Goal: Task Accomplishment & Management: Use online tool/utility

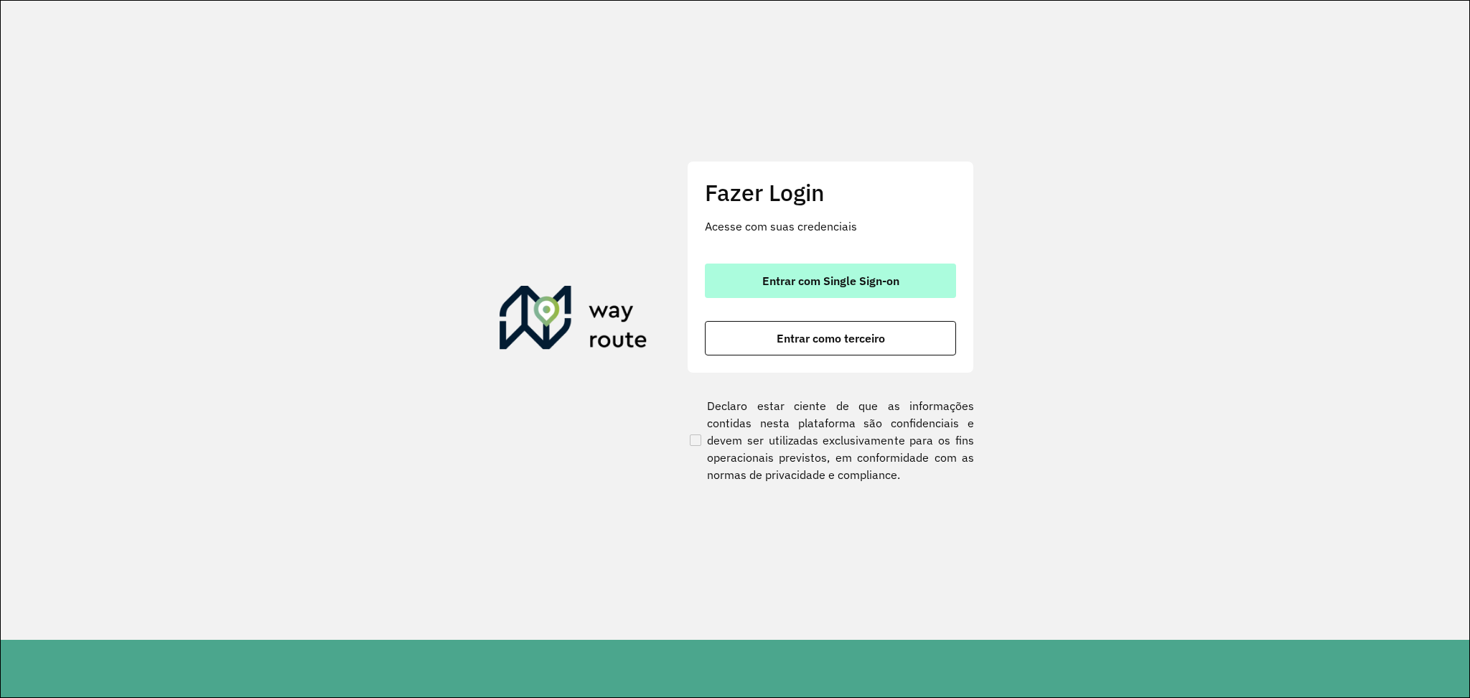
click at [813, 281] on span "Entrar com Single Sign-on" at bounding box center [830, 280] width 137 height 11
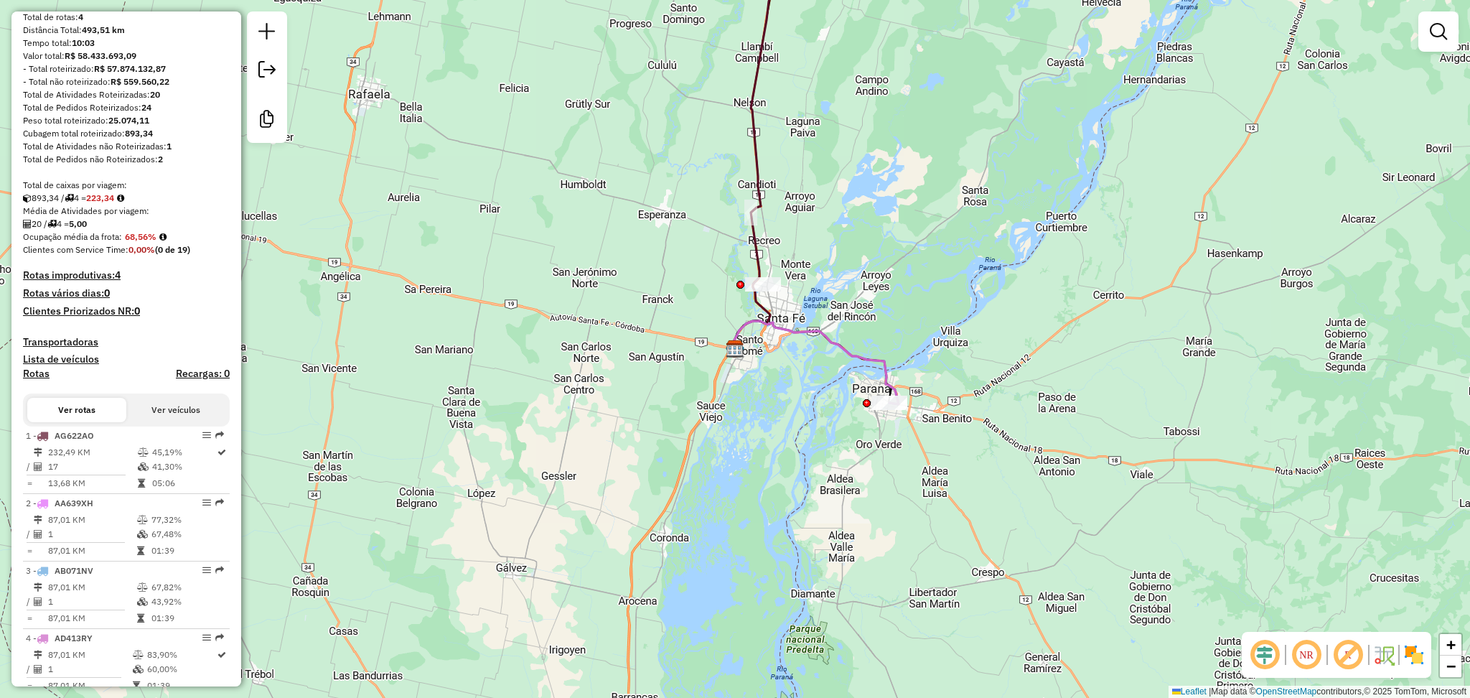
scroll to position [191, 0]
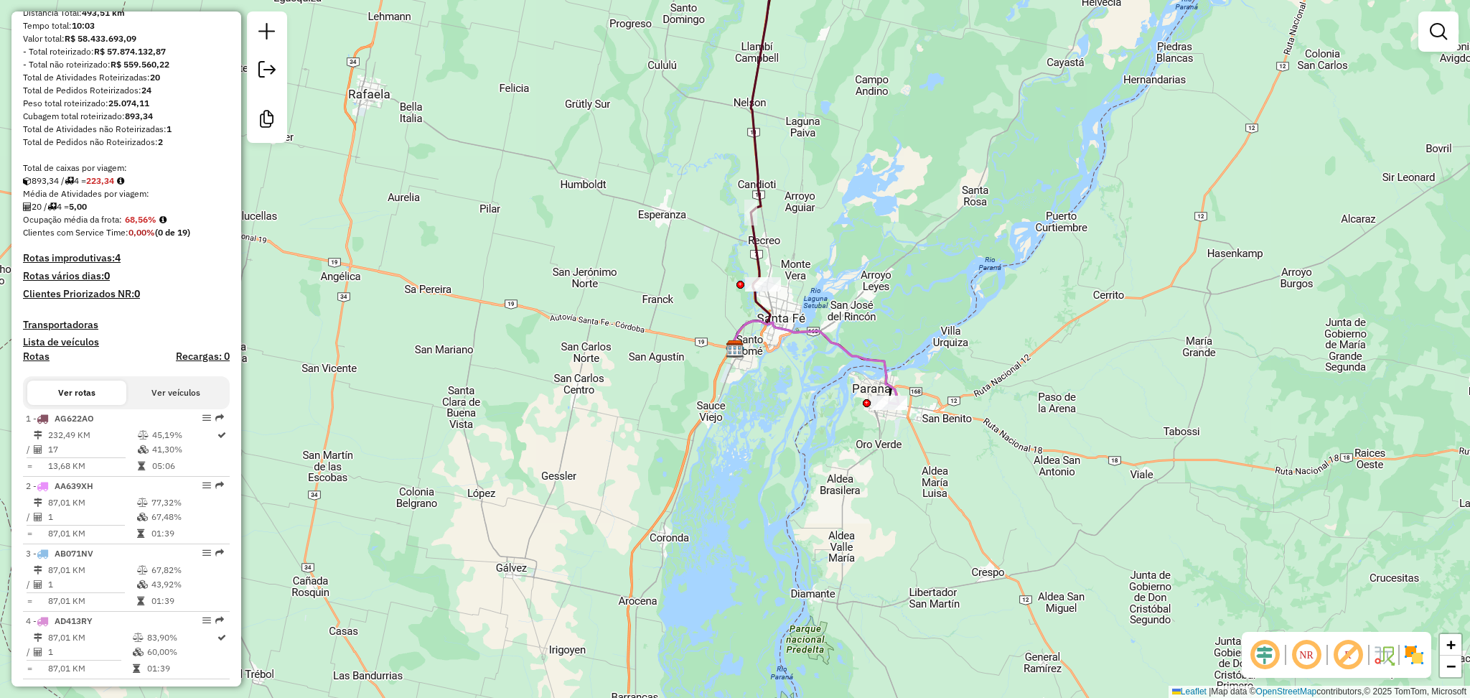
click at [157, 396] on button "Ver veículos" at bounding box center [175, 393] width 99 height 24
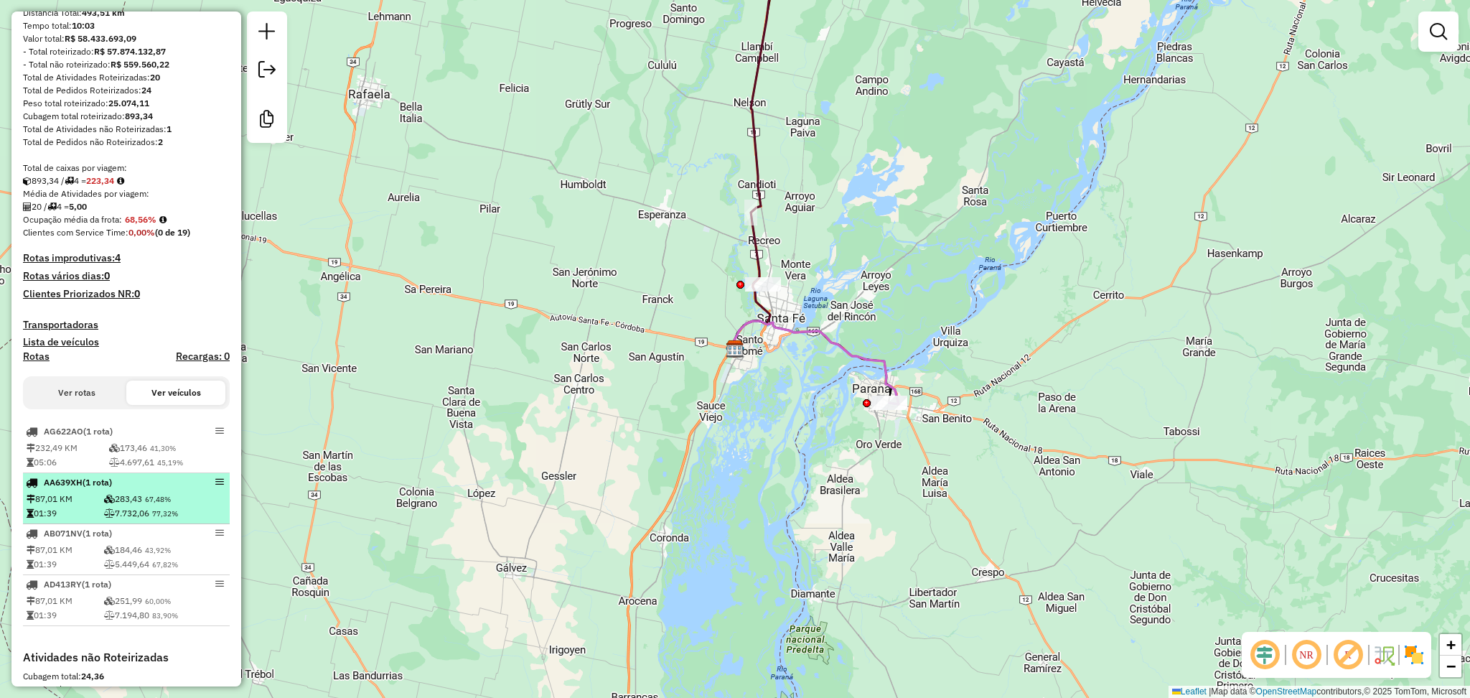
click at [104, 503] on icon at bounding box center [109, 499] width 11 height 9
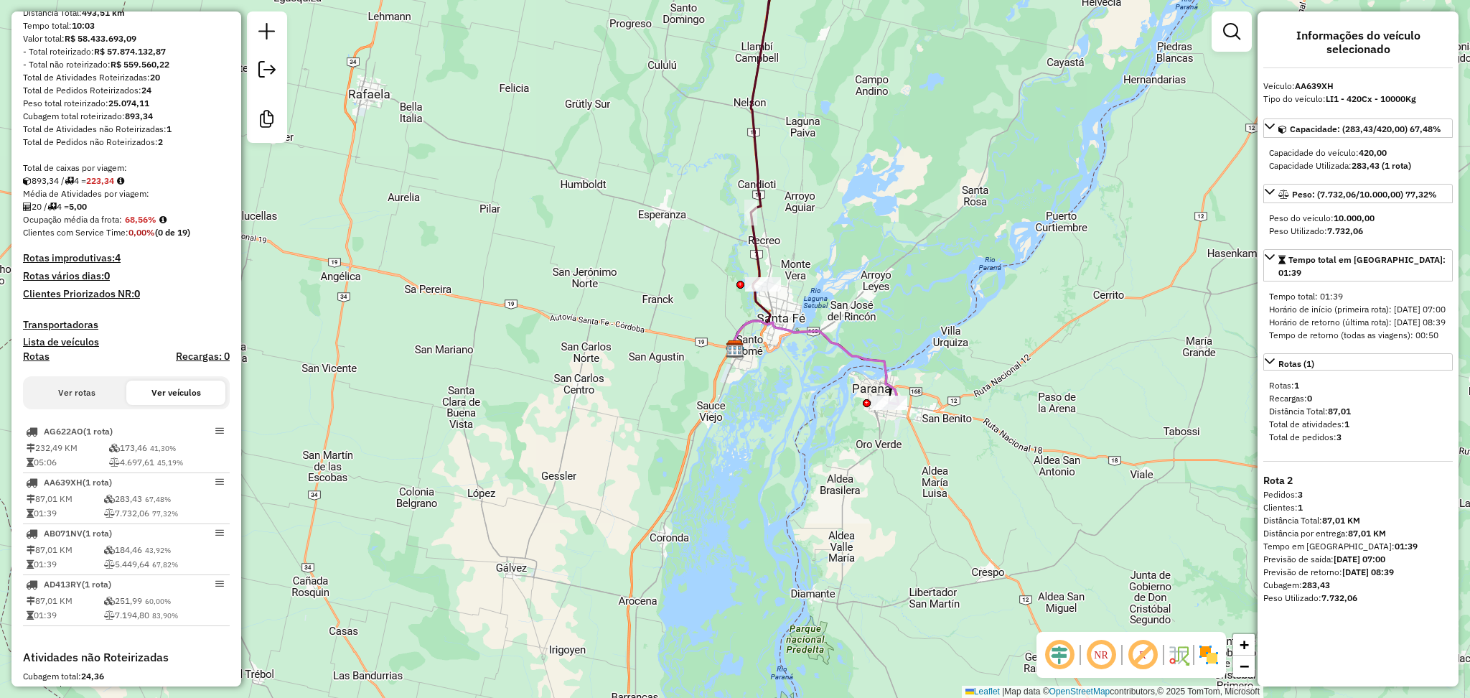
click at [69, 403] on button "Ver rotas" at bounding box center [76, 393] width 99 height 24
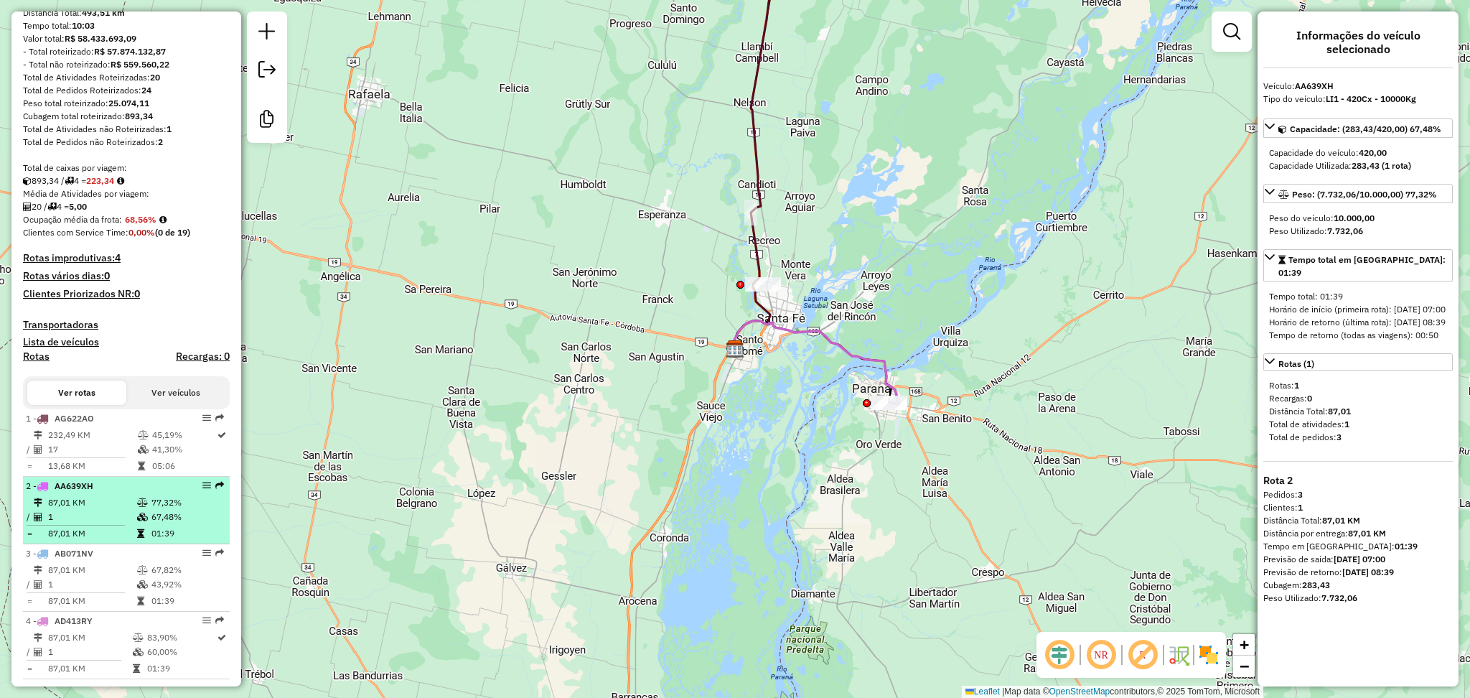
click at [89, 510] on td "87,01 KM" at bounding box center [91, 502] width 89 height 14
select select "**********"
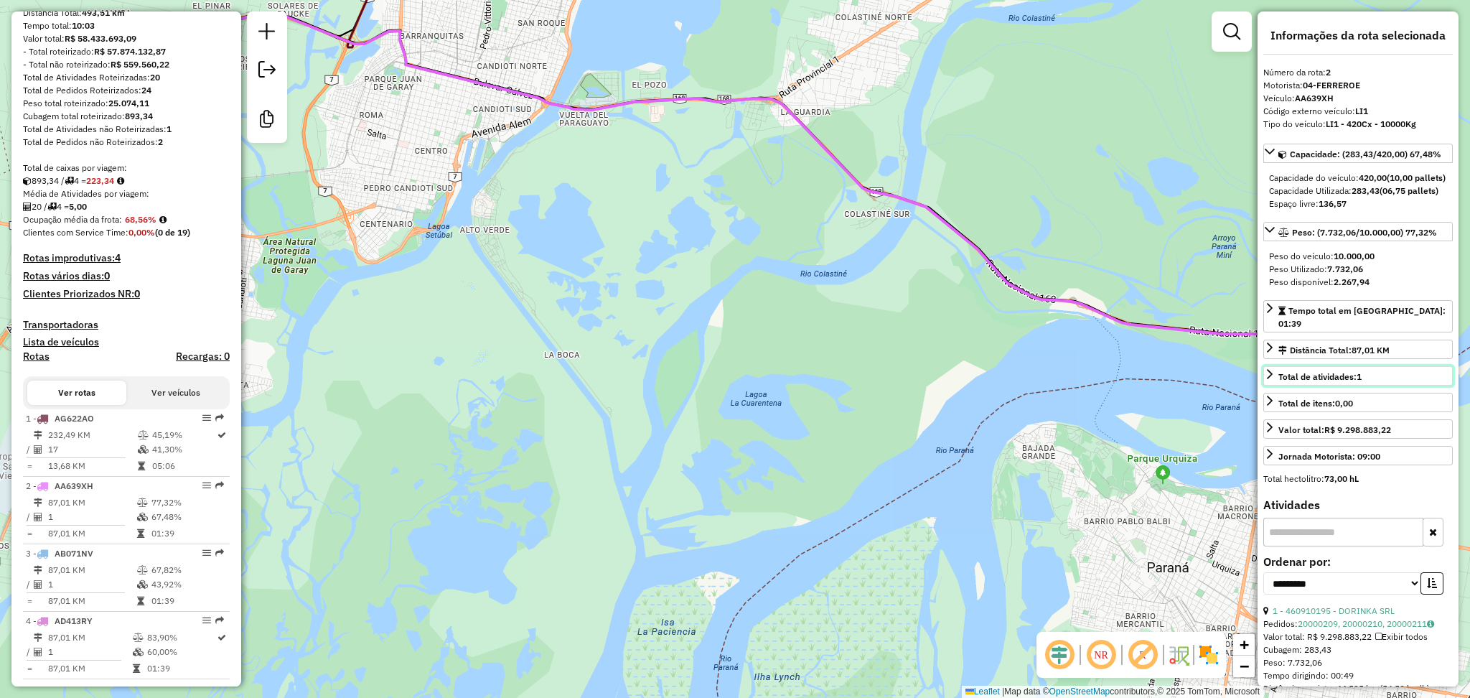
click at [1300, 382] on span "Total de atividades: 1" at bounding box center [1320, 376] width 83 height 11
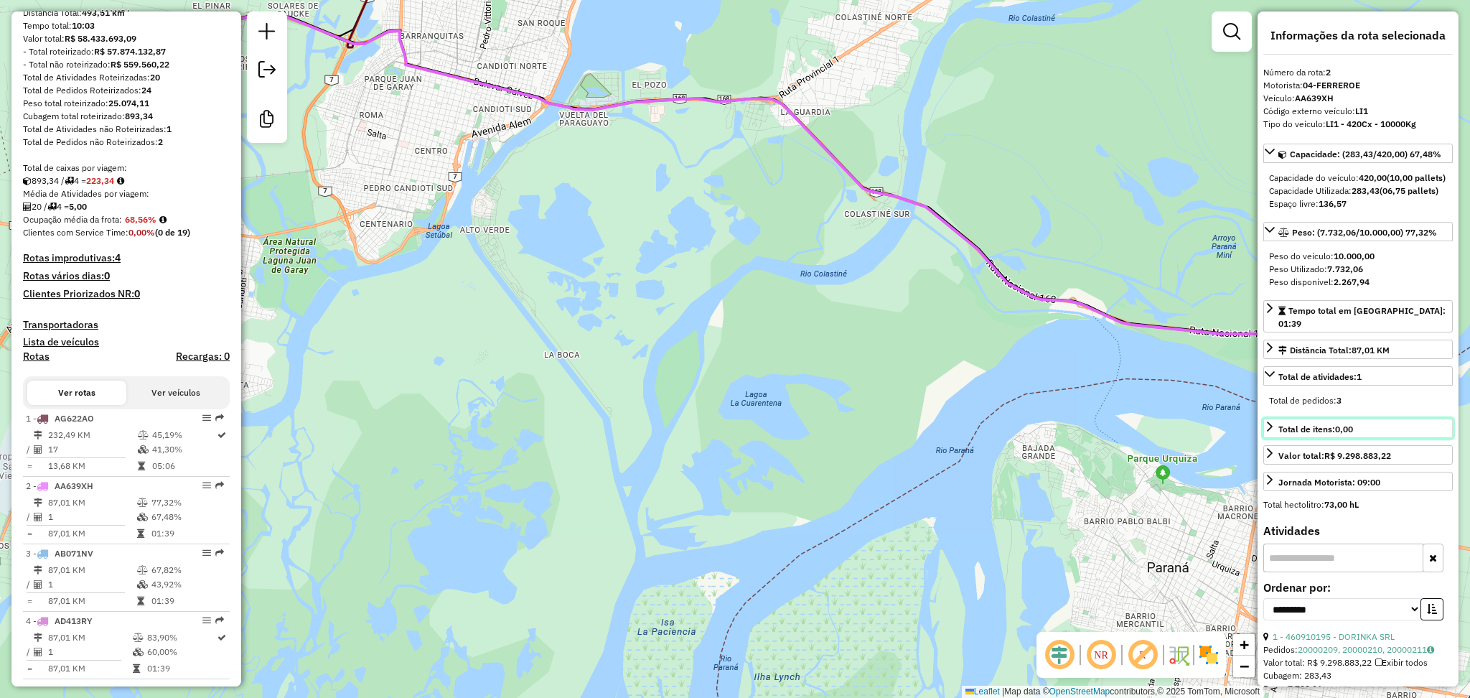
click at [1315, 436] on div "Total de itens: 0,00" at bounding box center [1316, 429] width 75 height 13
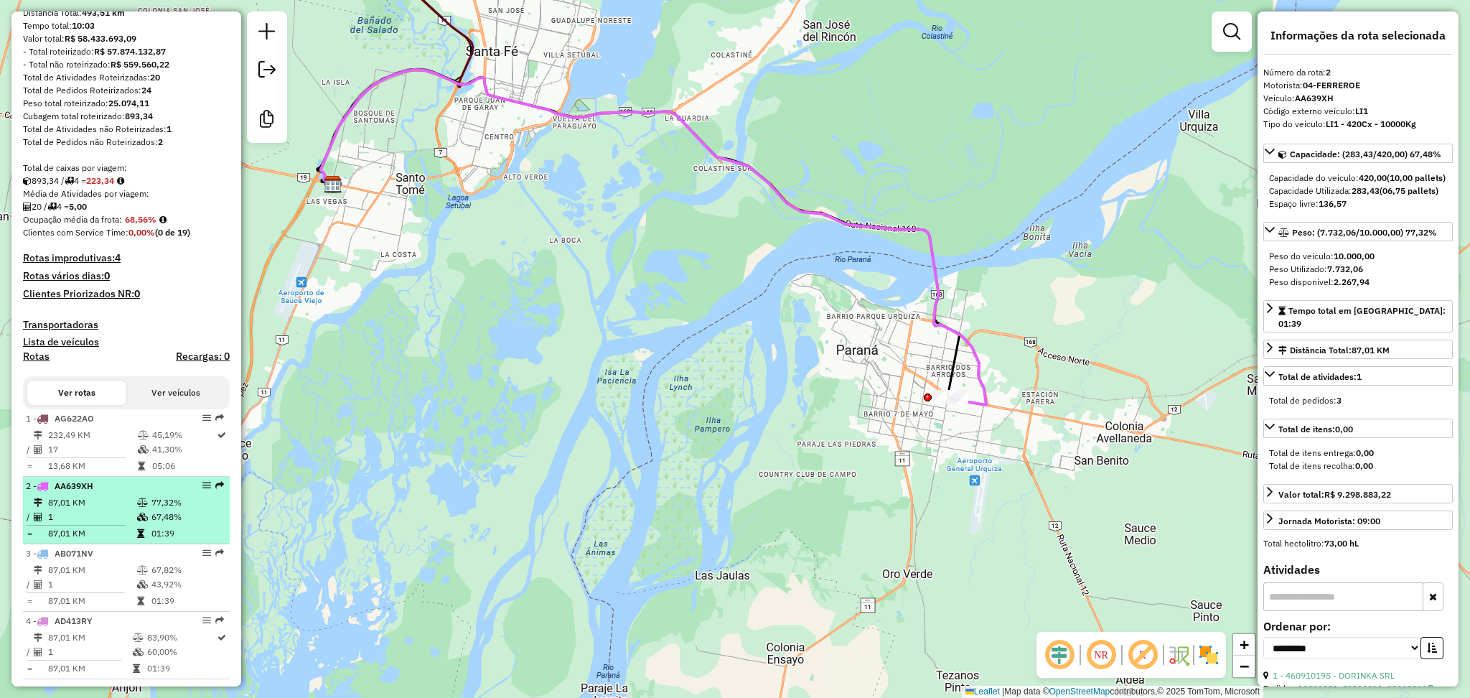
click at [55, 510] on td "87,01 KM" at bounding box center [91, 502] width 89 height 14
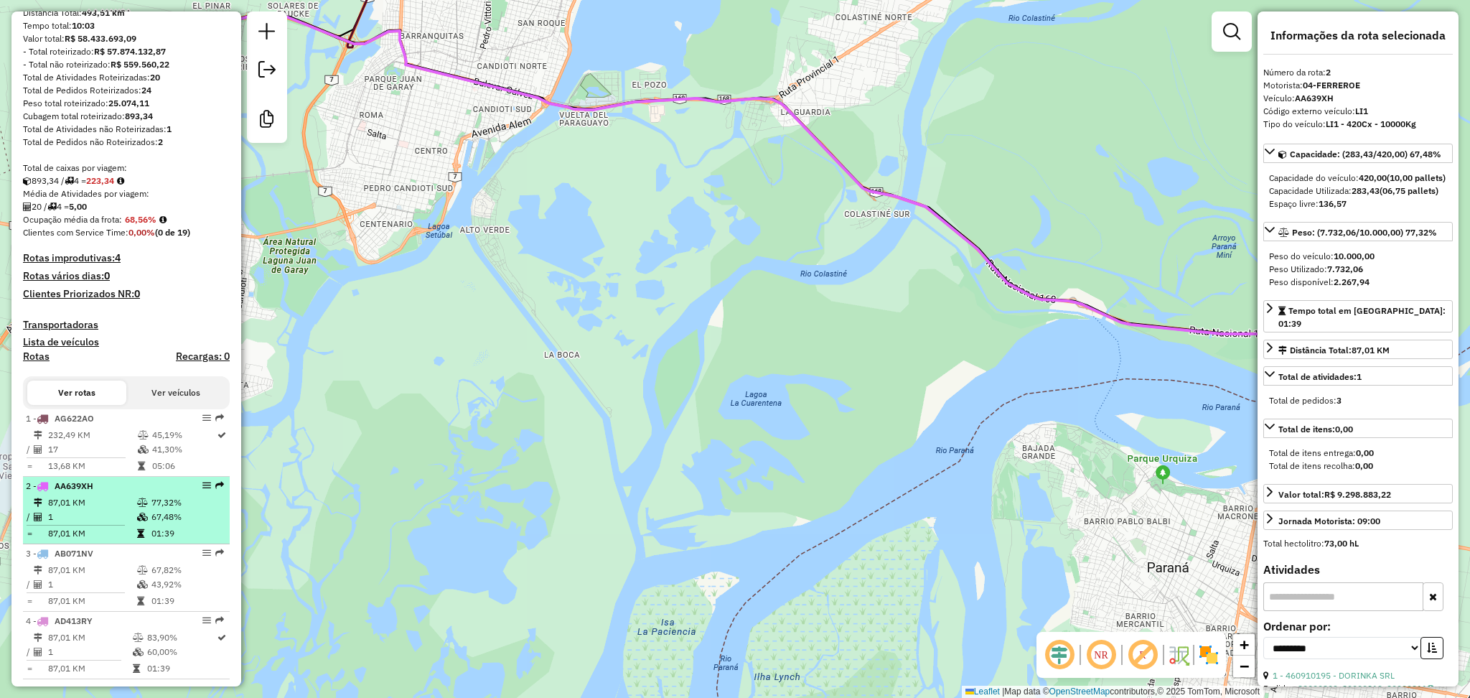
click at [55, 510] on td "87,01 KM" at bounding box center [91, 502] width 89 height 14
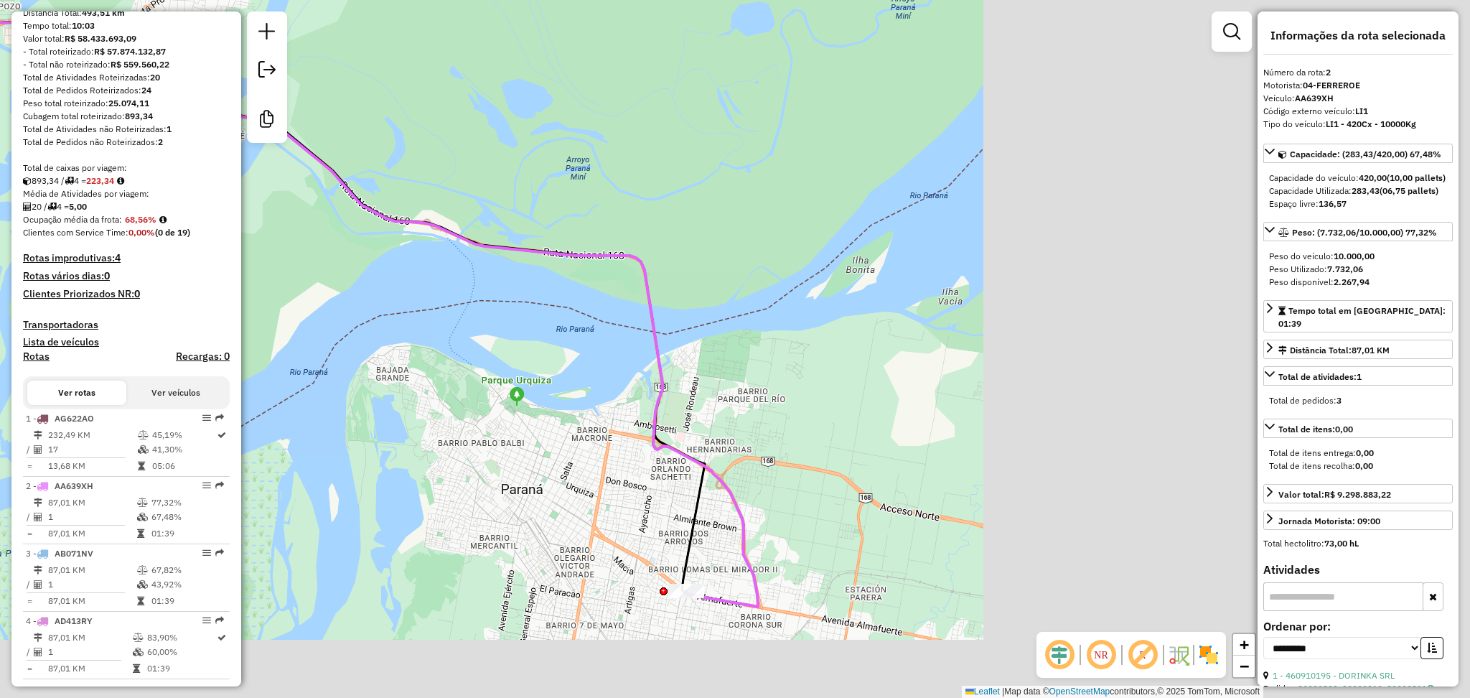
drag, startPoint x: 854, startPoint y: 332, endPoint x: 207, endPoint y: 254, distance: 650.9
click at [207, 254] on hb-router-mapa "Informações da Sessão 1279073 - 20/09/2025 Criação: 19/09/2025 14:41 Desbloquea…" at bounding box center [735, 349] width 1470 height 698
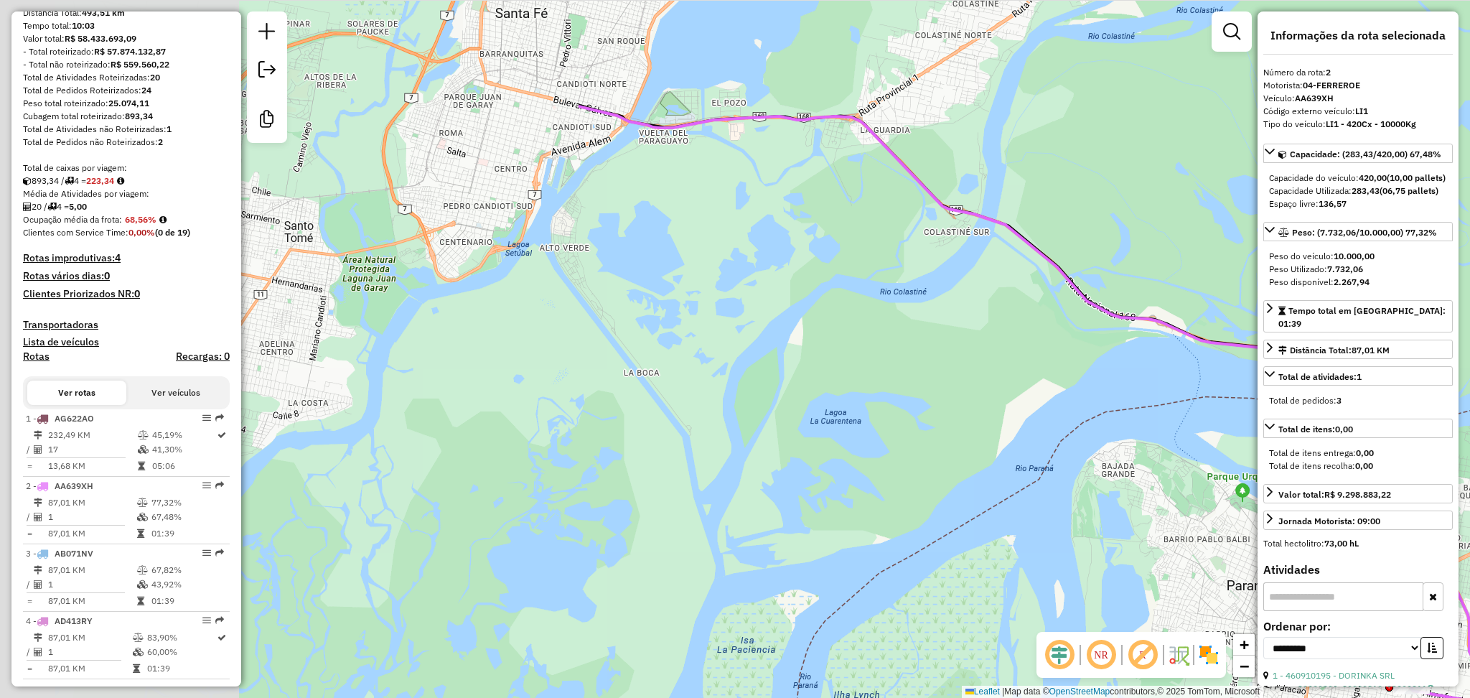
drag, startPoint x: 391, startPoint y: 424, endPoint x: 1208, endPoint y: 531, distance: 824.0
click at [1208, 531] on div "Janela de atendimento Grade de atendimento Capacidade Transportadoras Veículos …" at bounding box center [735, 349] width 1470 height 698
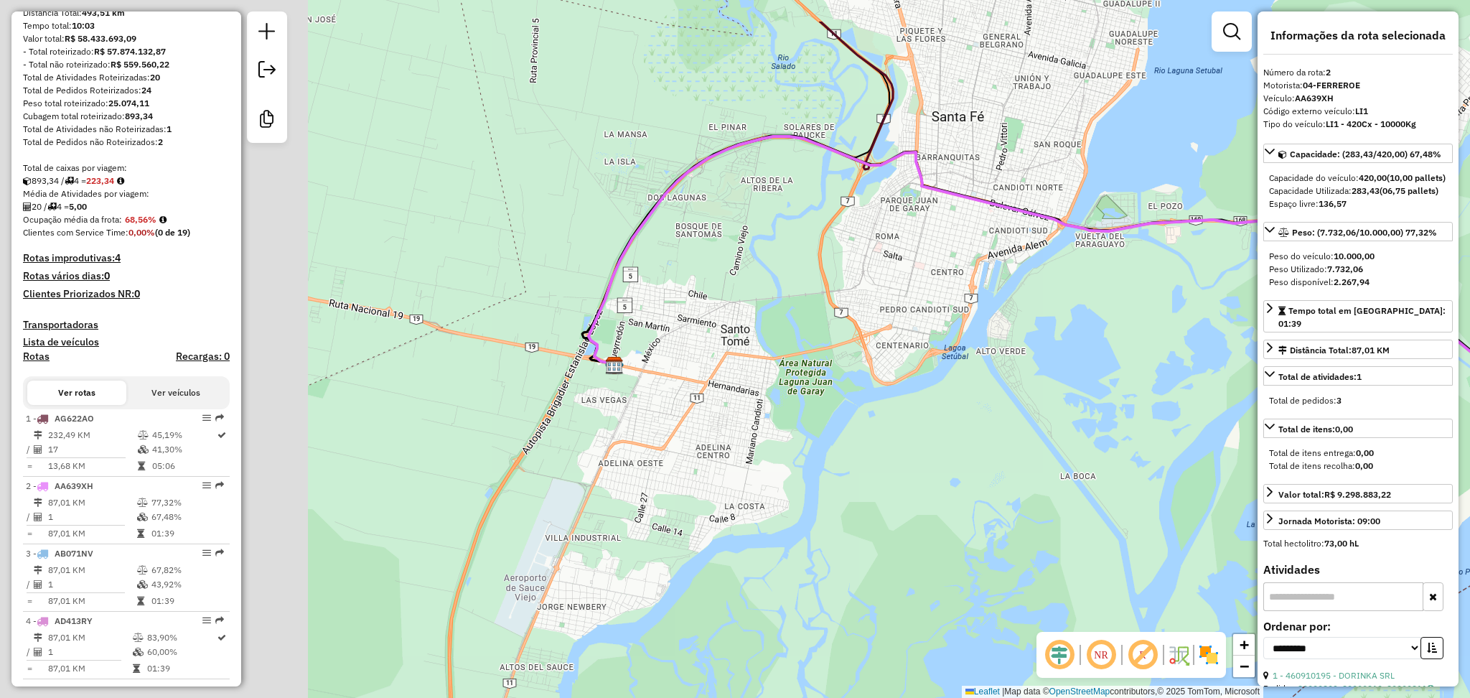
drag, startPoint x: 625, startPoint y: 246, endPoint x: 949, endPoint y: 337, distance: 336.4
click at [949, 337] on div "Janela de atendimento Grade de atendimento Capacidade Transportadoras Veículos …" at bounding box center [735, 349] width 1470 height 698
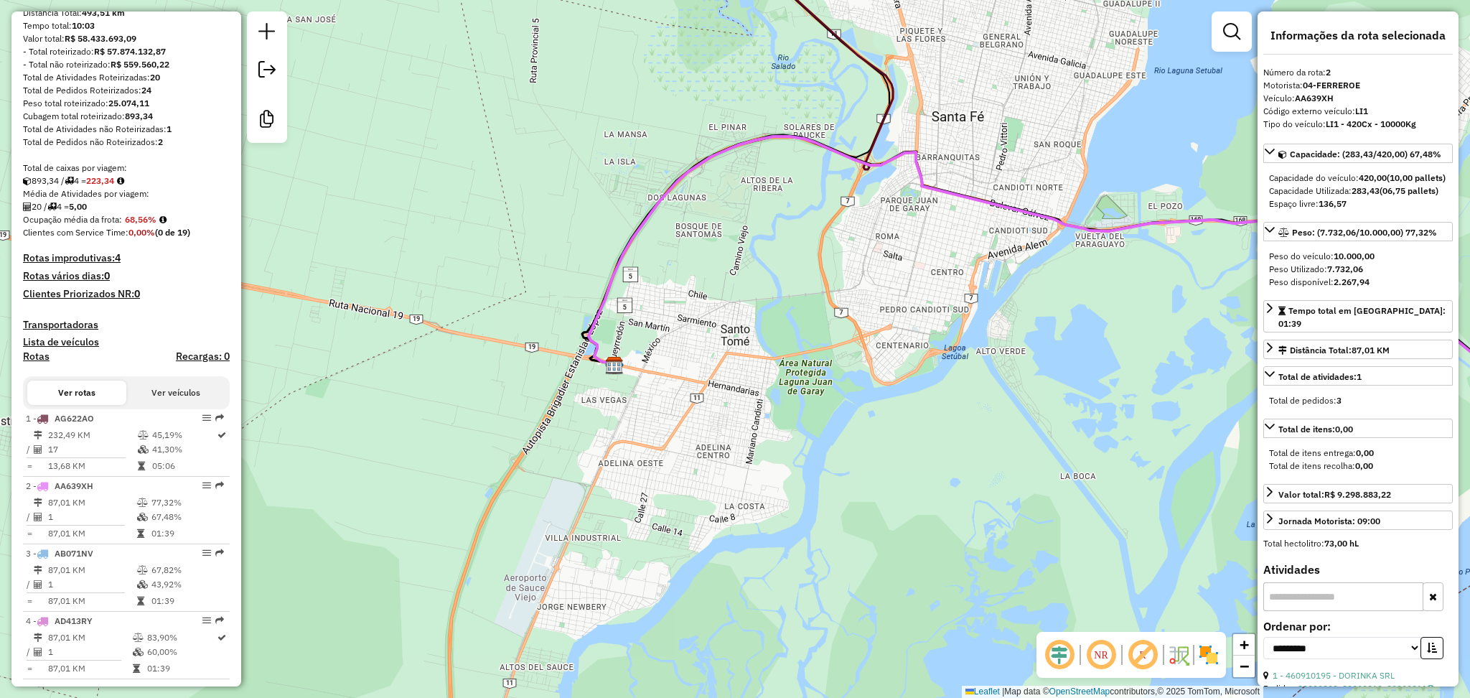
click at [596, 347] on icon at bounding box center [1103, 285] width 1029 height 298
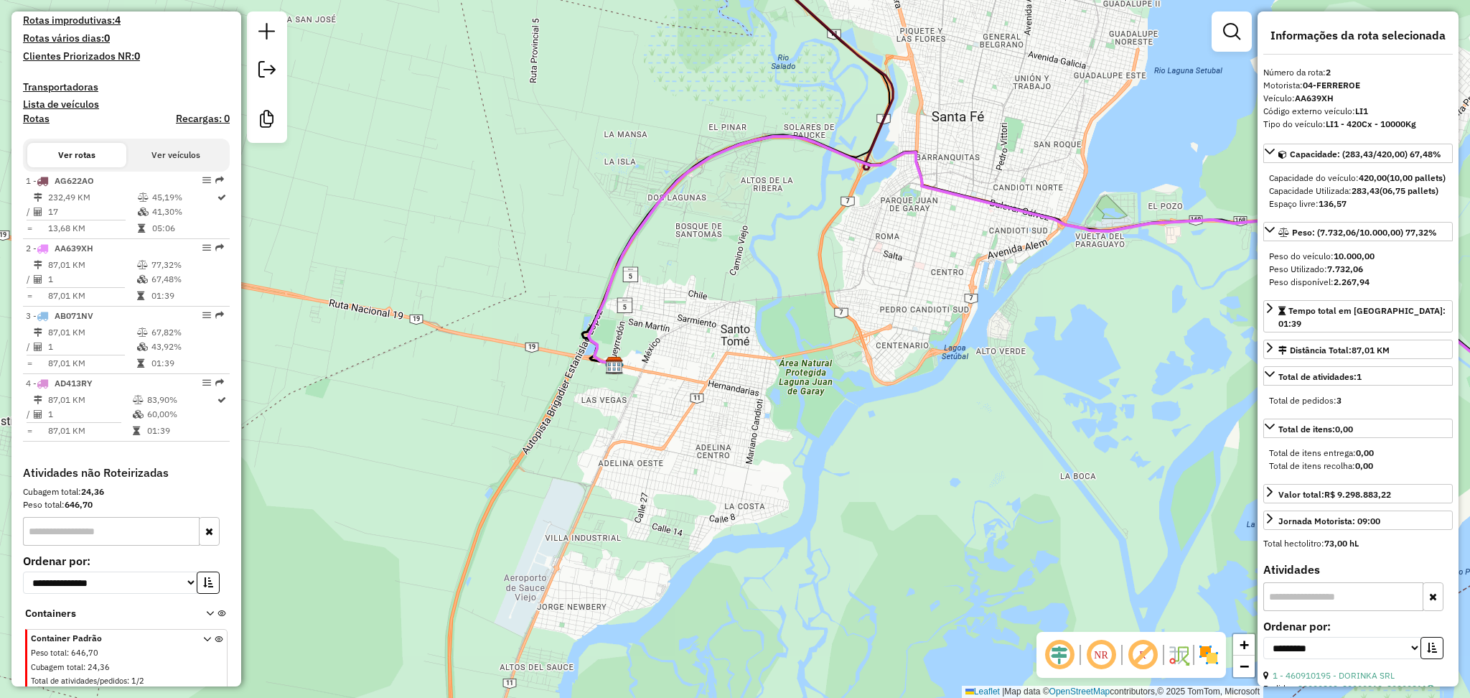
scroll to position [446, 0]
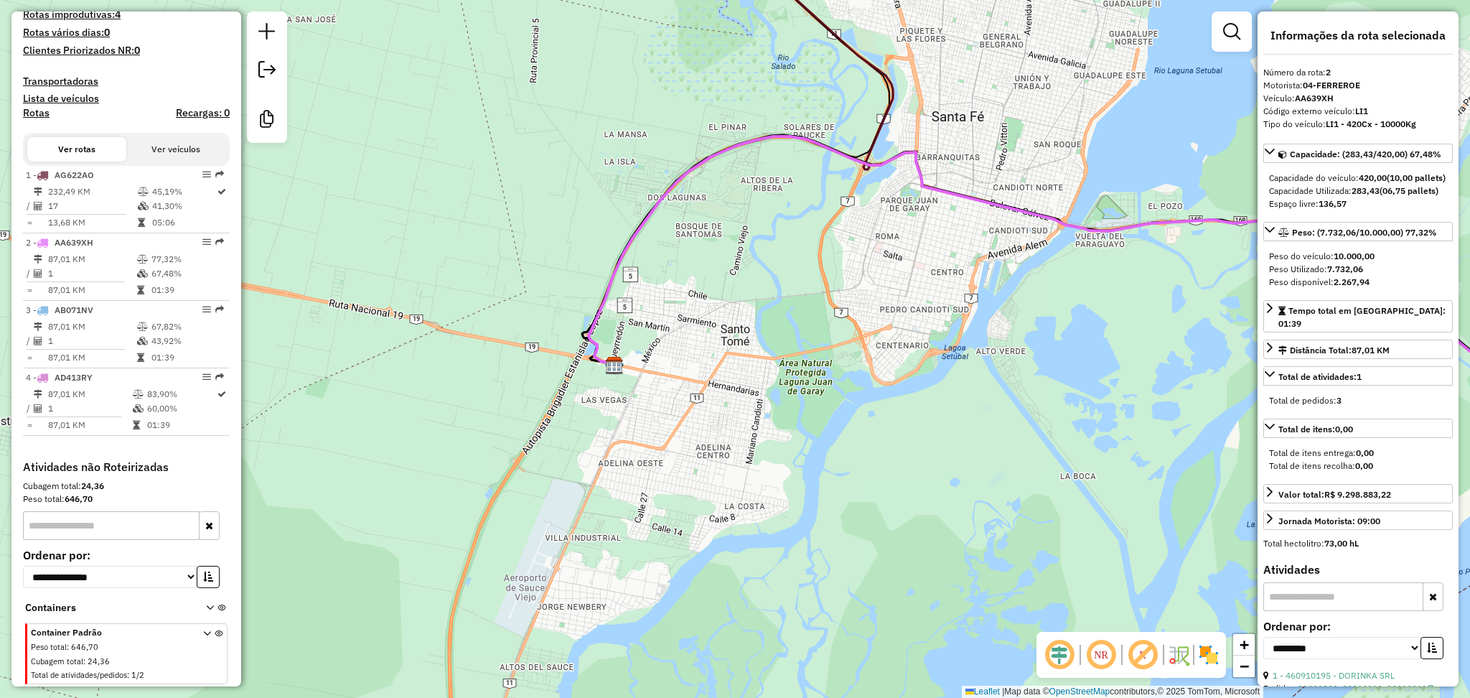
click at [892, 158] on icon at bounding box center [1103, 285] width 1029 height 298
click at [888, 151] on icon at bounding box center [1103, 285] width 1029 height 298
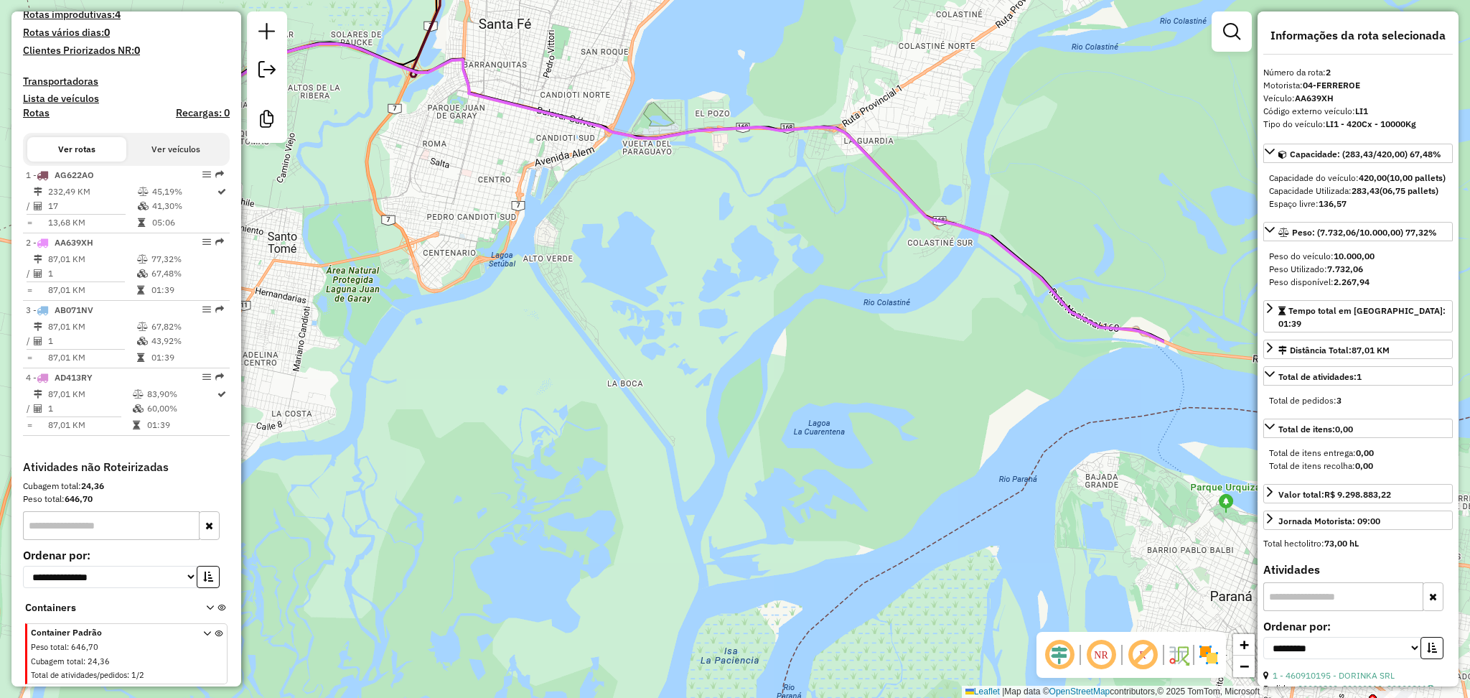
drag, startPoint x: 905, startPoint y: 348, endPoint x: 537, endPoint y: 257, distance: 379.4
click at [537, 257] on div "Janela de atendimento Grade de atendimento Capacidade Transportadoras Veículos …" at bounding box center [735, 349] width 1470 height 698
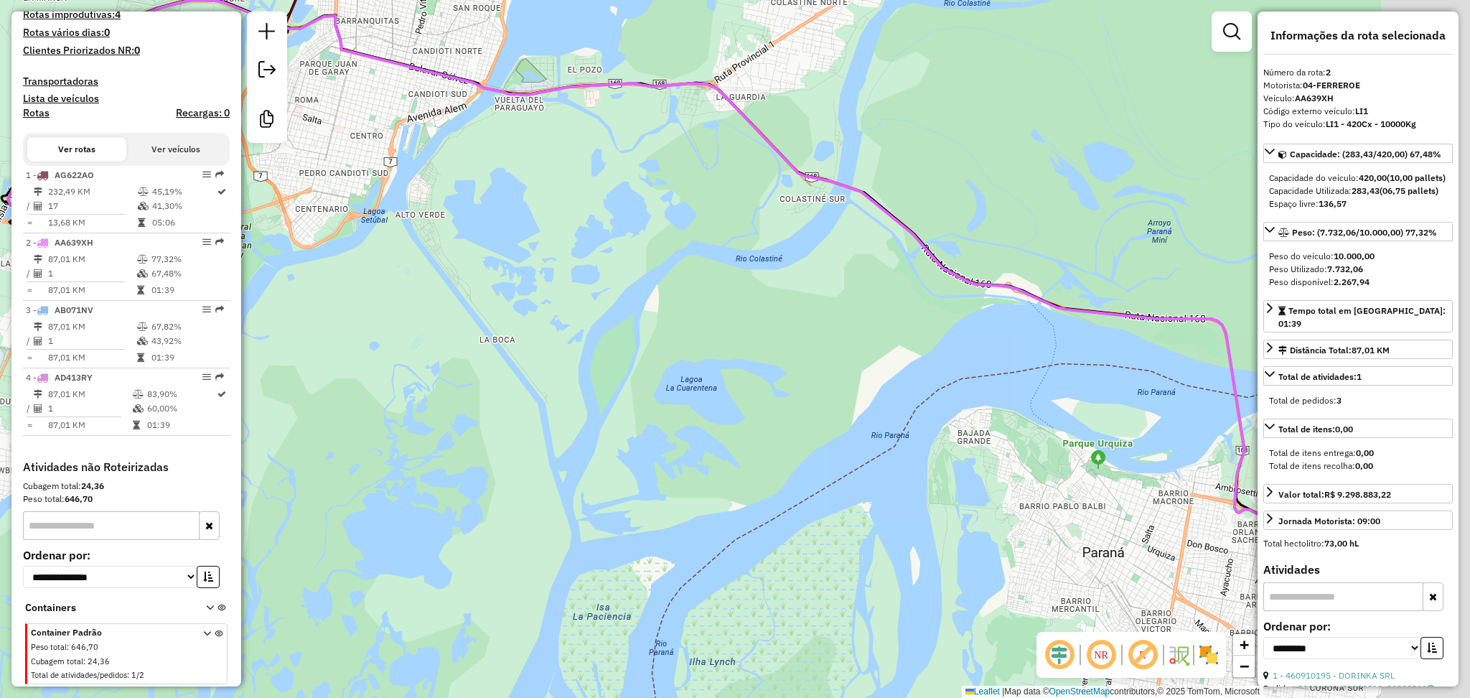
drag, startPoint x: 1082, startPoint y: 366, endPoint x: 518, endPoint y: 241, distance: 578.0
click at [518, 241] on div "Janela de atendimento Grade de atendimento Capacidade Transportadoras Veículos …" at bounding box center [735, 349] width 1470 height 698
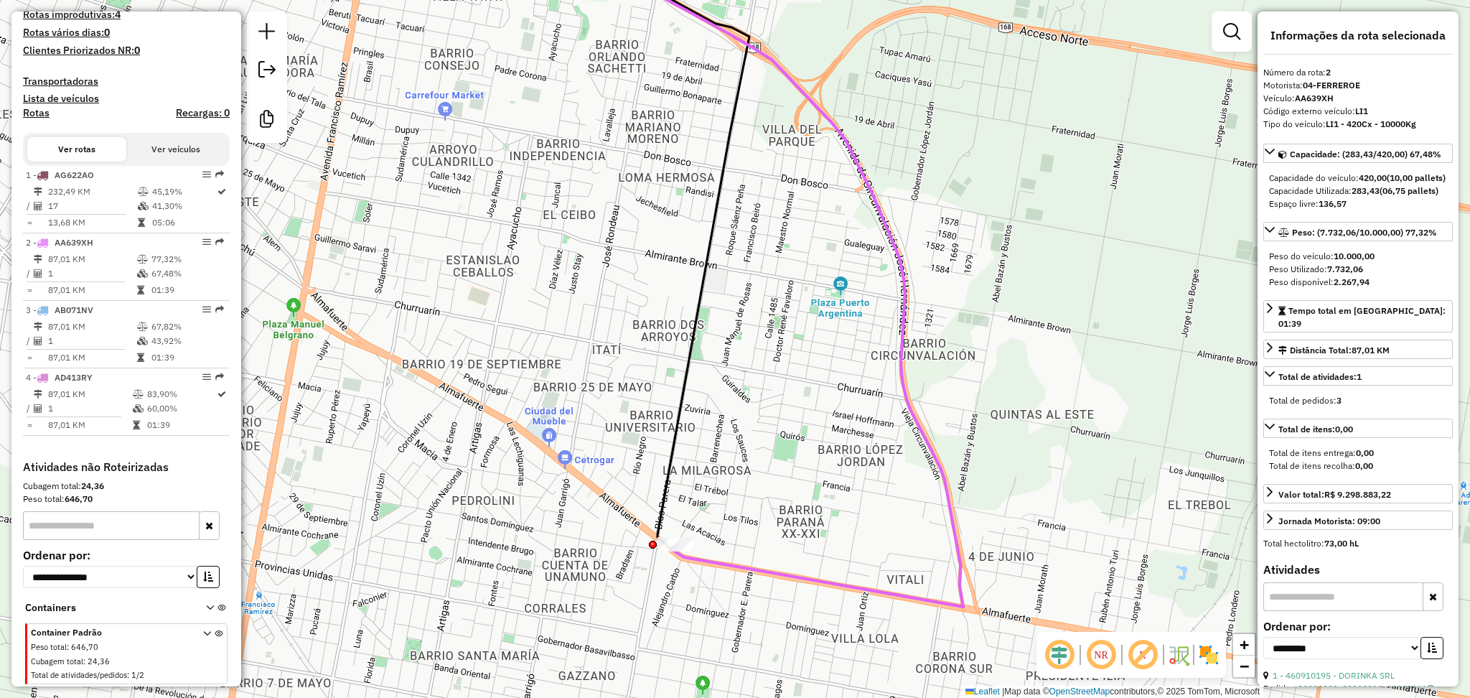
click at [676, 466] on icon at bounding box center [651, 240] width 195 height 620
click at [671, 467] on icon at bounding box center [651, 240] width 195 height 620
click at [669, 467] on icon at bounding box center [651, 240] width 195 height 620
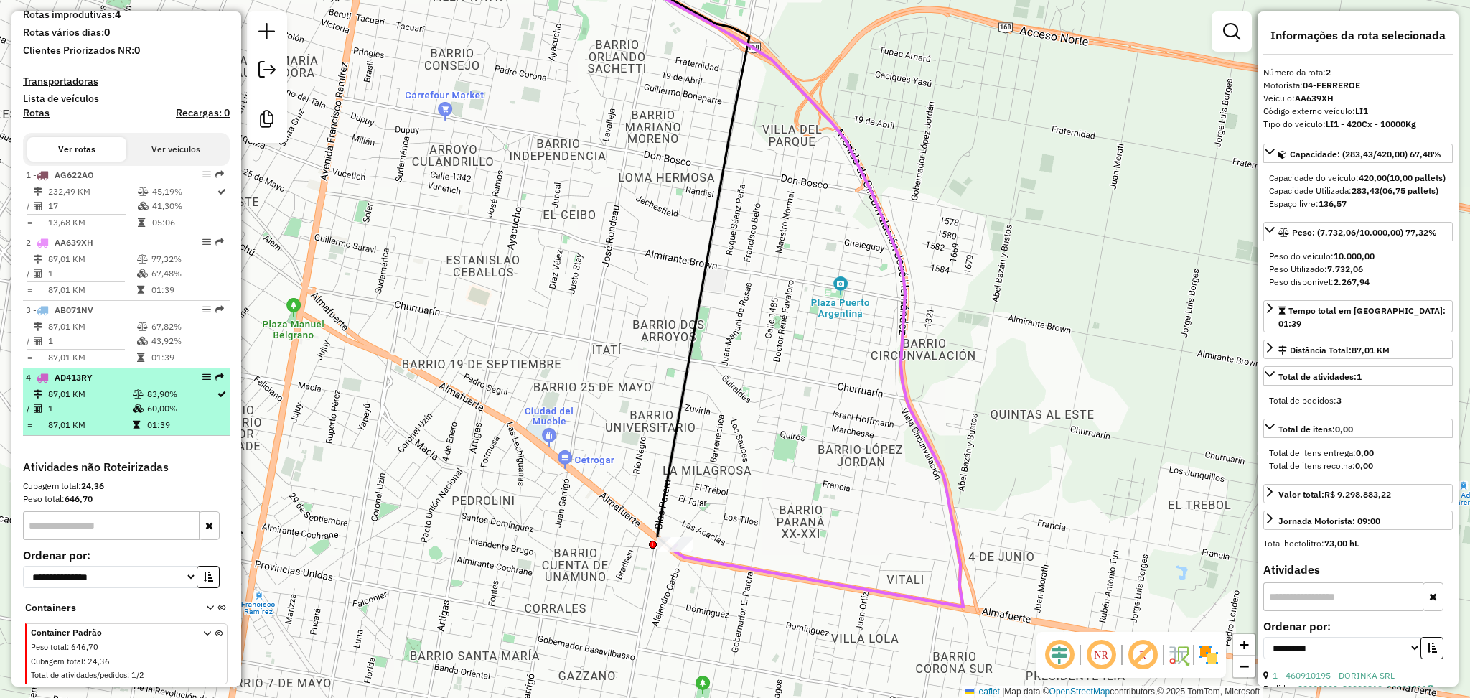
click at [75, 398] on td "87,01 KM" at bounding box center [89, 394] width 85 height 14
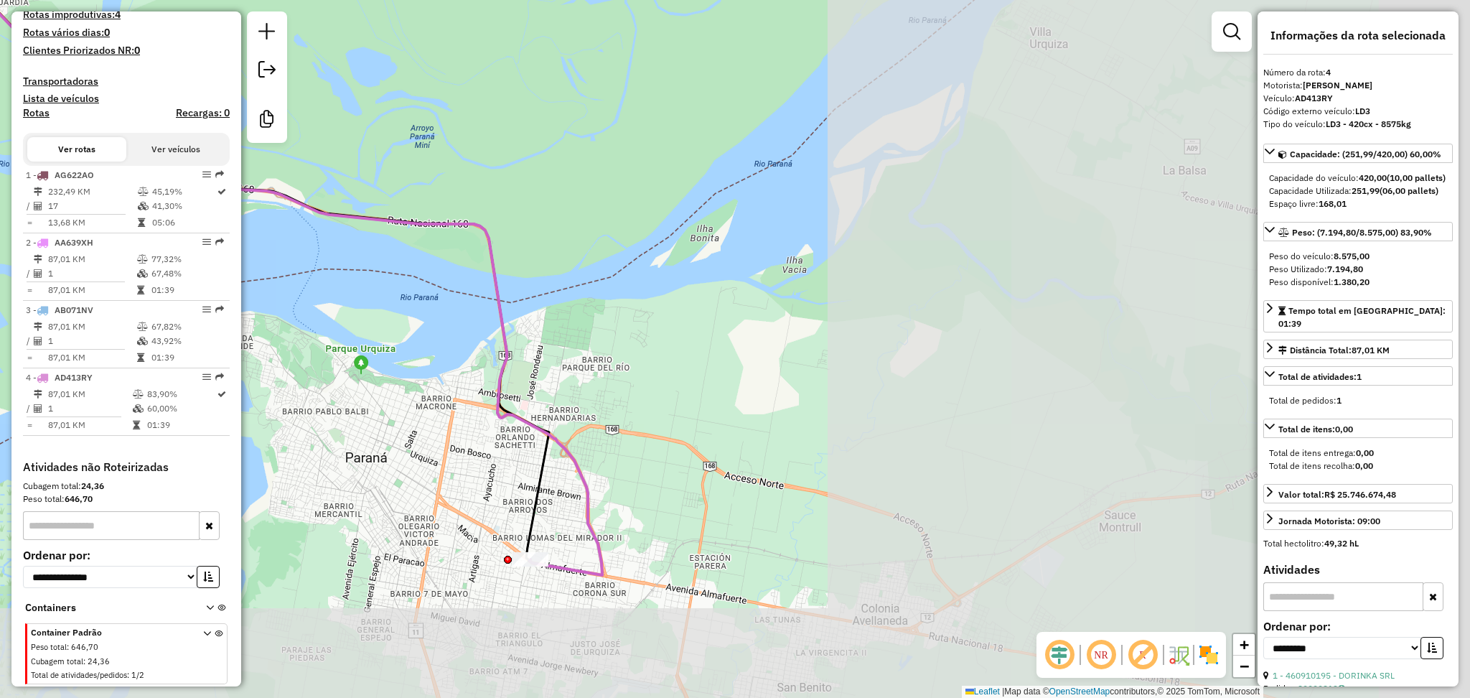
drag, startPoint x: 1009, startPoint y: 424, endPoint x: 266, endPoint y: 308, distance: 752.0
click at [266, 312] on div "Janela de atendimento Grade de atendimento Capacidade Transportadoras Veículos …" at bounding box center [735, 349] width 1470 height 698
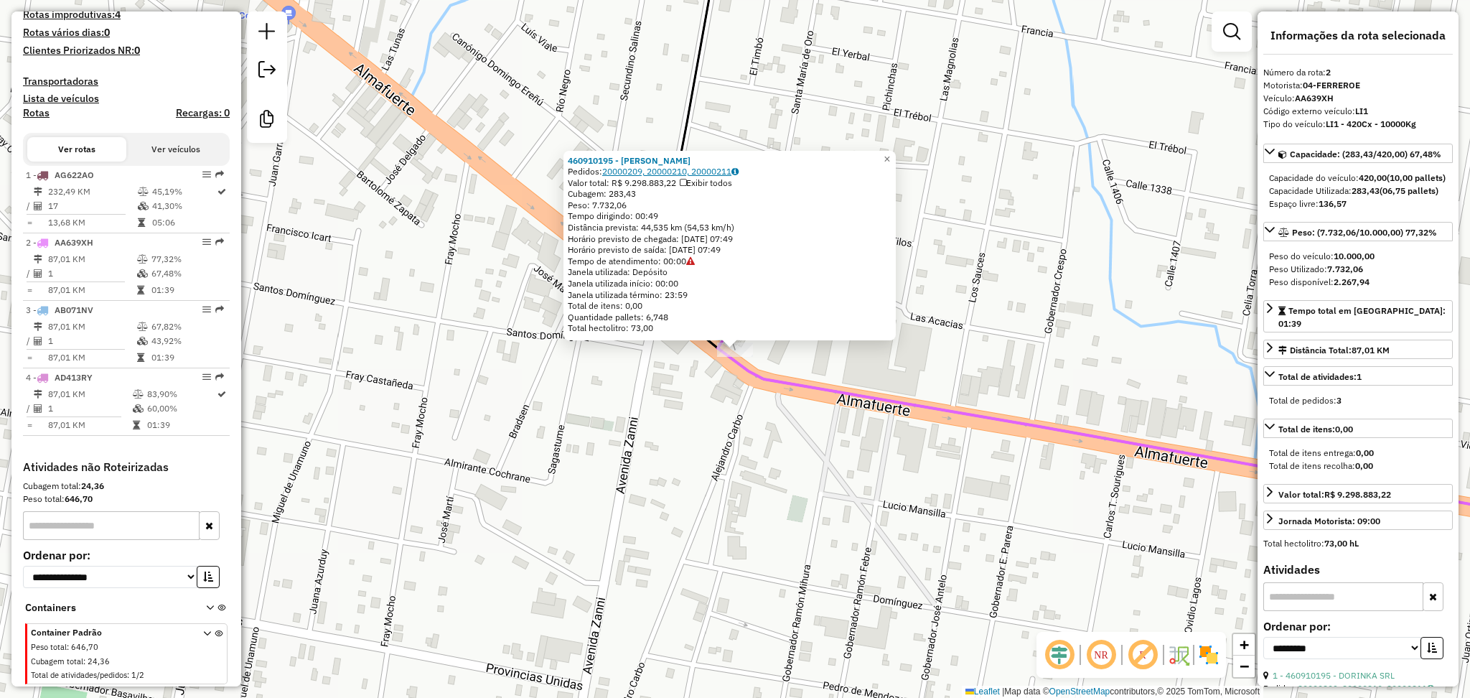
click at [633, 172] on link "20000209, 20000210, 20000211" at bounding box center [670, 171] width 136 height 11
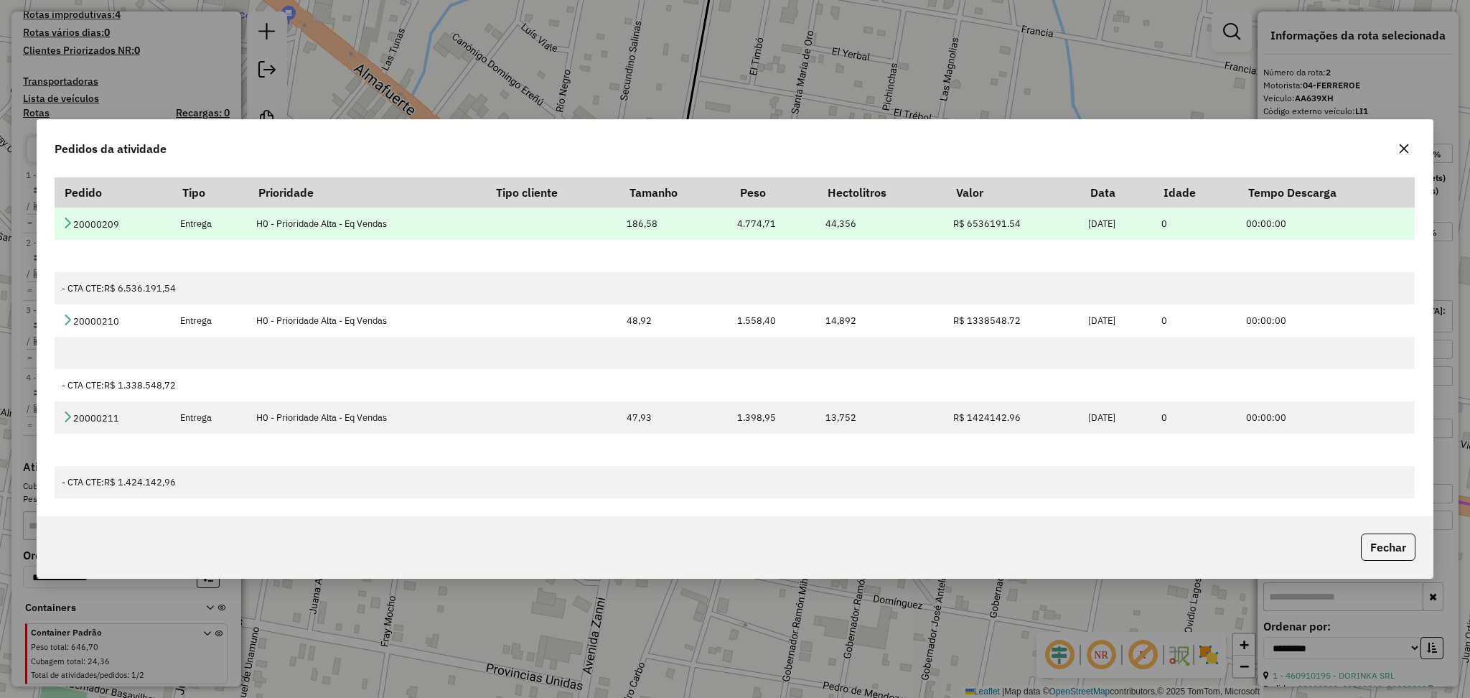
click at [60, 222] on td "20000209" at bounding box center [114, 223] width 118 height 32
click at [66, 227] on icon at bounding box center [67, 222] width 11 height 11
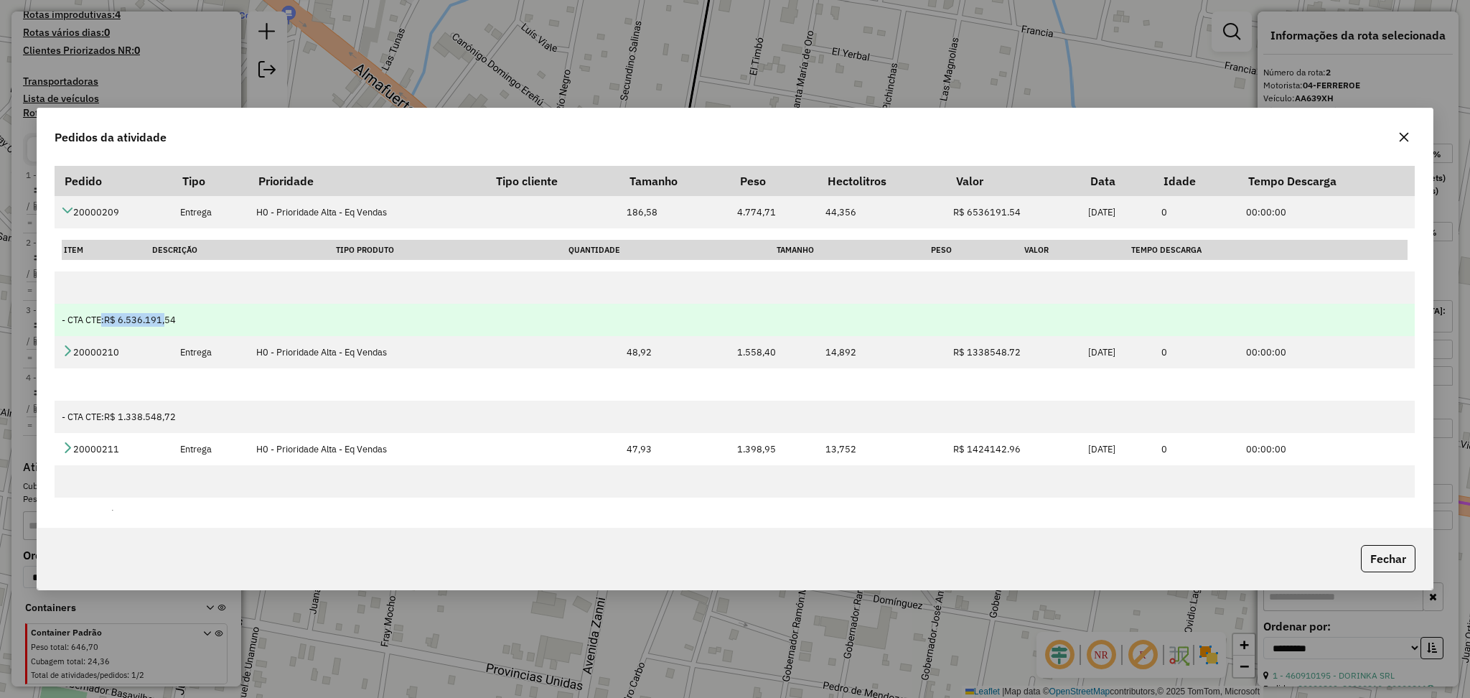
drag, startPoint x: 98, startPoint y: 315, endPoint x: 168, endPoint y: 312, distance: 69.7
click at [168, 313] on div "- CTA CTE: R$ 6.536.191,54" at bounding box center [735, 320] width 1346 height 14
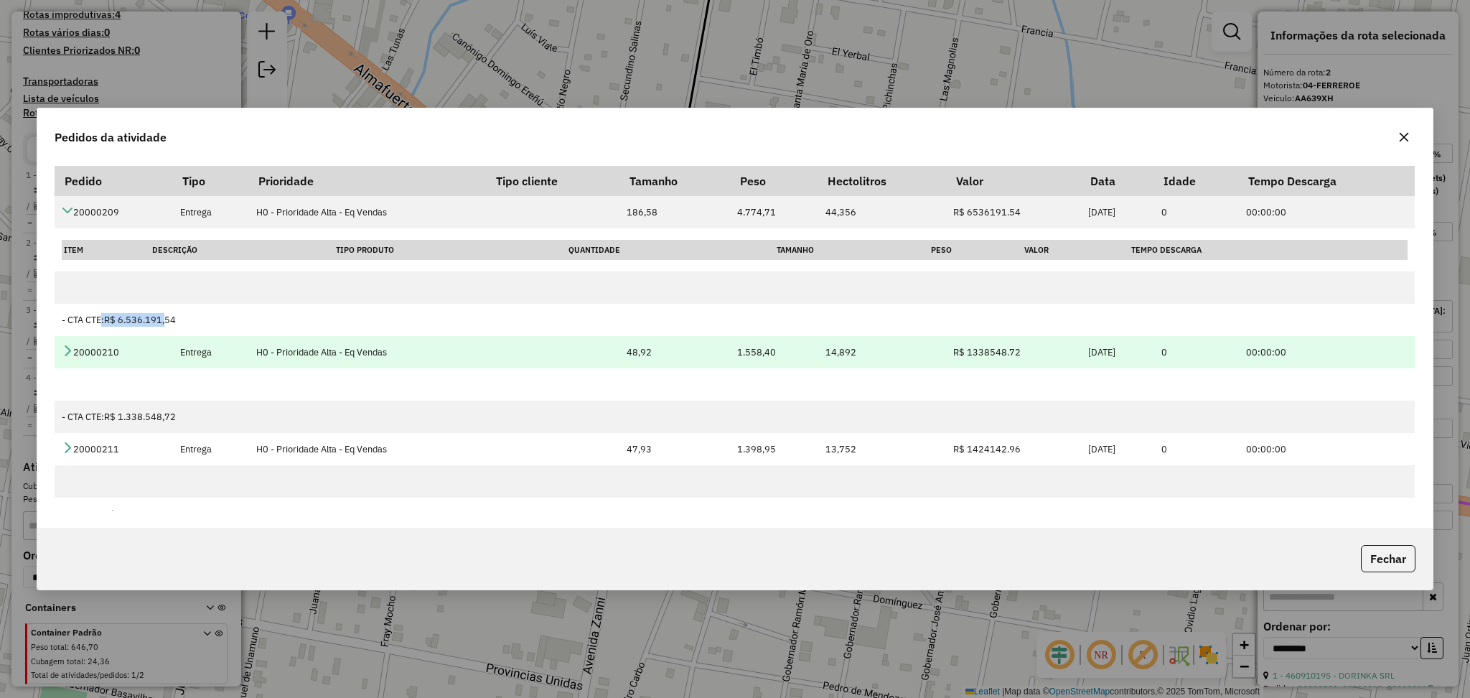
click at [65, 347] on icon at bounding box center [67, 350] width 11 height 11
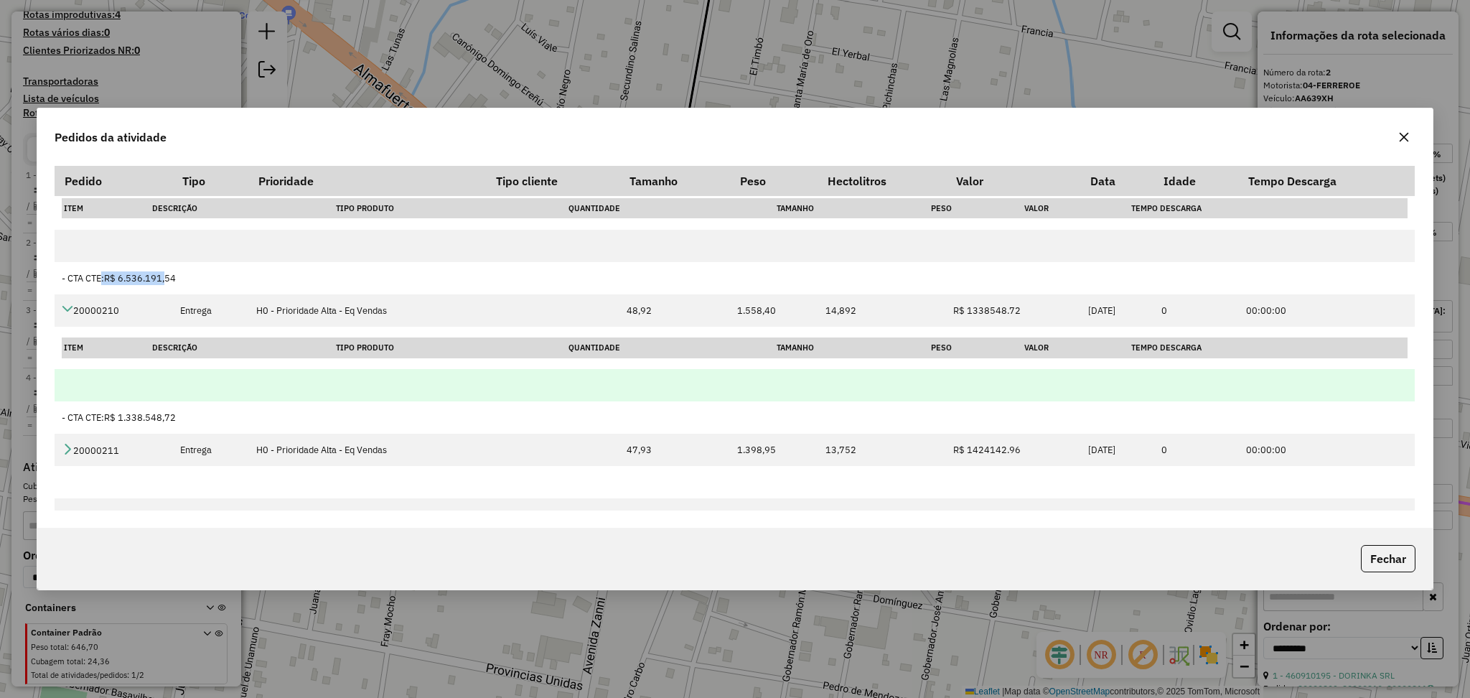
scroll to position [62, 0]
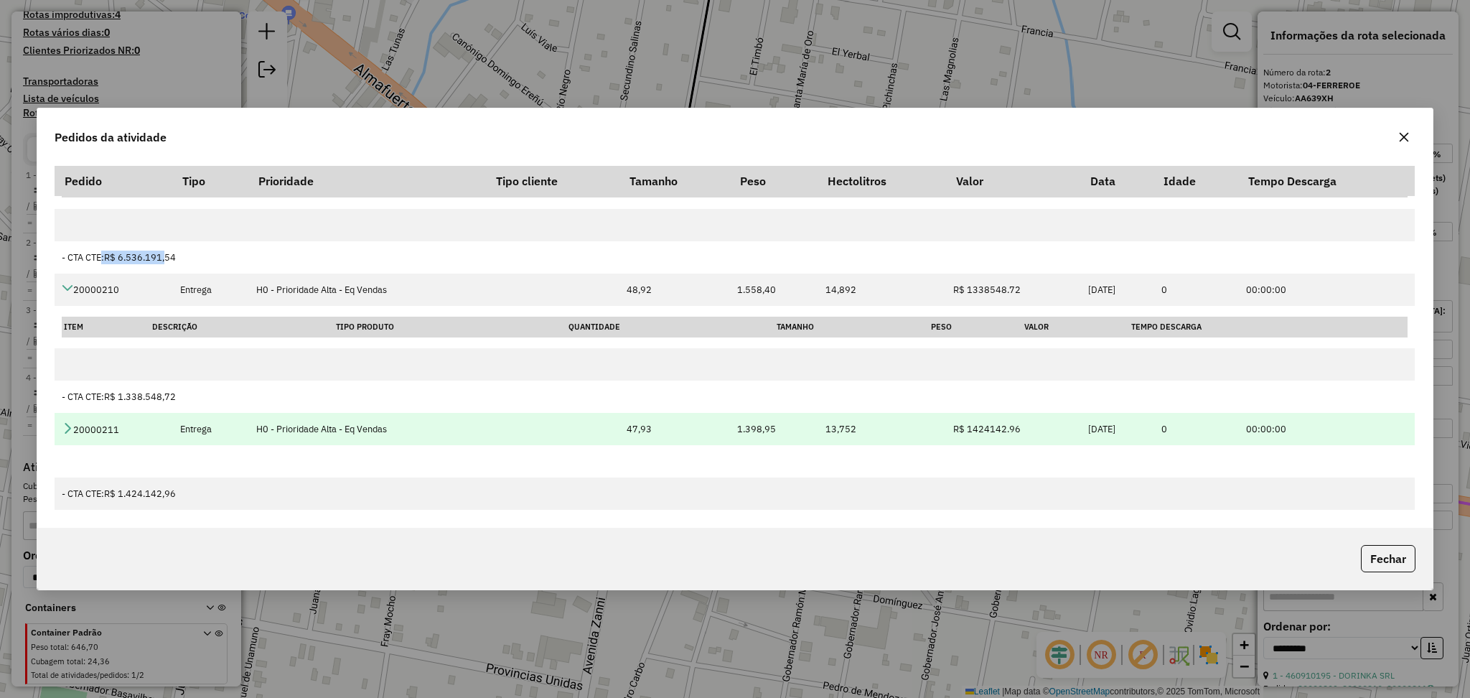
click at [63, 429] on icon at bounding box center [67, 427] width 11 height 11
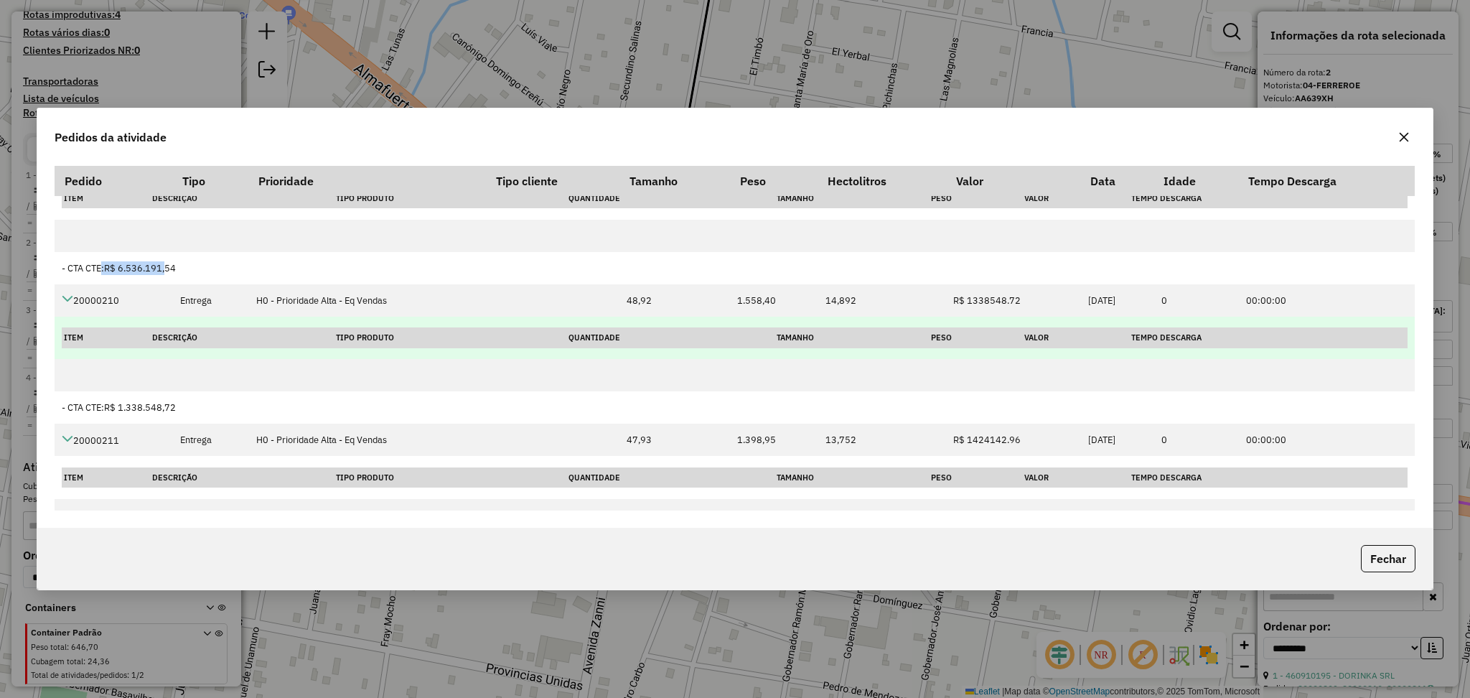
scroll to position [0, 0]
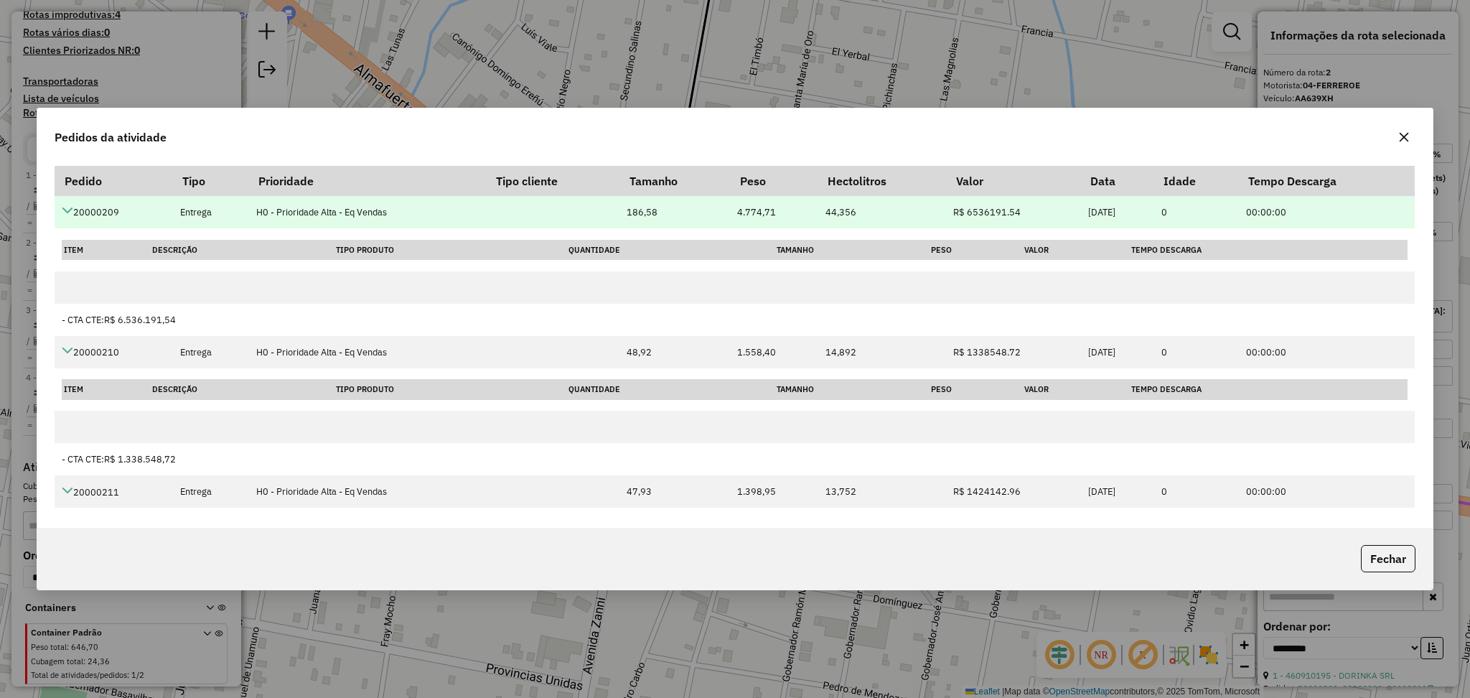
click at [102, 211] on td "20000209" at bounding box center [114, 212] width 118 height 32
copy td "20000209"
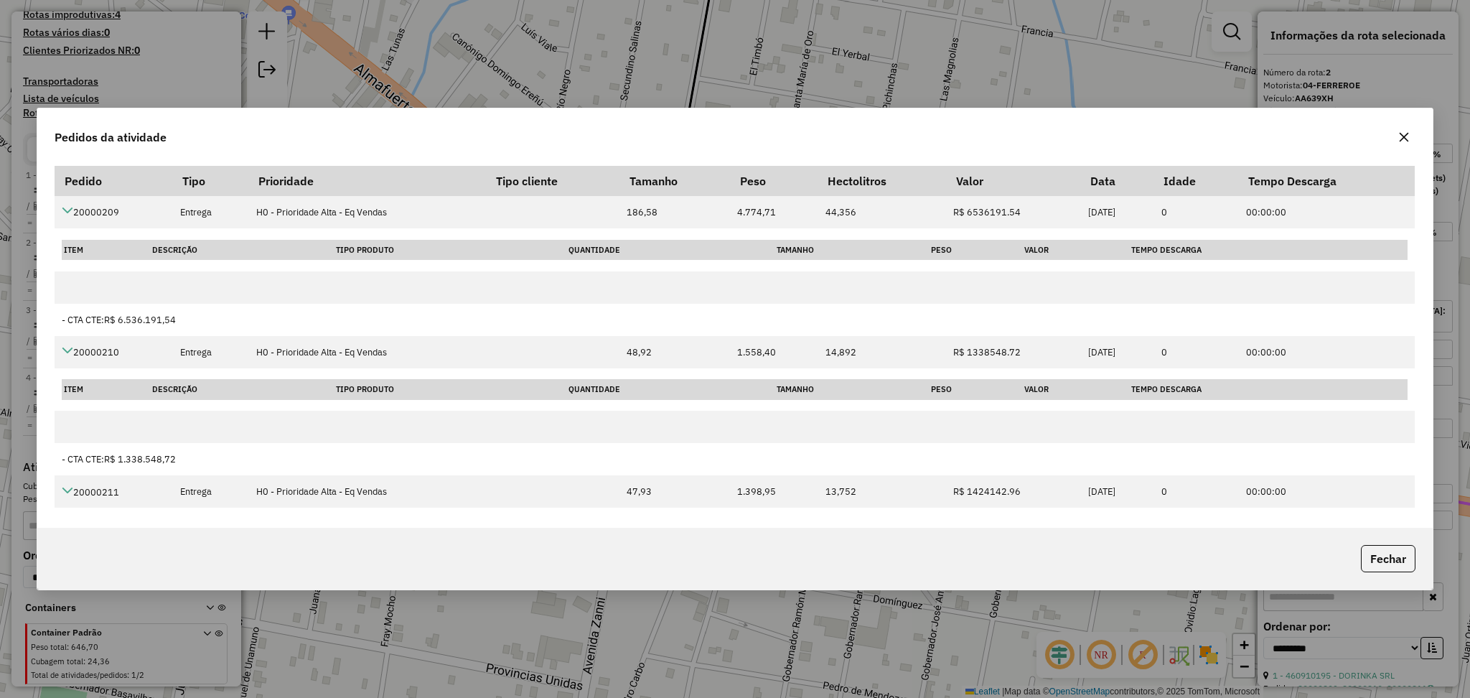
click at [1403, 138] on icon "button" at bounding box center [1404, 137] width 9 height 9
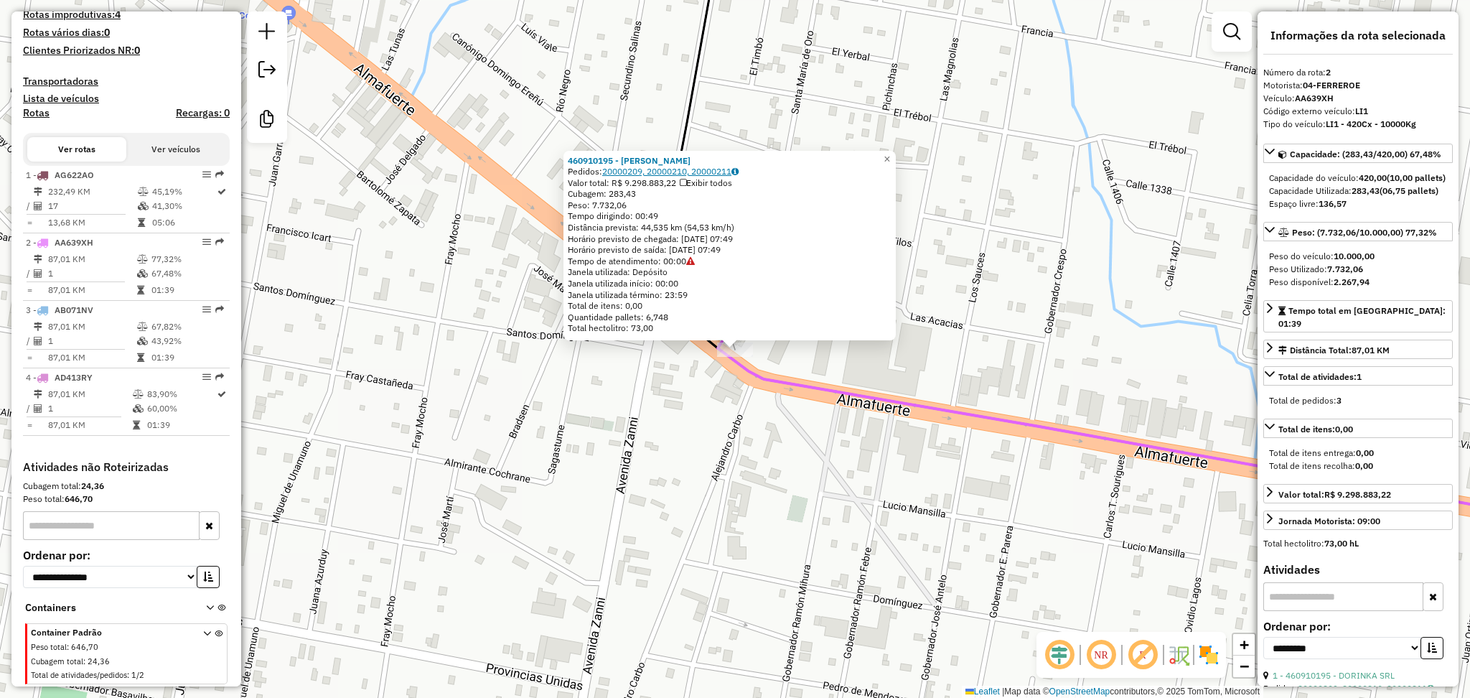
click at [739, 171] on icon at bounding box center [735, 171] width 7 height 9
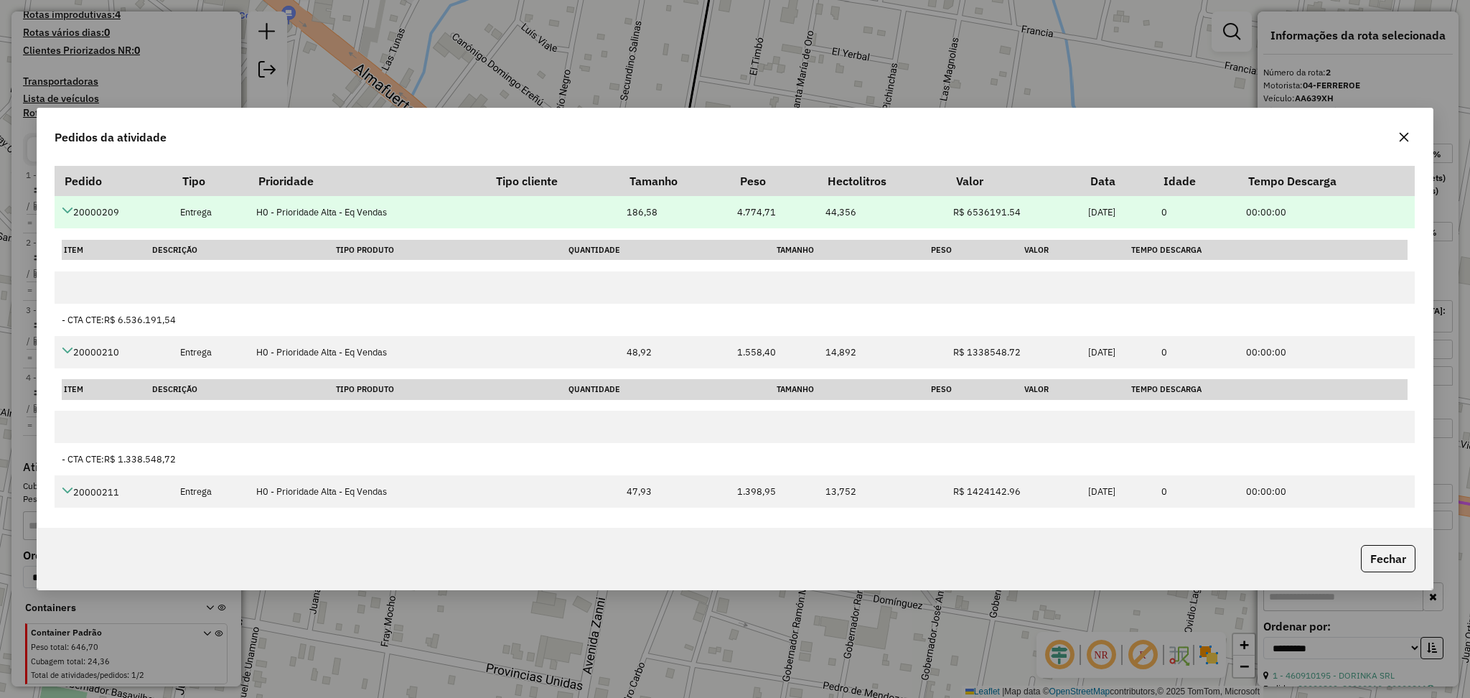
click at [108, 214] on td "20000209" at bounding box center [114, 212] width 118 height 32
click at [108, 210] on td "20000209" at bounding box center [114, 212] width 118 height 32
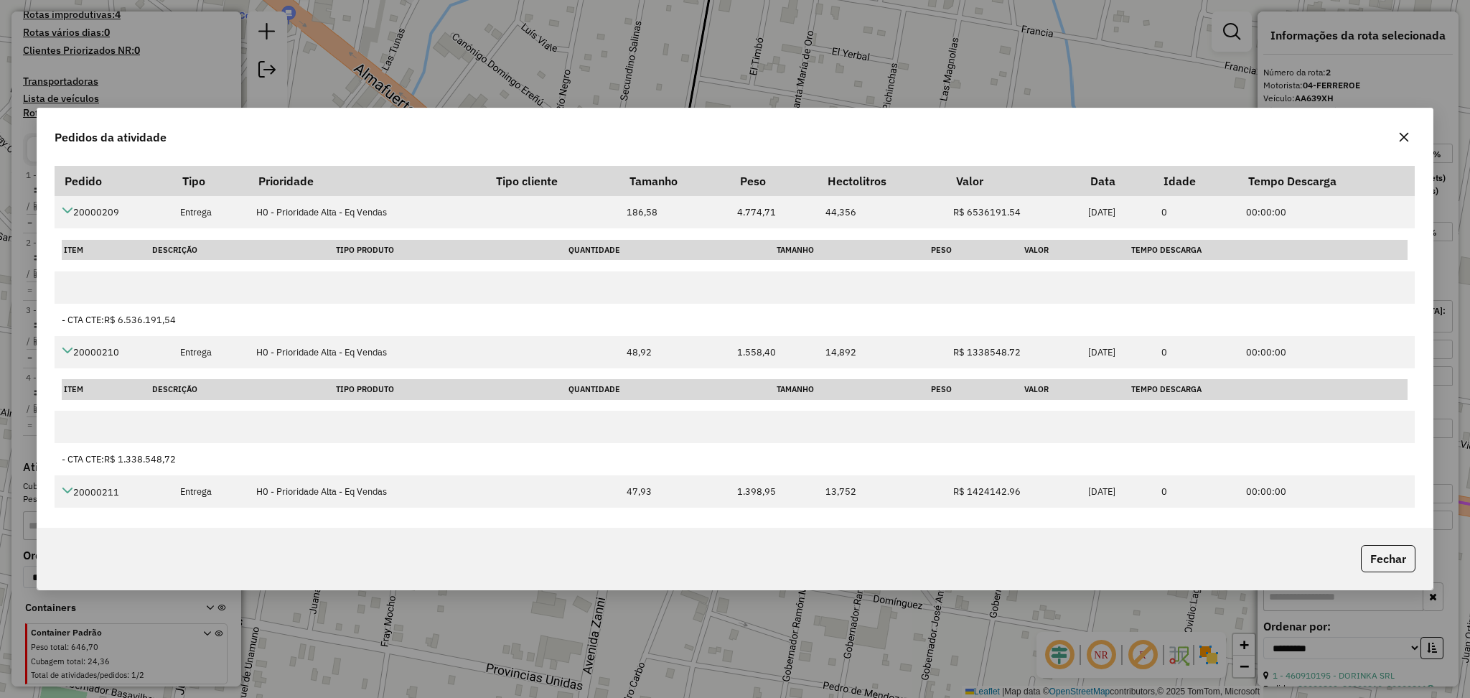
click at [1420, 132] on div "Pedidos da atividade" at bounding box center [735, 134] width 1396 height 52
click at [1415, 144] on div at bounding box center [1404, 137] width 23 height 23
click at [1407, 141] on icon "button" at bounding box center [1404, 136] width 11 height 11
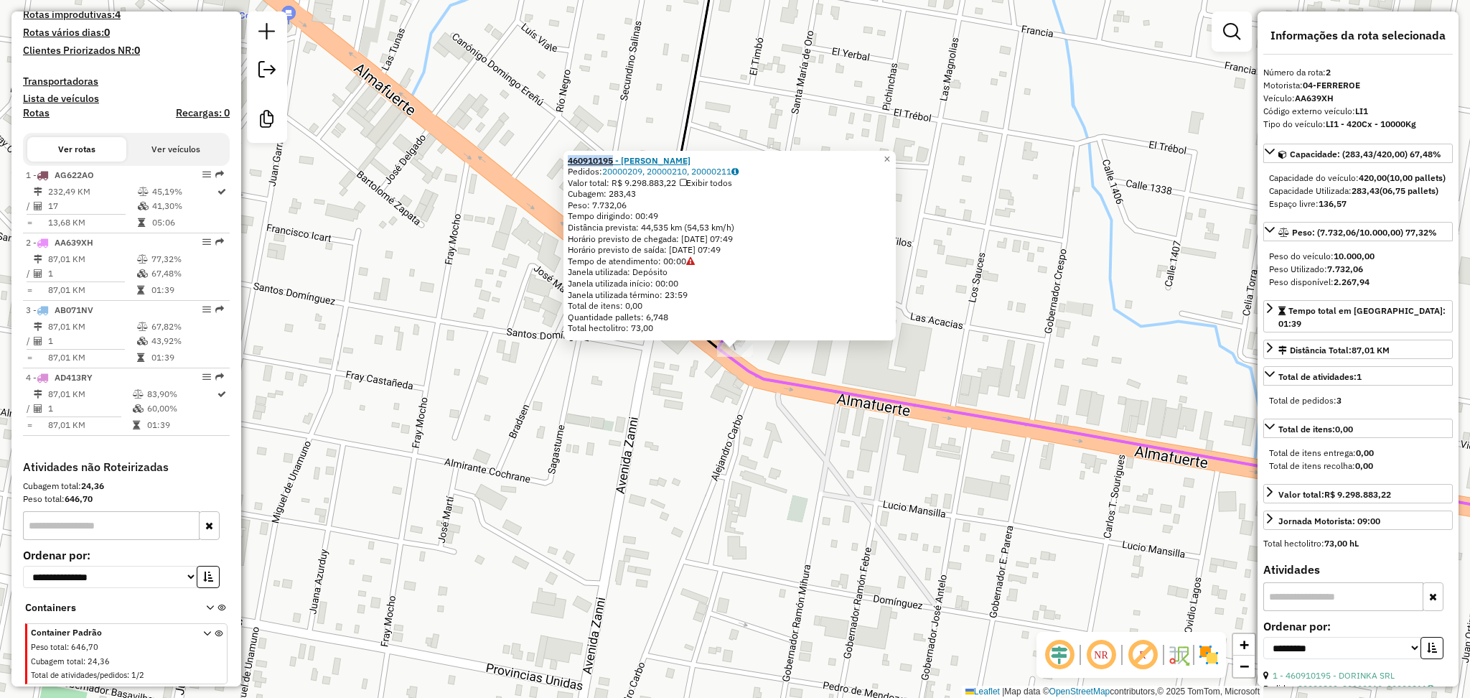
drag, startPoint x: 569, startPoint y: 157, endPoint x: 617, endPoint y: 154, distance: 48.2
click at [617, 154] on div "460910195 - DORINKA SRL Pedidos: 20000209, 20000210, 20000211 Valor total: R$ 9…" at bounding box center [730, 246] width 332 height 190
copy strong "460910195"
click at [638, 163] on strong "460910195 - DORINKA SRL" at bounding box center [629, 160] width 123 height 11
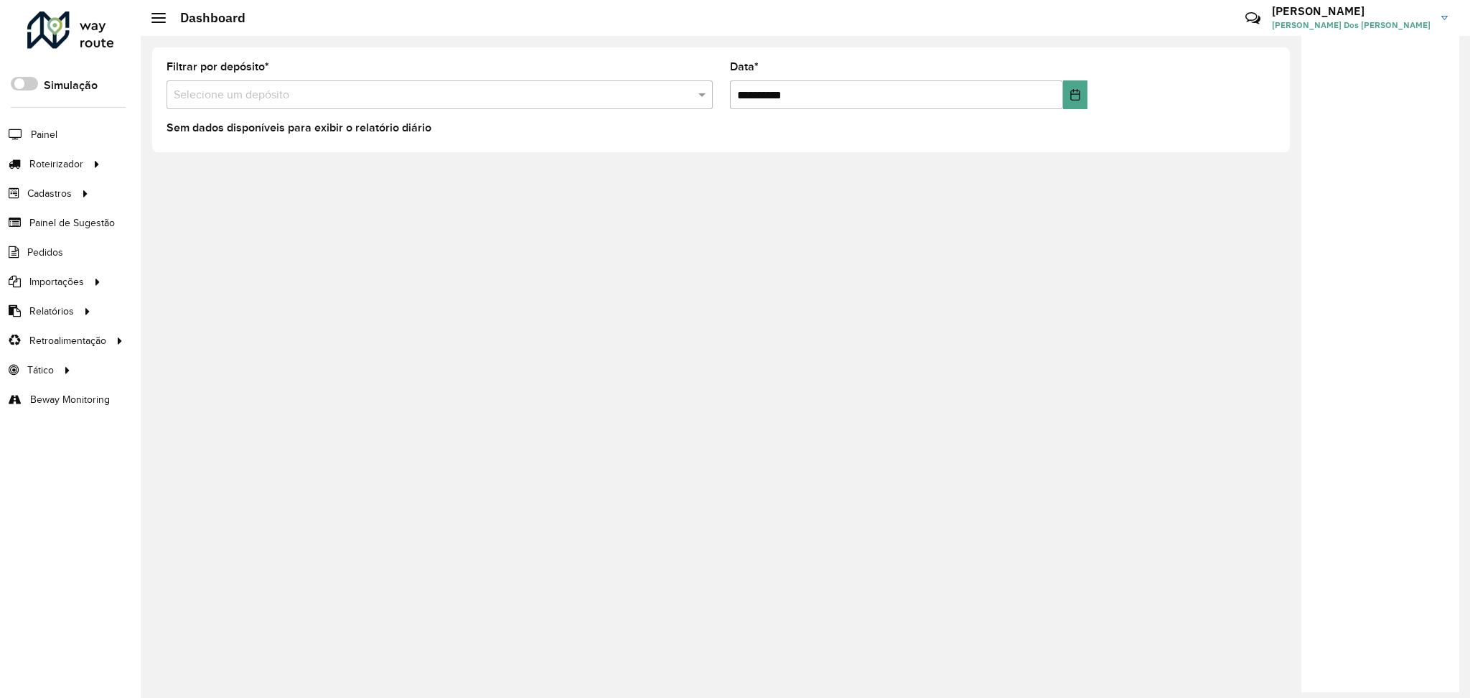
click at [856, 279] on div "**********" at bounding box center [806, 367] width 1330 height 662
click at [44, 251] on span "Pedidos" at bounding box center [45, 252] width 37 height 15
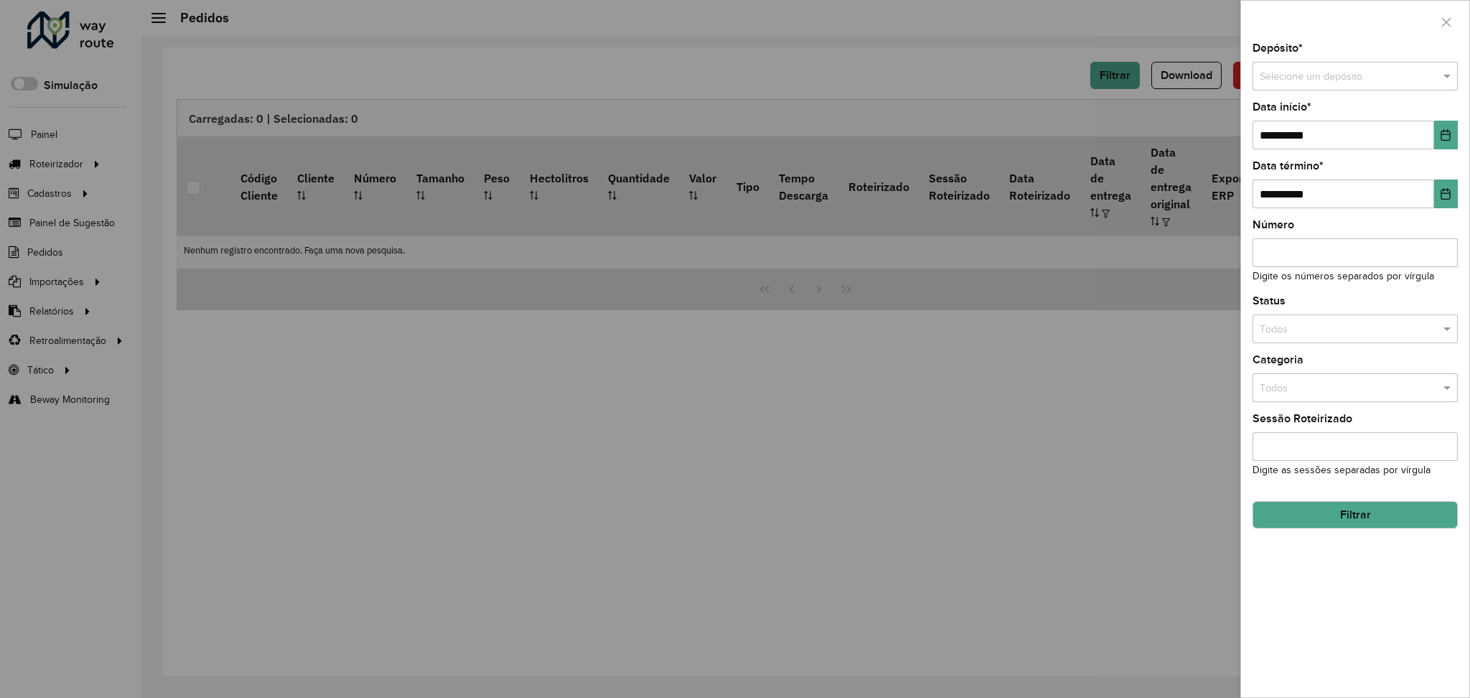
click at [1308, 81] on input "text" at bounding box center [1341, 77] width 162 height 16
type input "********"
click at [1316, 121] on span "SAZ AR Santa Fe - Mino" at bounding box center [1313, 116] width 108 height 11
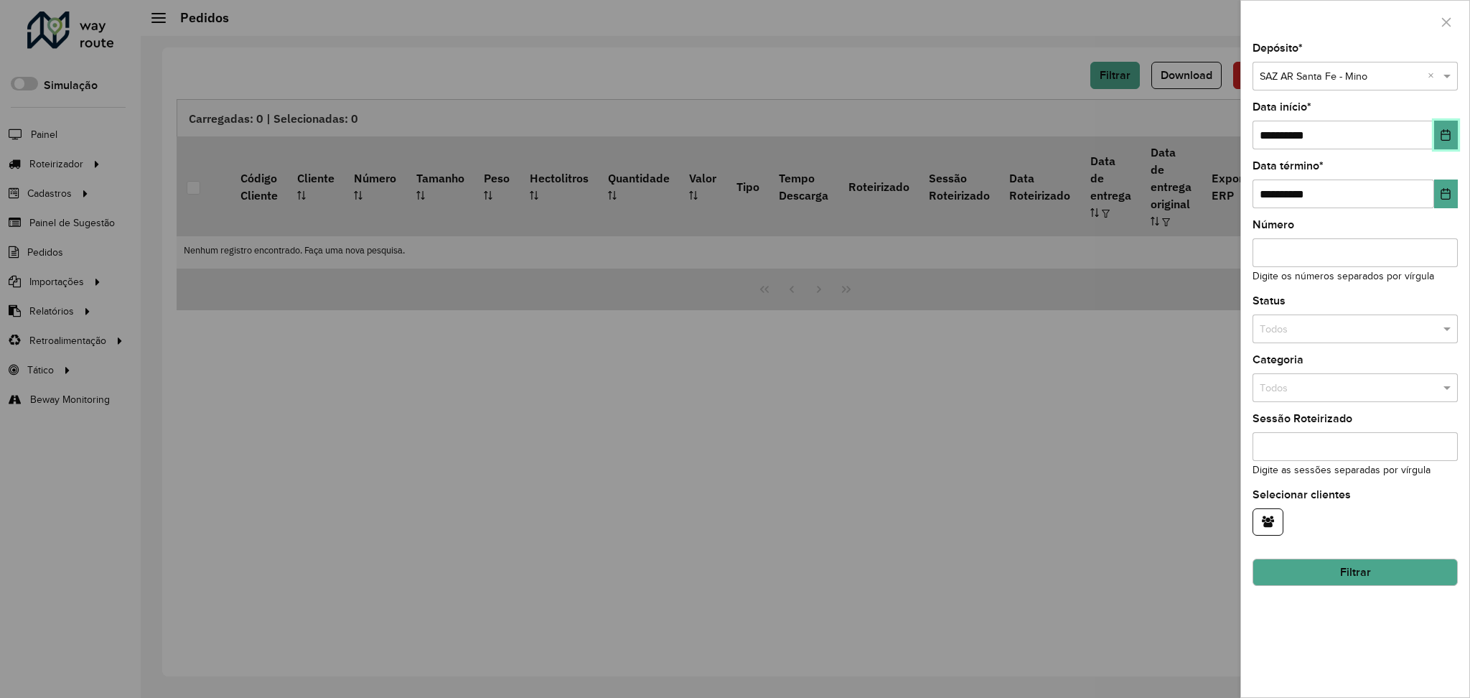
click at [1440, 133] on button "Choose Date" at bounding box center [1446, 135] width 24 height 29
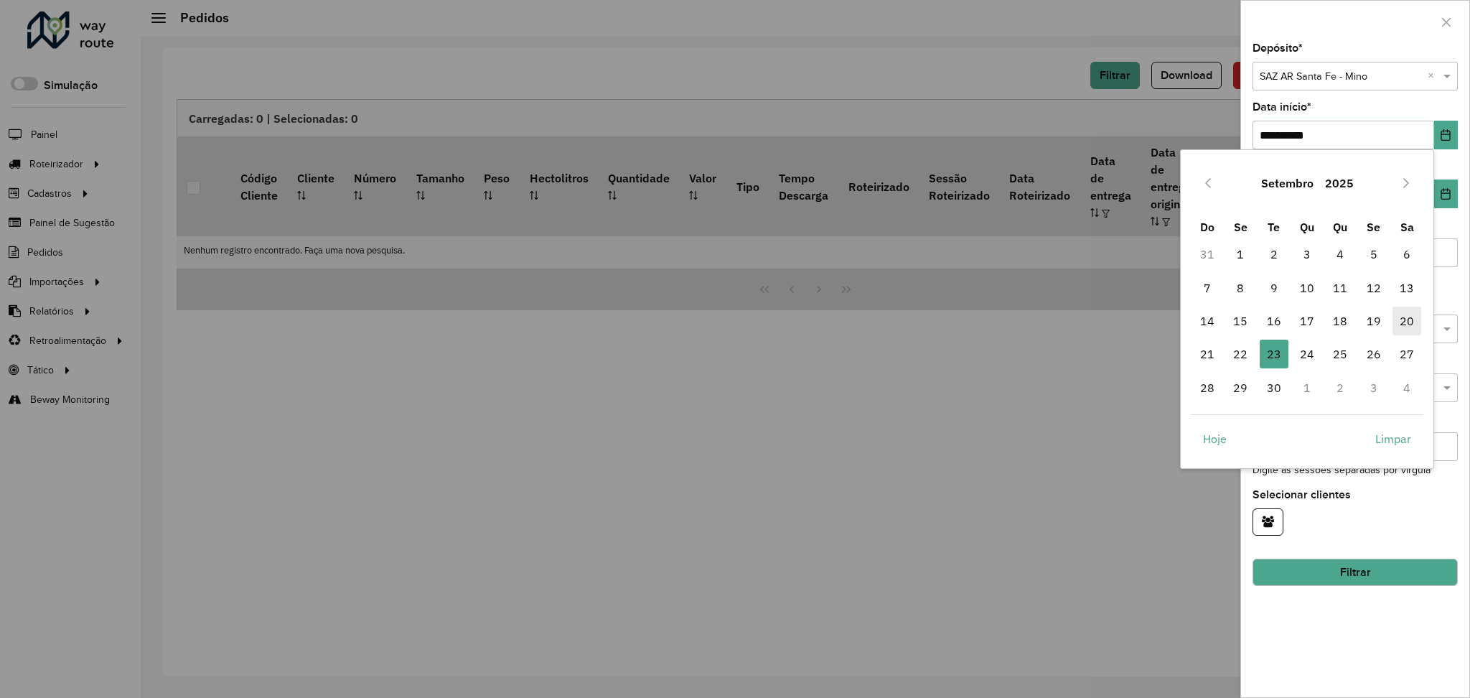
click at [1409, 324] on span "20" at bounding box center [1407, 321] width 29 height 29
type input "**********"
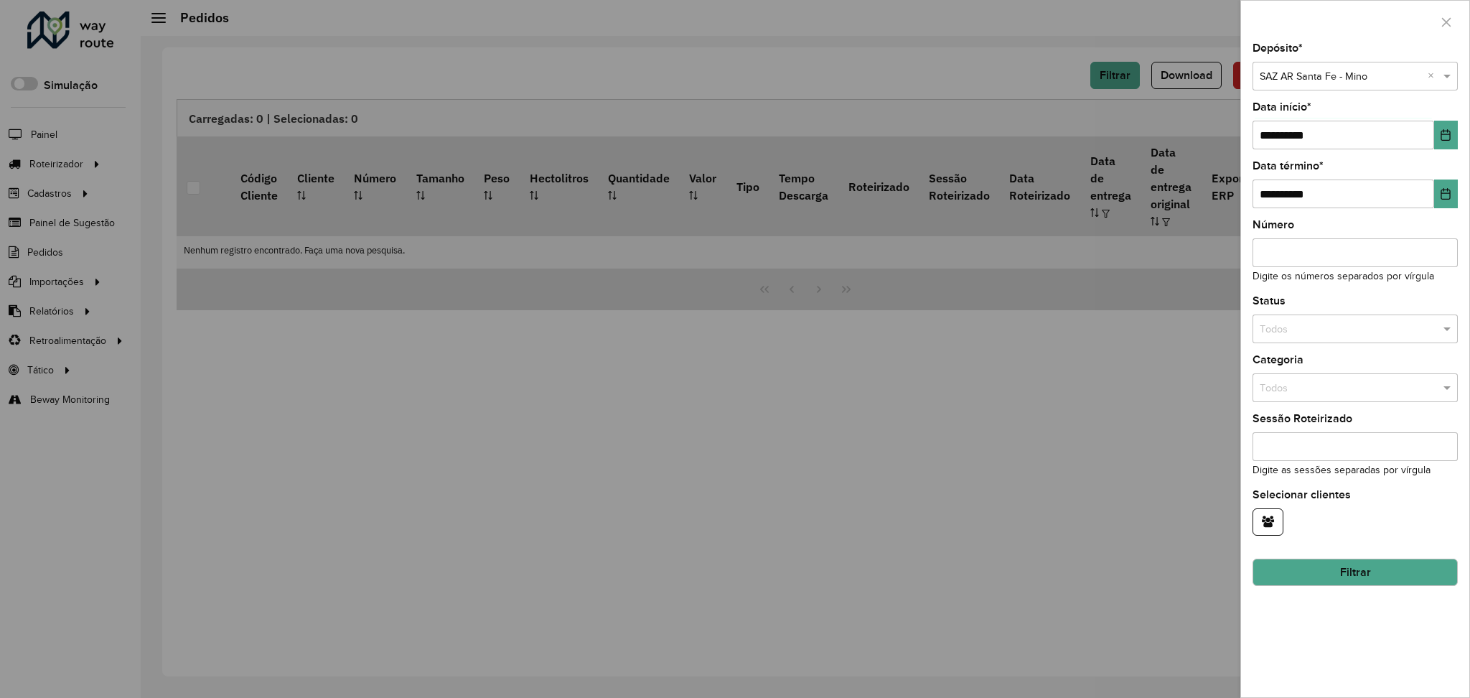
click at [1335, 257] on input "Número" at bounding box center [1355, 252] width 205 height 29
paste input "********"
type input "********"
click at [1320, 576] on button "Filtrar" at bounding box center [1355, 572] width 205 height 27
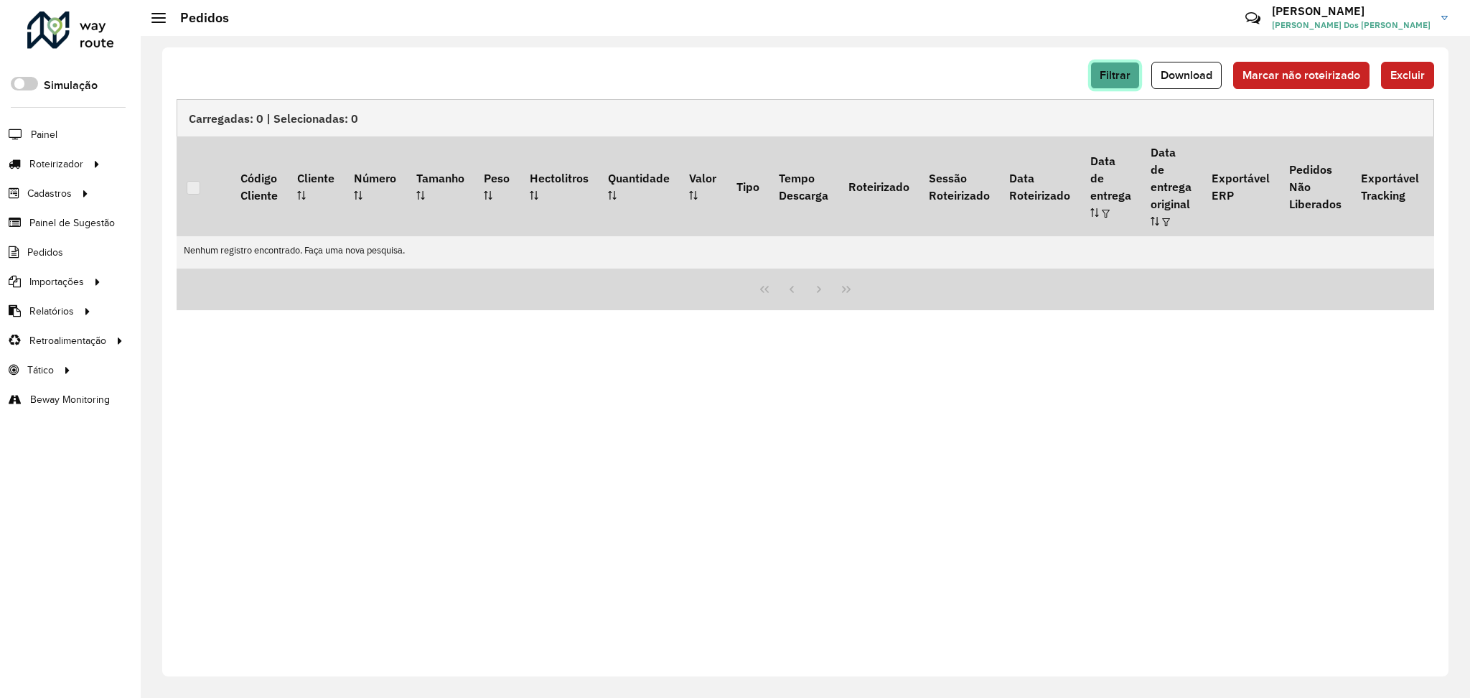
click at [1124, 86] on button "Filtrar" at bounding box center [1116, 75] width 50 height 27
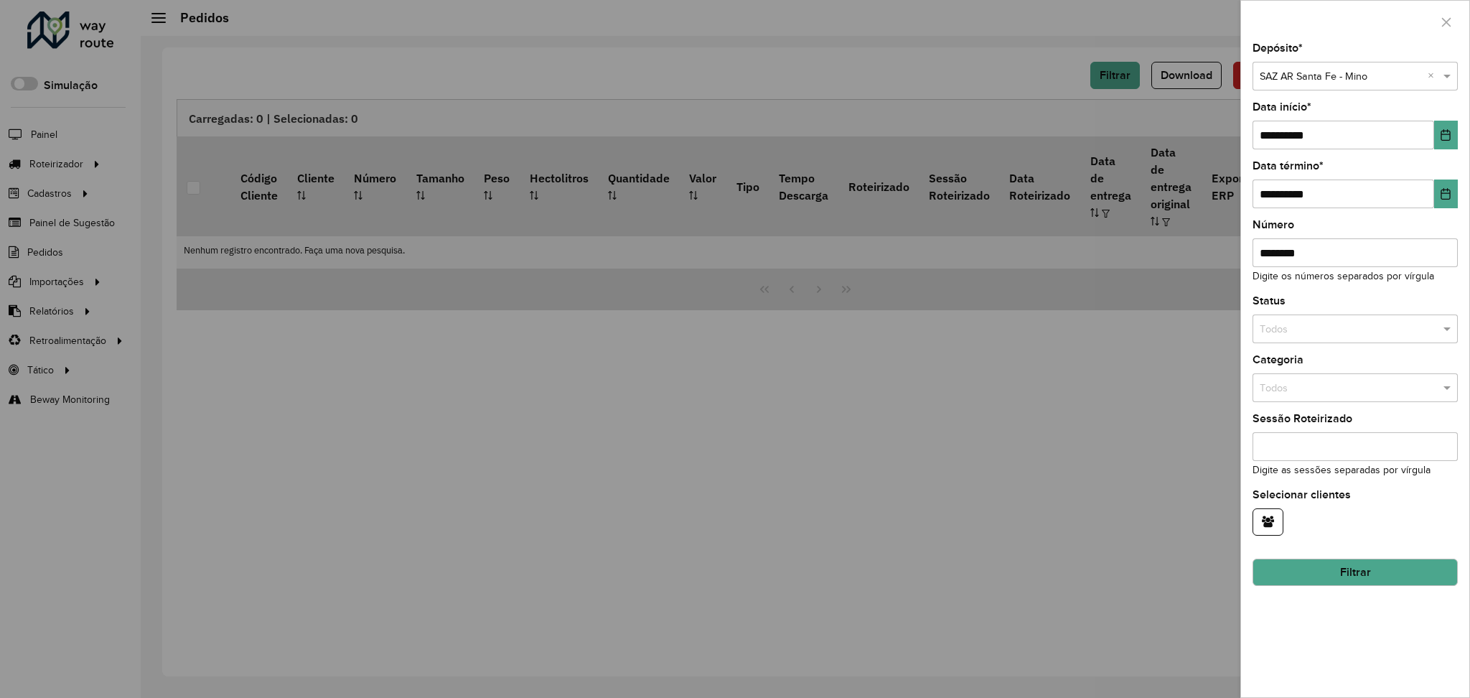
click at [1375, 255] on input "********" at bounding box center [1355, 252] width 205 height 29
click at [1450, 141] on button "Choose Date" at bounding box center [1446, 135] width 24 height 29
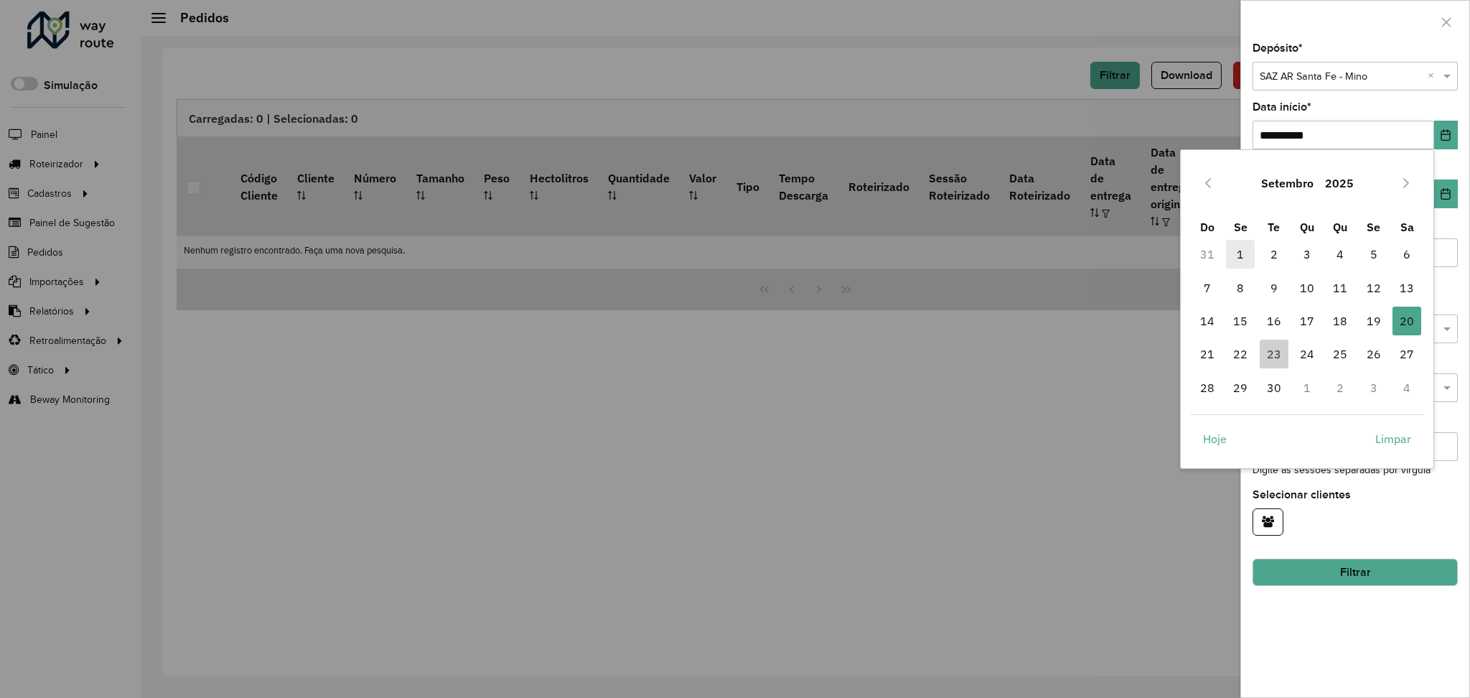
click at [1254, 253] on span "1" at bounding box center [1240, 254] width 29 height 29
type input "**********"
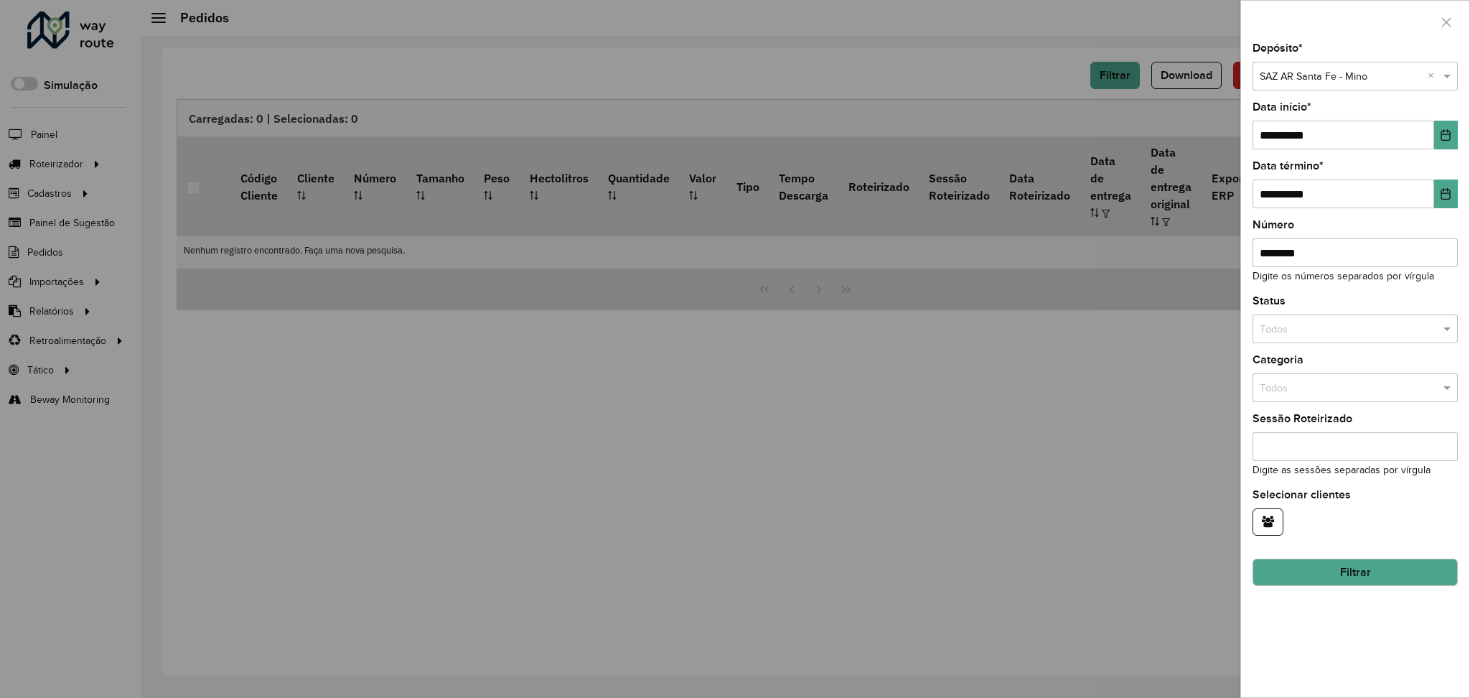
click at [1400, 569] on button "Filtrar" at bounding box center [1355, 572] width 205 height 27
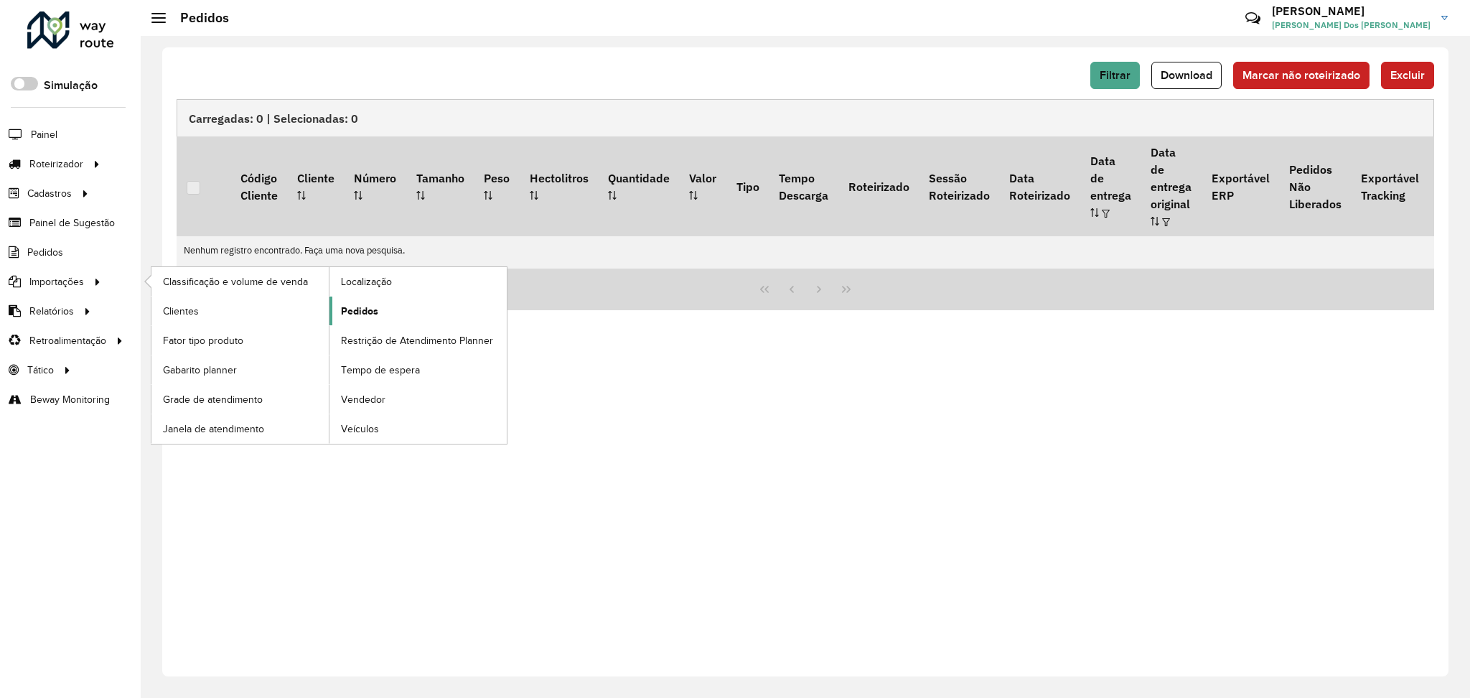
click at [429, 320] on link "Pedidos" at bounding box center [418, 311] width 177 height 29
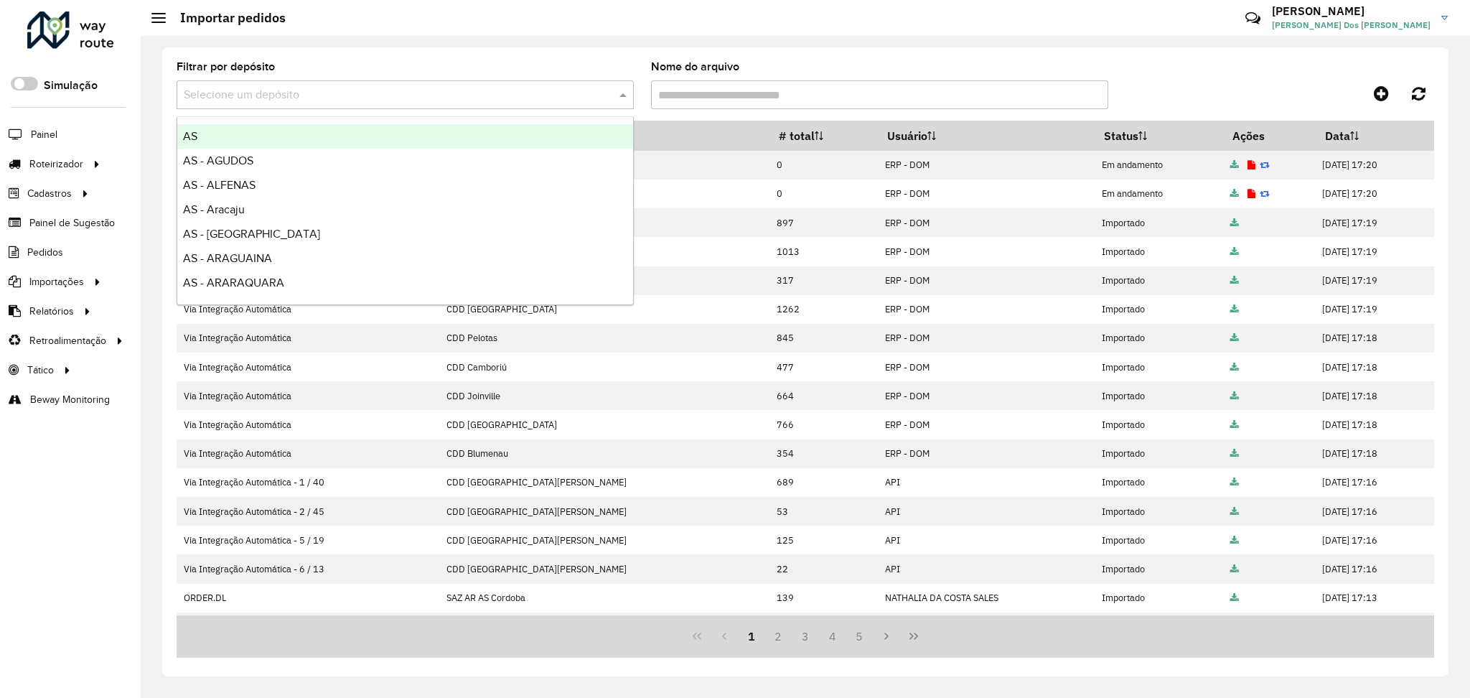
click at [472, 95] on input "text" at bounding box center [391, 95] width 414 height 17
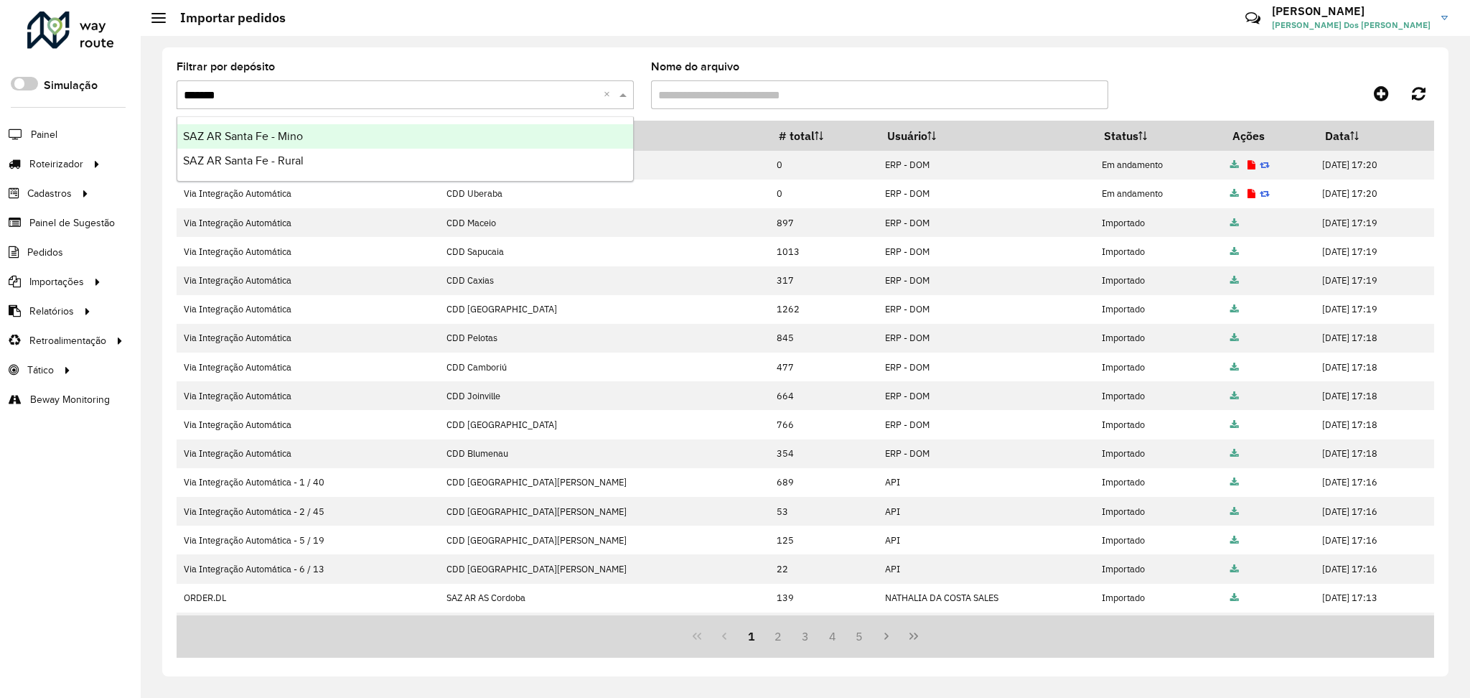
type input "********"
click at [283, 139] on span "SAZ AR Santa Fe - Mino" at bounding box center [243, 136] width 120 height 12
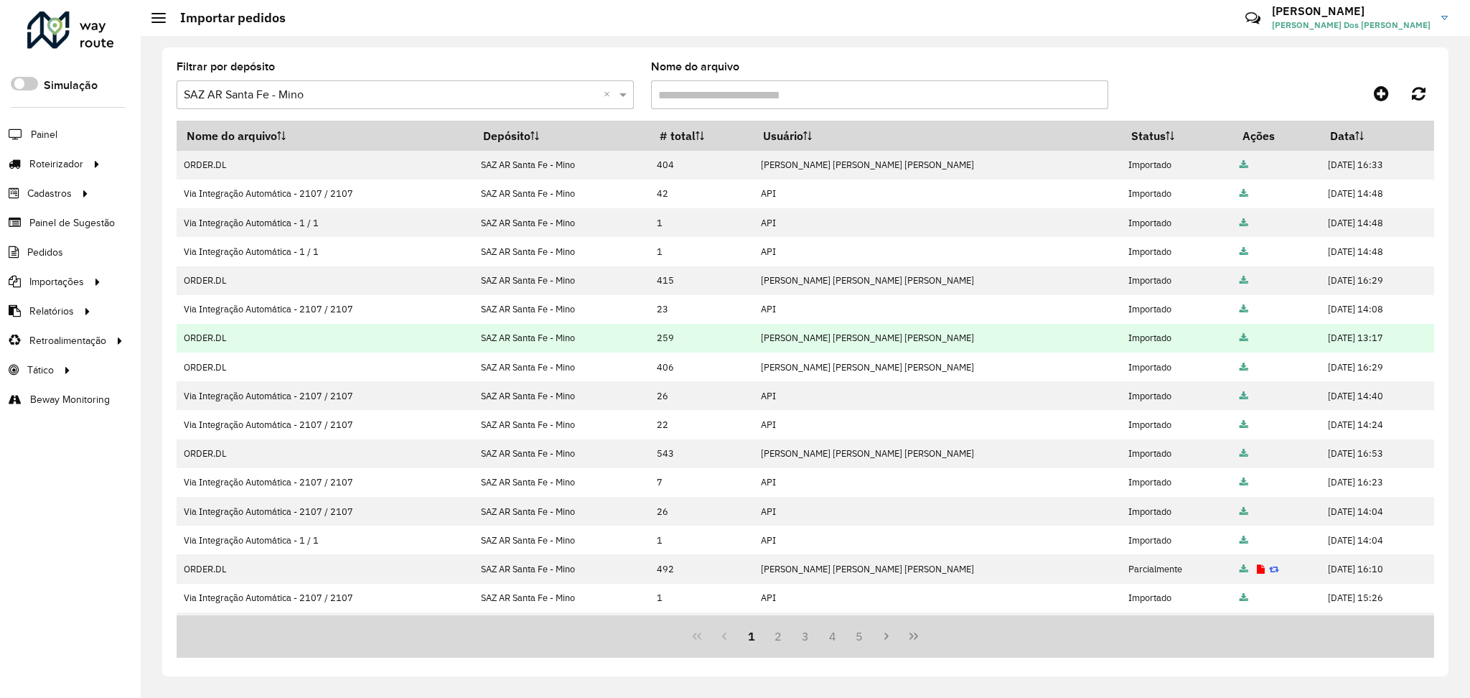
click at [1240, 339] on icon at bounding box center [1244, 338] width 9 height 9
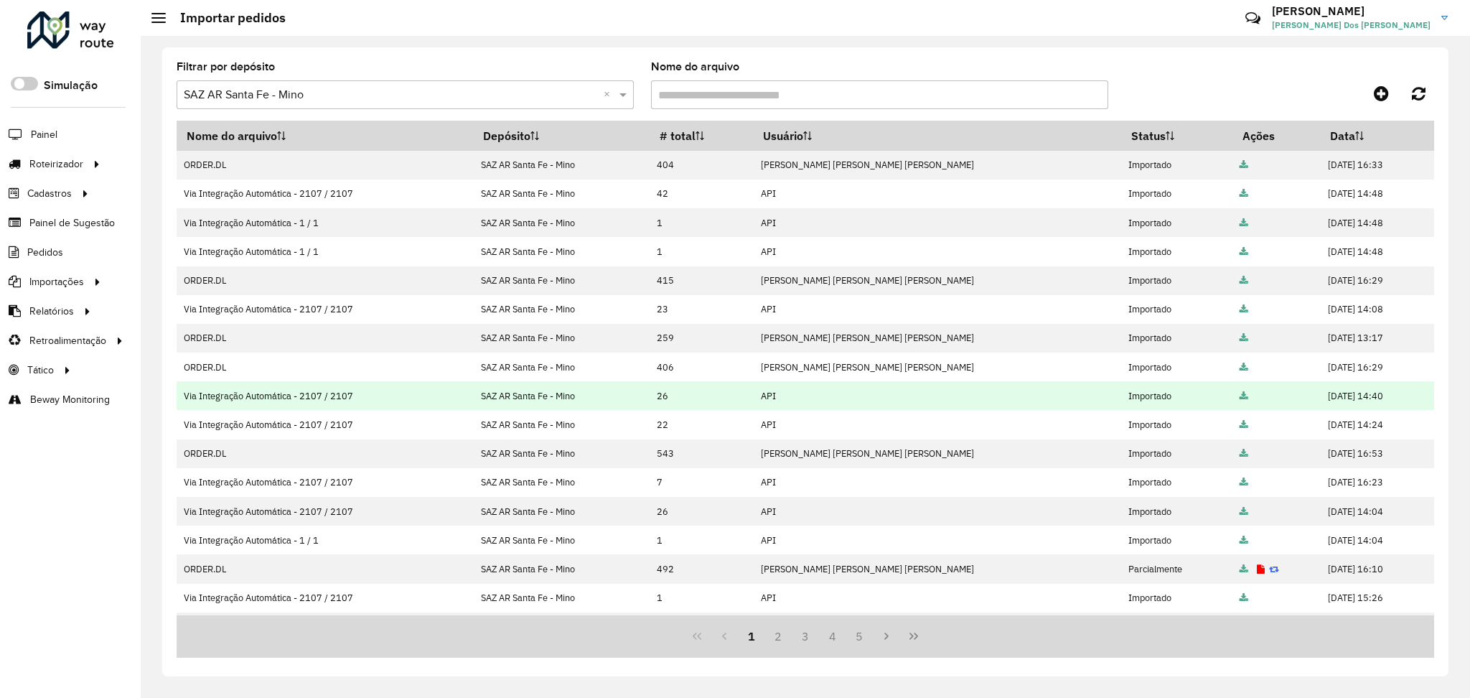
click at [1240, 399] on icon at bounding box center [1244, 396] width 9 height 9
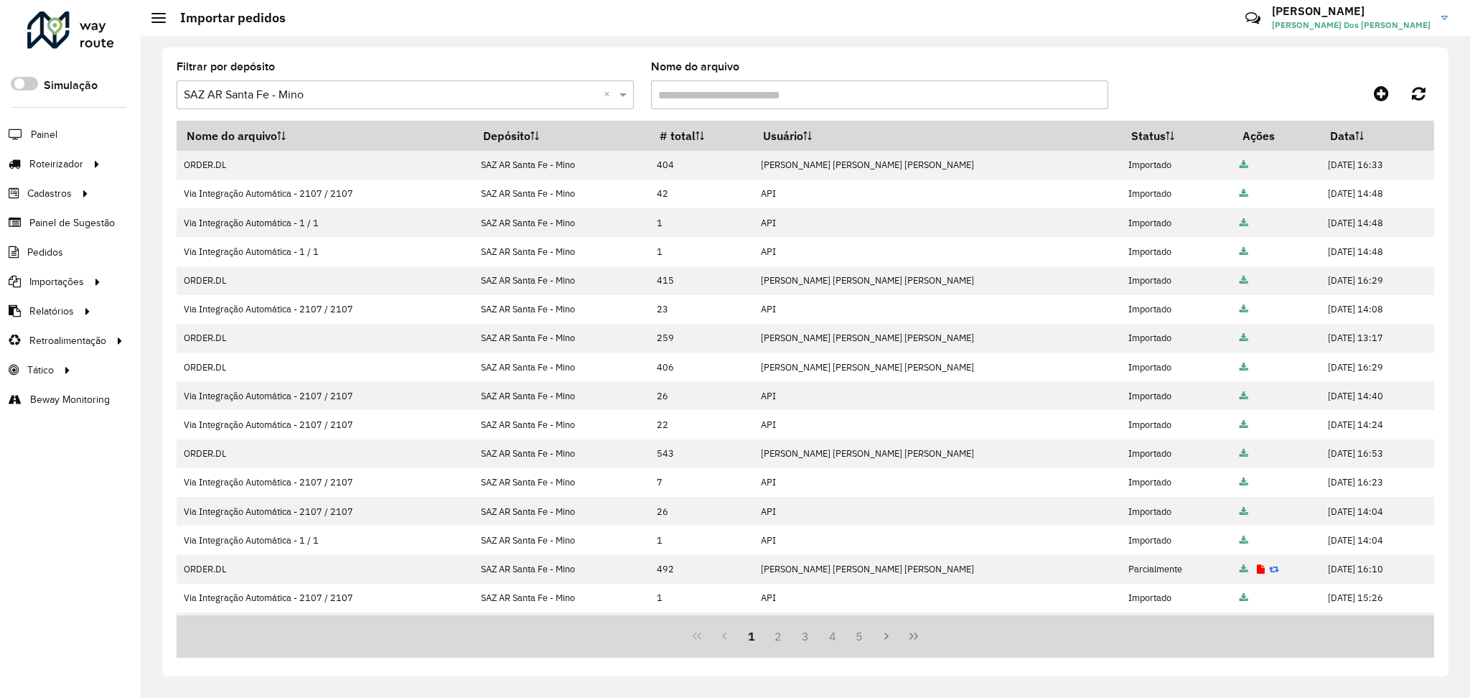
click at [1240, 363] on icon at bounding box center [1244, 367] width 9 height 9
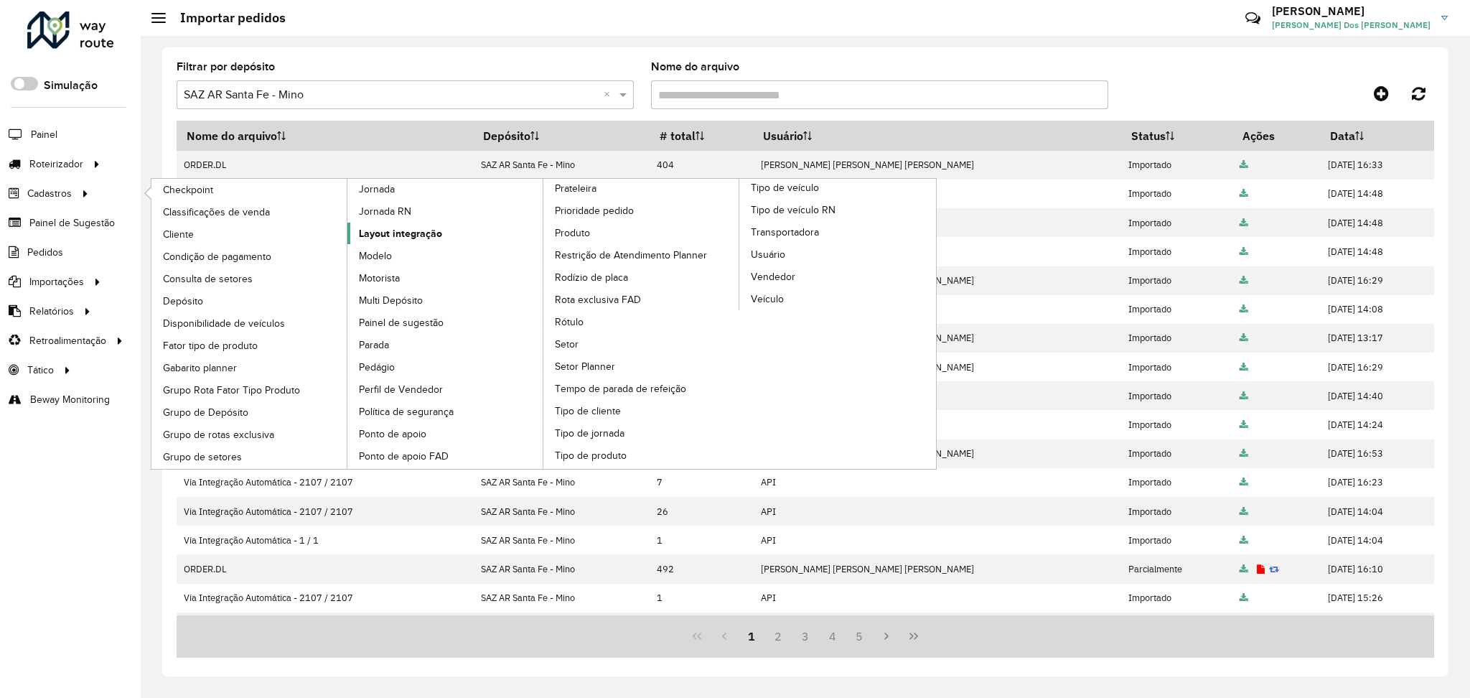
click at [375, 227] on span "Layout integração" at bounding box center [400, 233] width 83 height 15
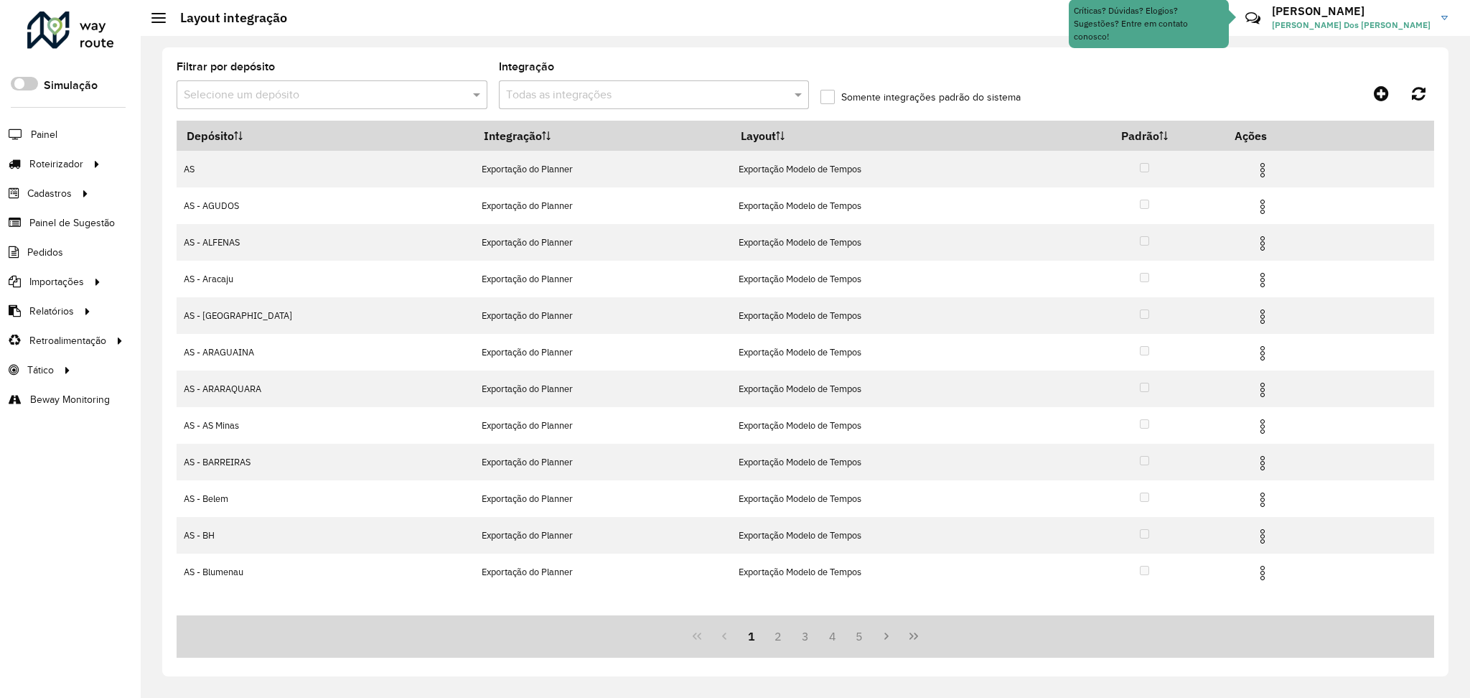
click at [427, 94] on input "text" at bounding box center [318, 95] width 268 height 17
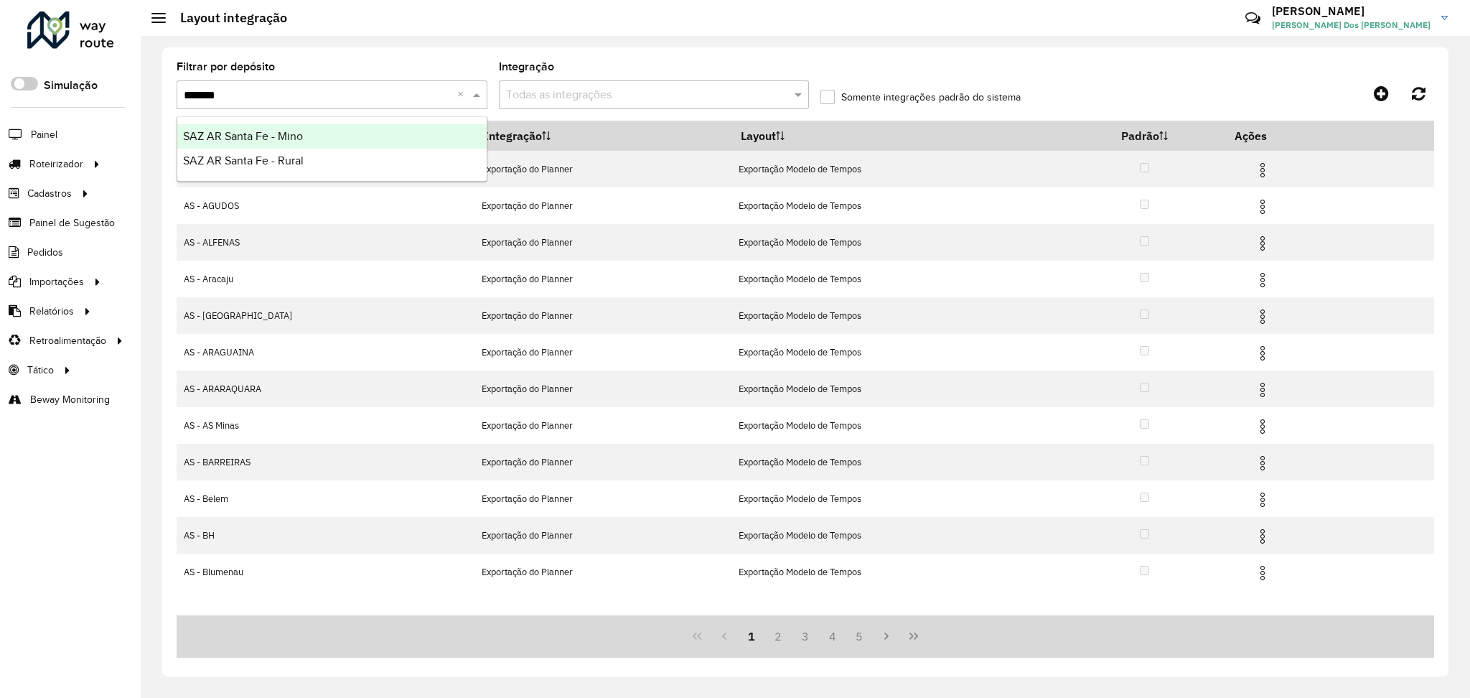
type input "********"
click at [429, 132] on div "SAZ AR Santa Fe - Mino" at bounding box center [331, 136] width 309 height 24
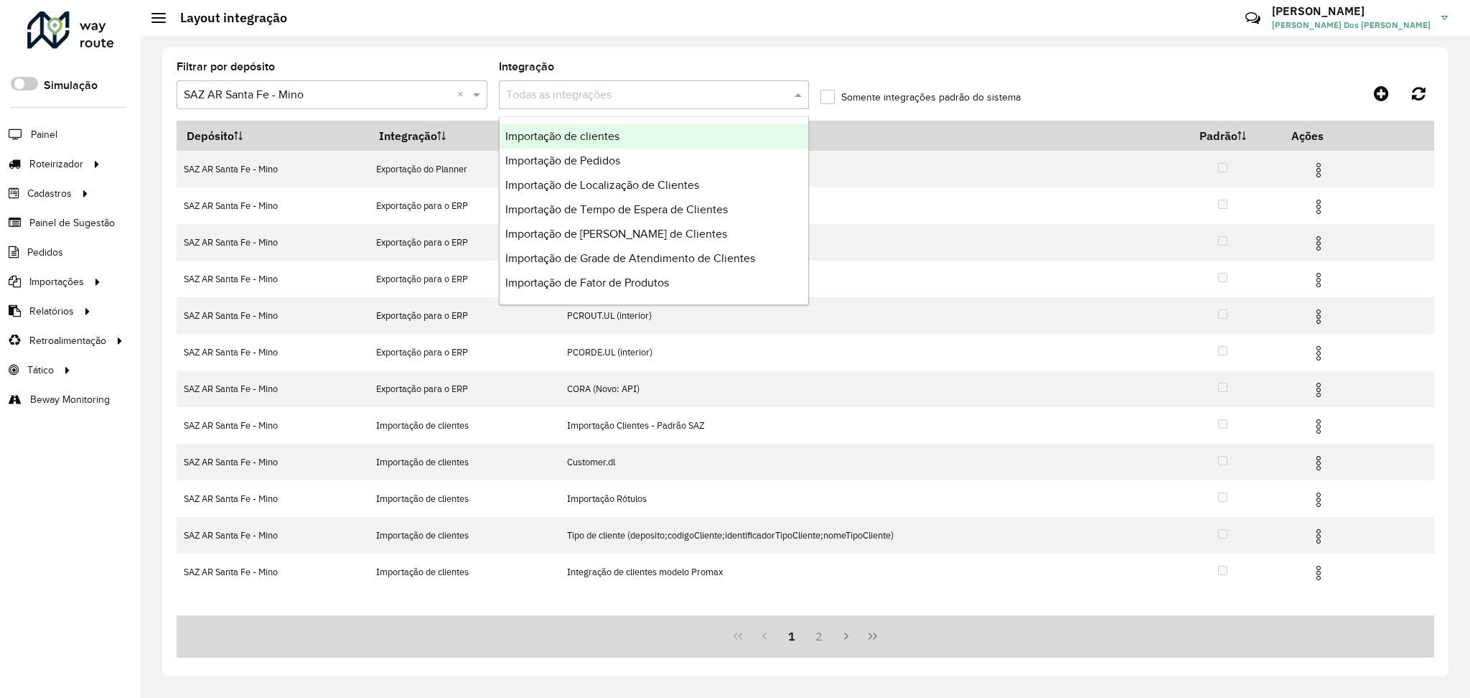
click at [615, 88] on input "text" at bounding box center [640, 95] width 268 height 17
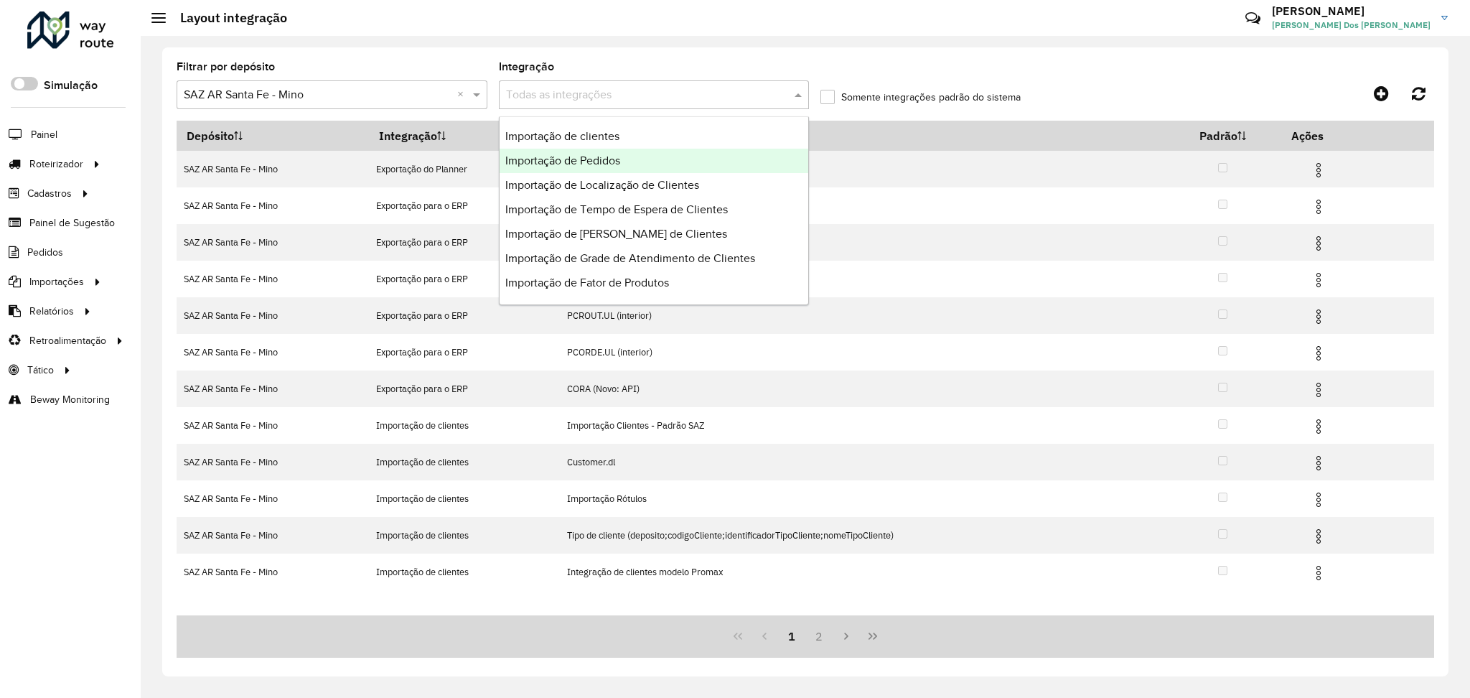
click at [612, 165] on span "Importação de Pedidos" at bounding box center [562, 160] width 115 height 12
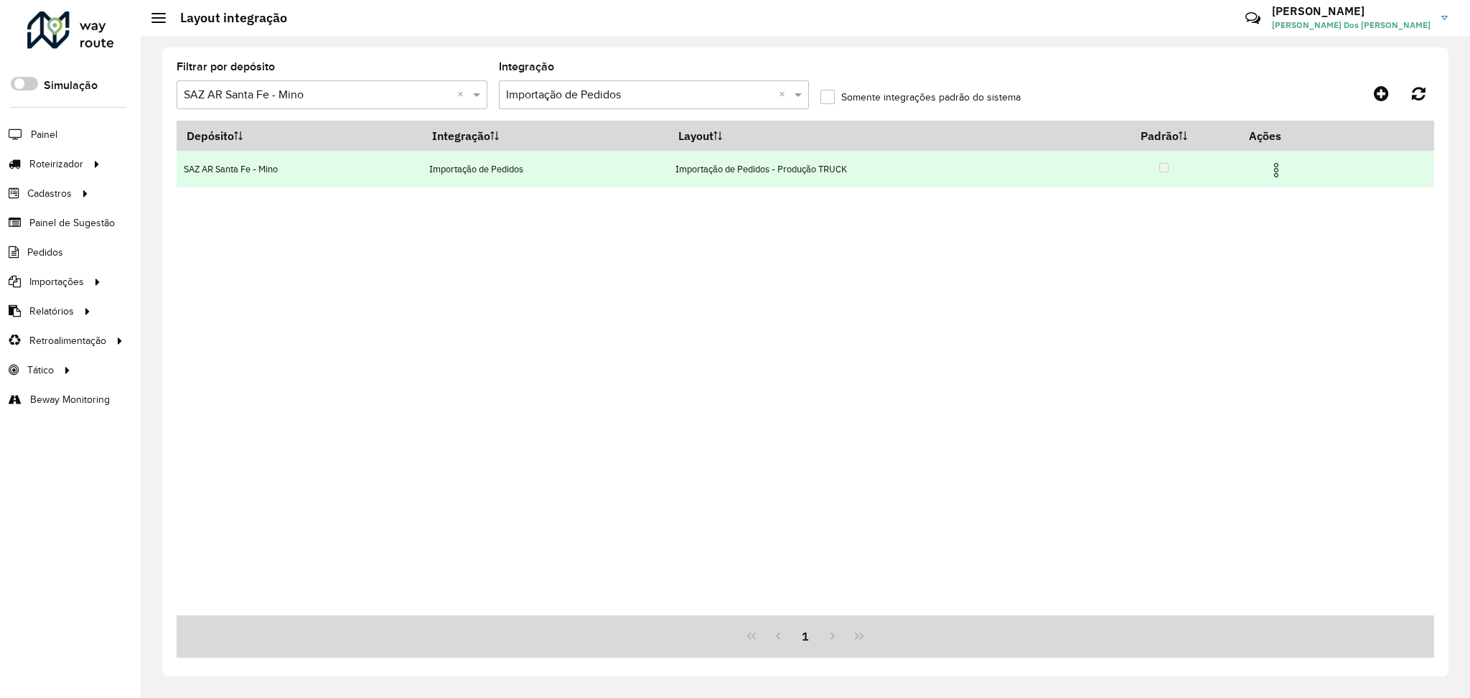
click at [1278, 172] on img at bounding box center [1276, 170] width 17 height 17
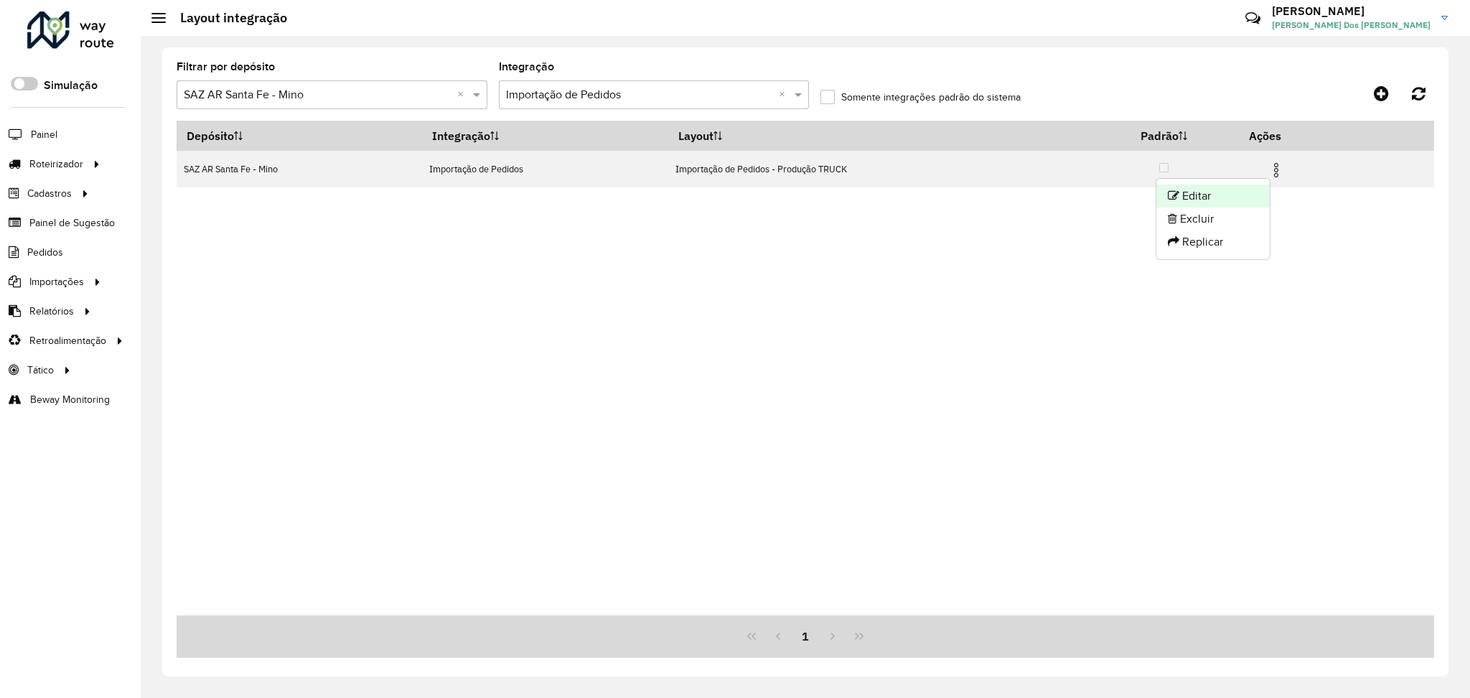
click at [1241, 198] on li "Editar" at bounding box center [1213, 196] width 113 height 23
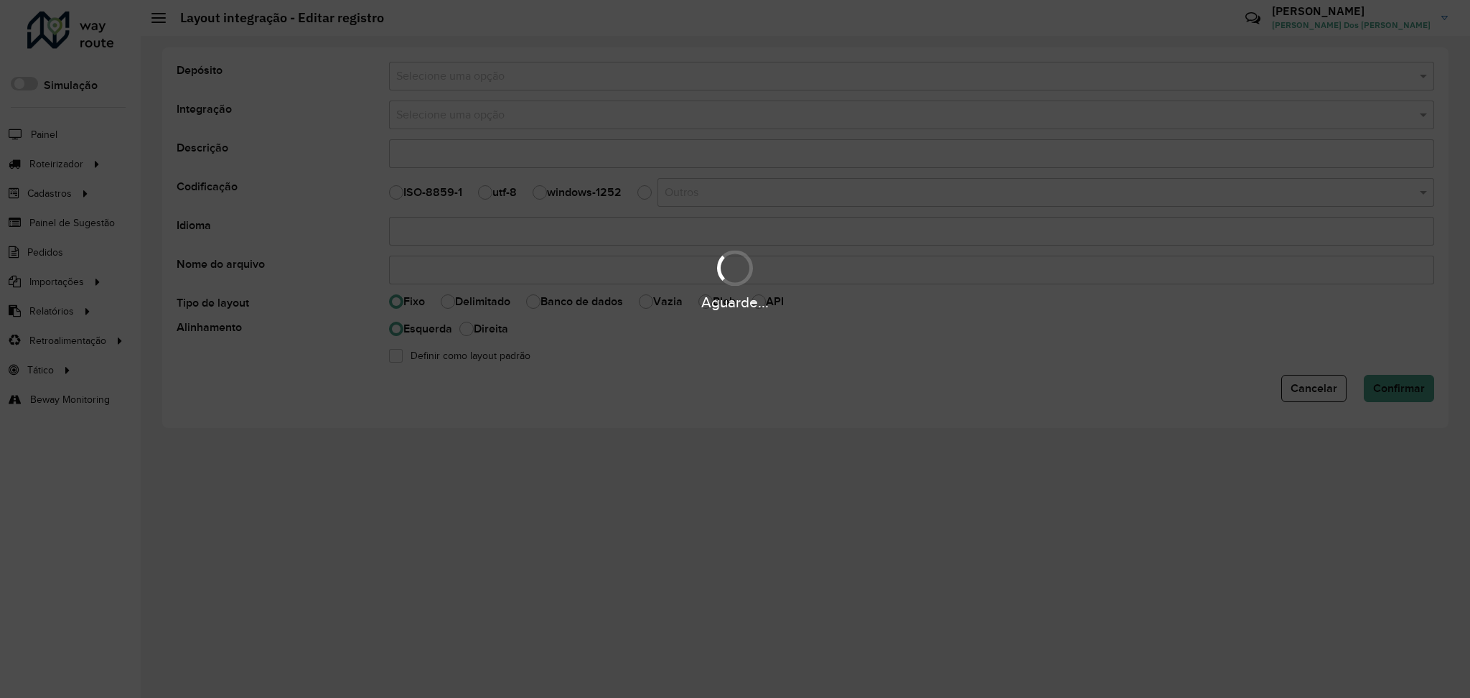
type input "**********"
select select
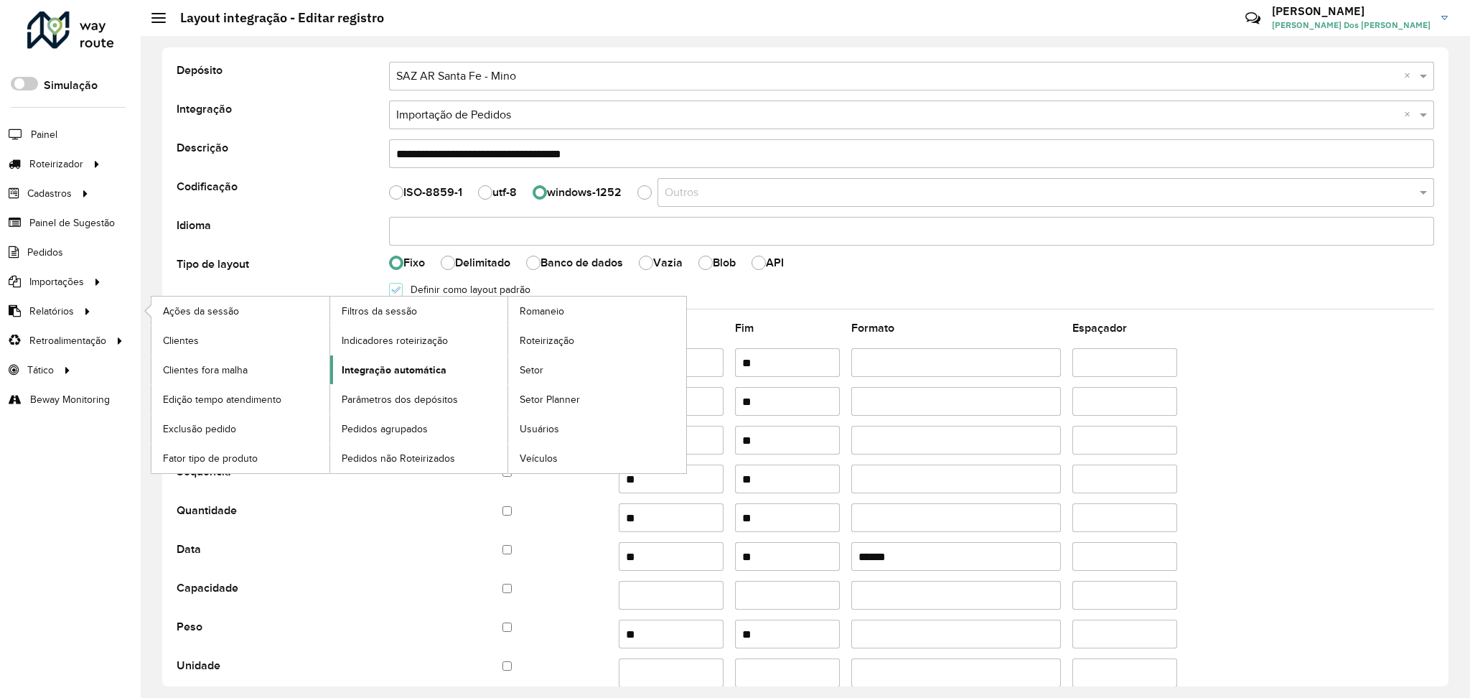
click at [360, 363] on span "Integração automática" at bounding box center [394, 370] width 105 height 15
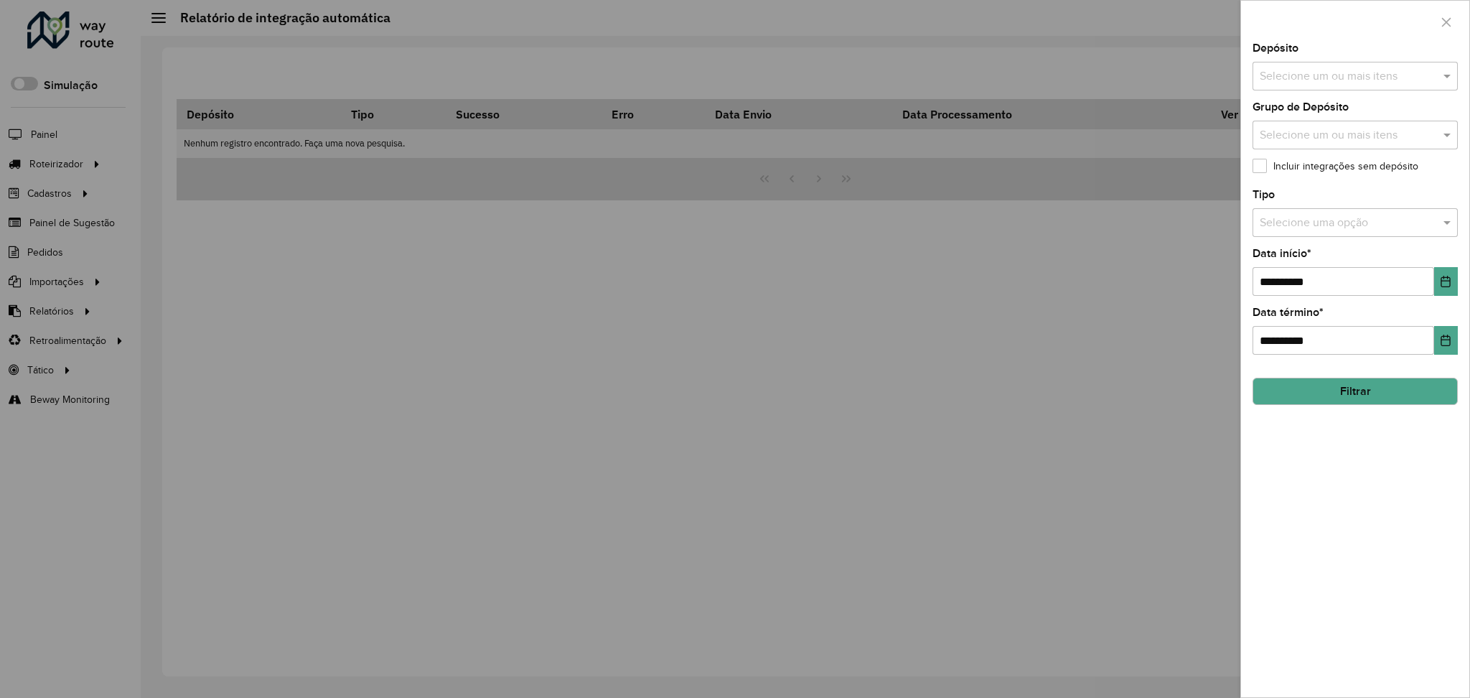
click at [1381, 80] on input "text" at bounding box center [1348, 76] width 184 height 17
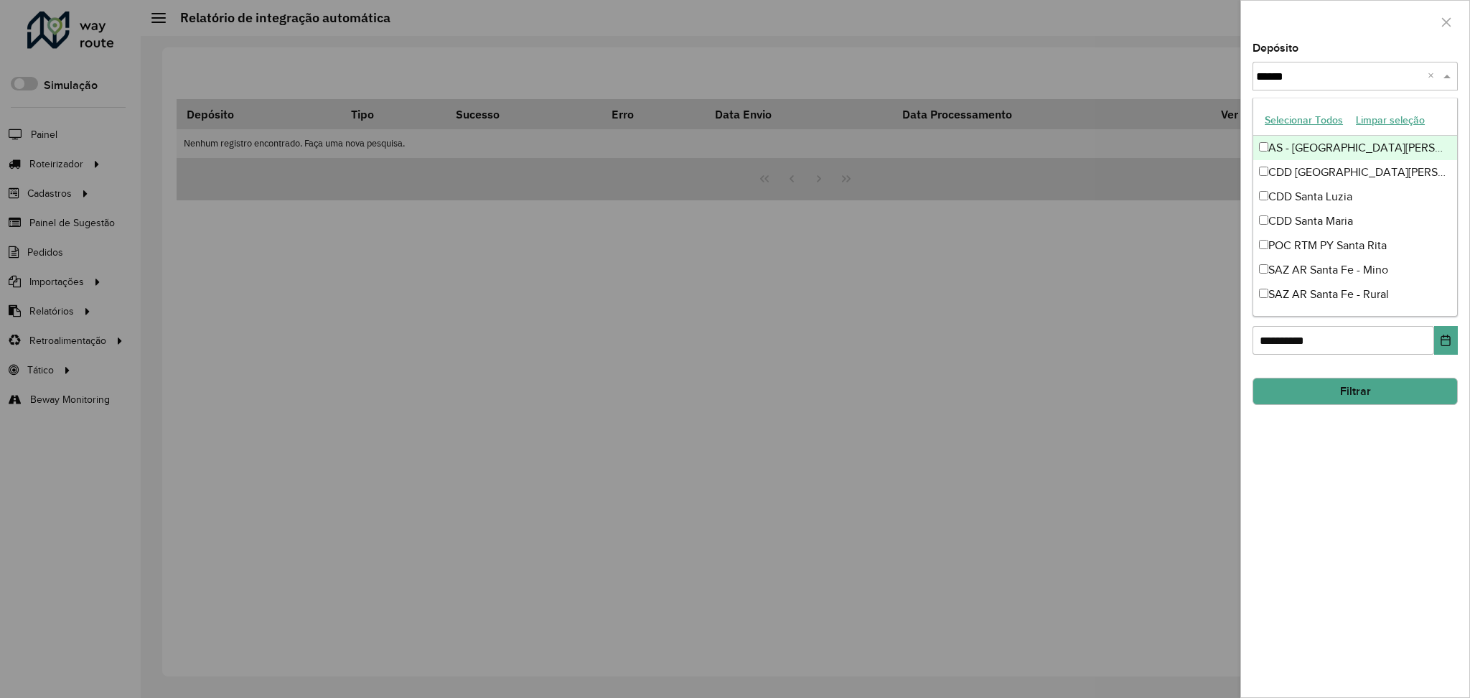
type input "*******"
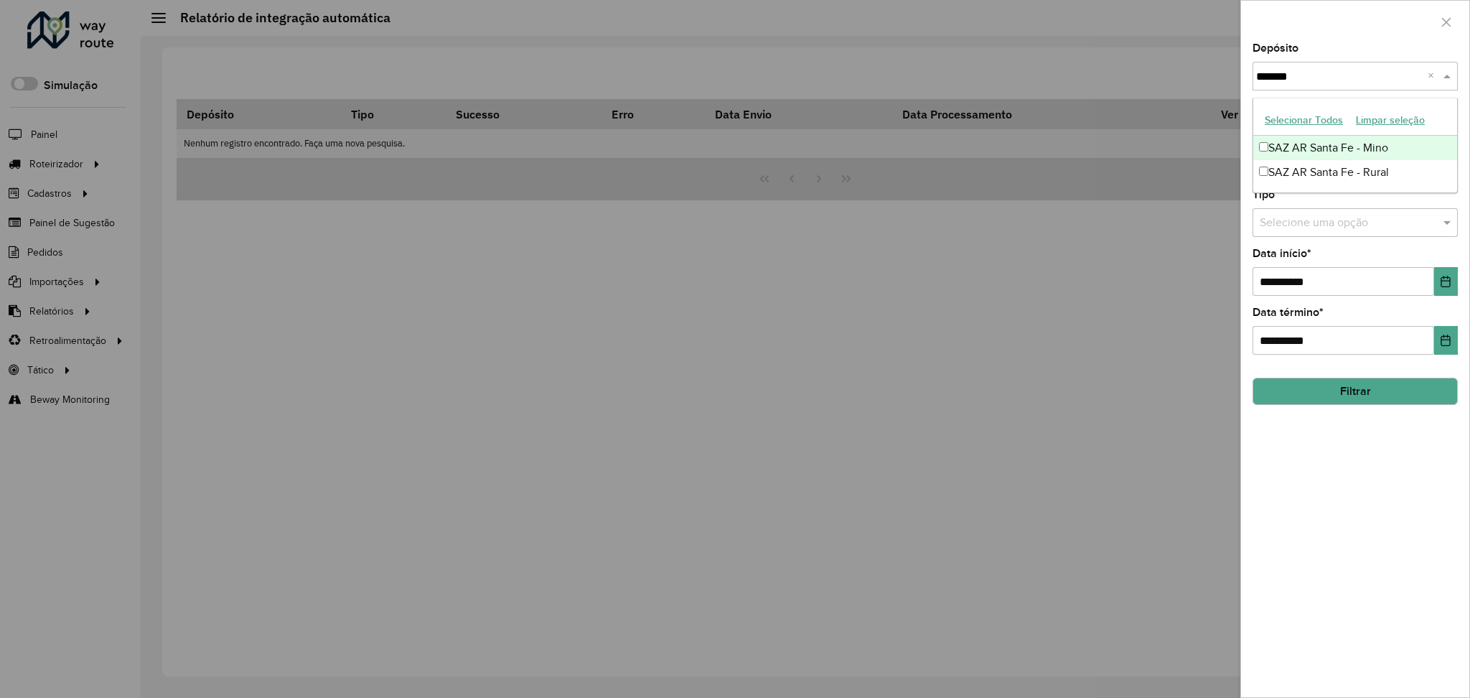
click at [1388, 144] on div "SAZ AR Santa Fe - Mino" at bounding box center [1356, 148] width 204 height 24
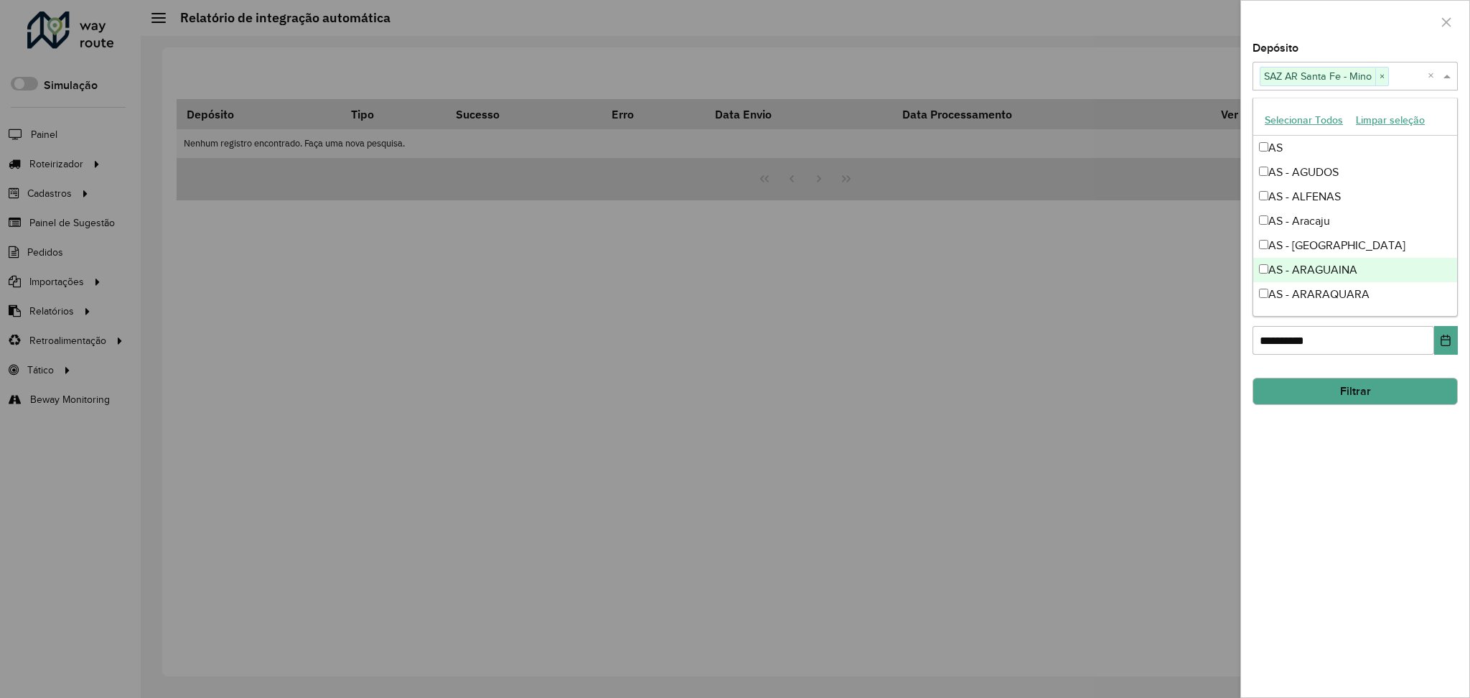
click at [1363, 491] on div "**********" at bounding box center [1355, 370] width 228 height 654
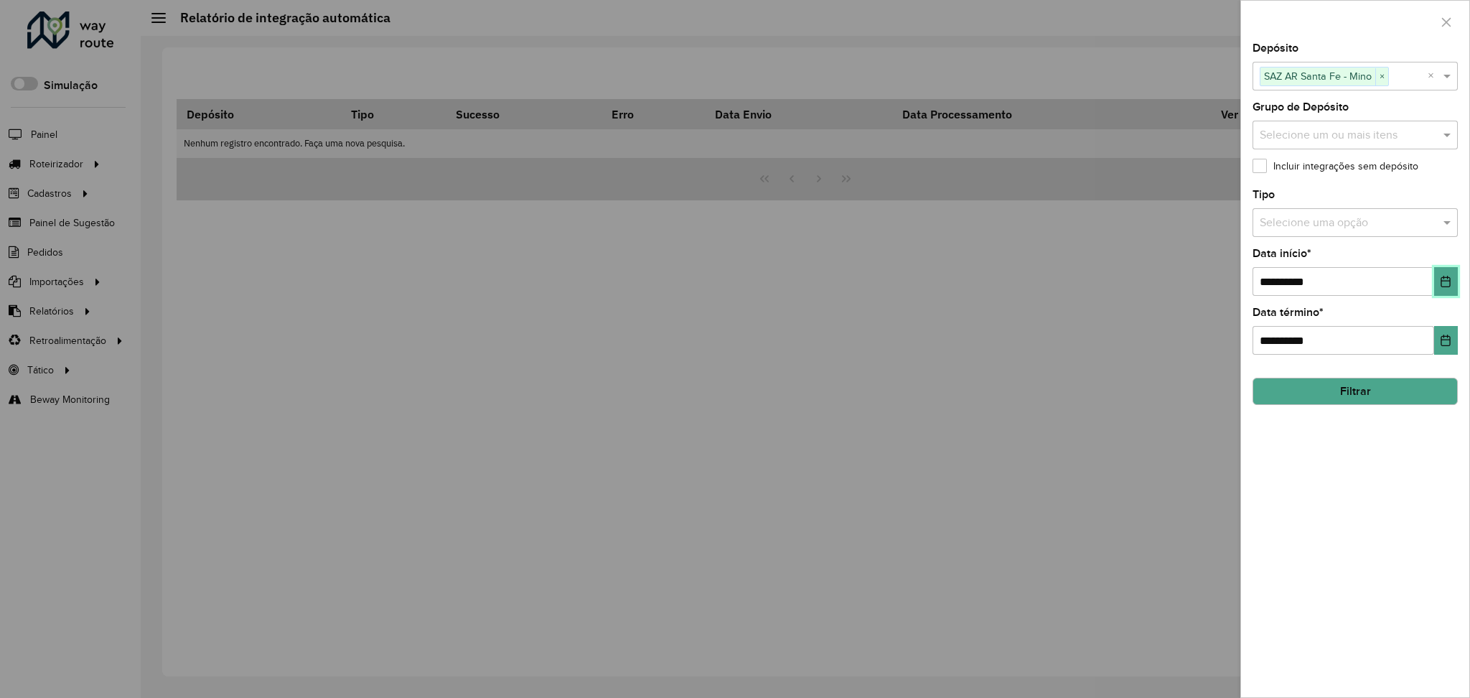
click at [1441, 278] on icon "Choose Date" at bounding box center [1445, 281] width 11 height 11
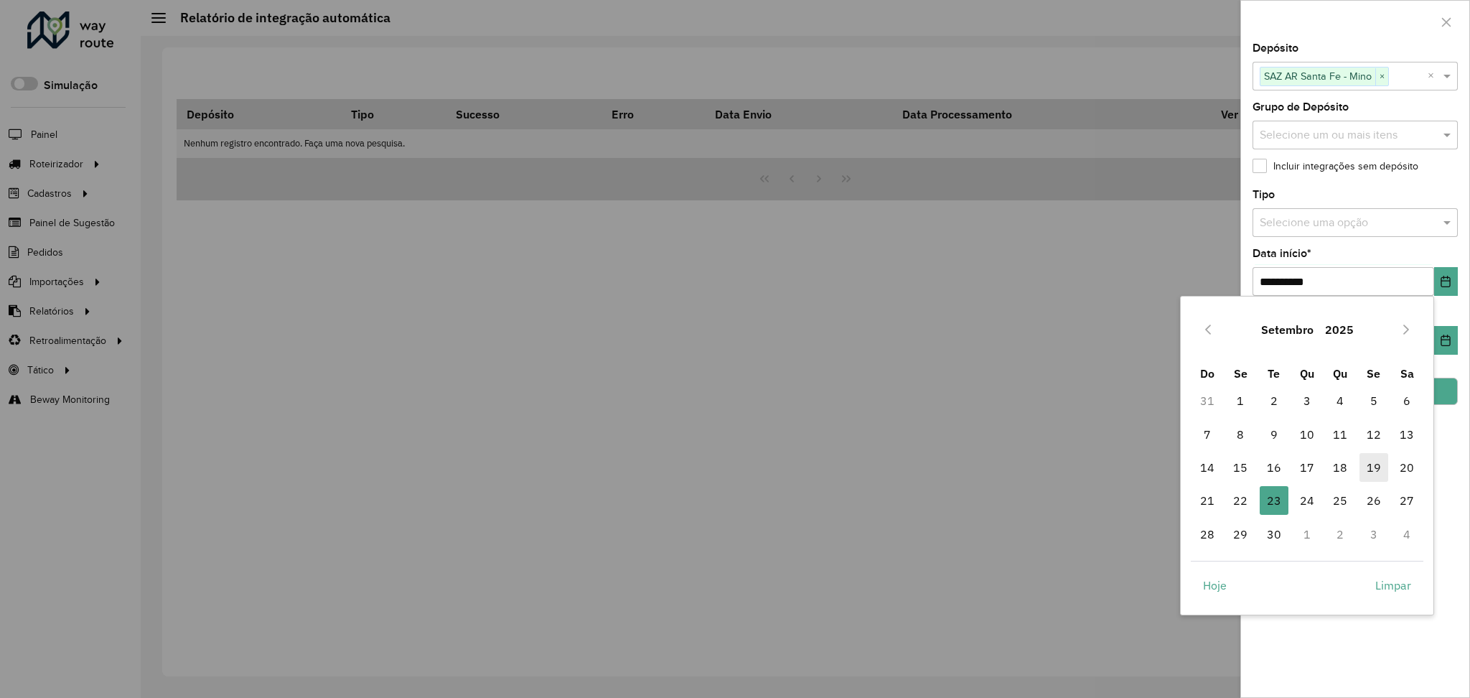
click at [1373, 471] on span "19" at bounding box center [1374, 467] width 29 height 29
type input "**********"
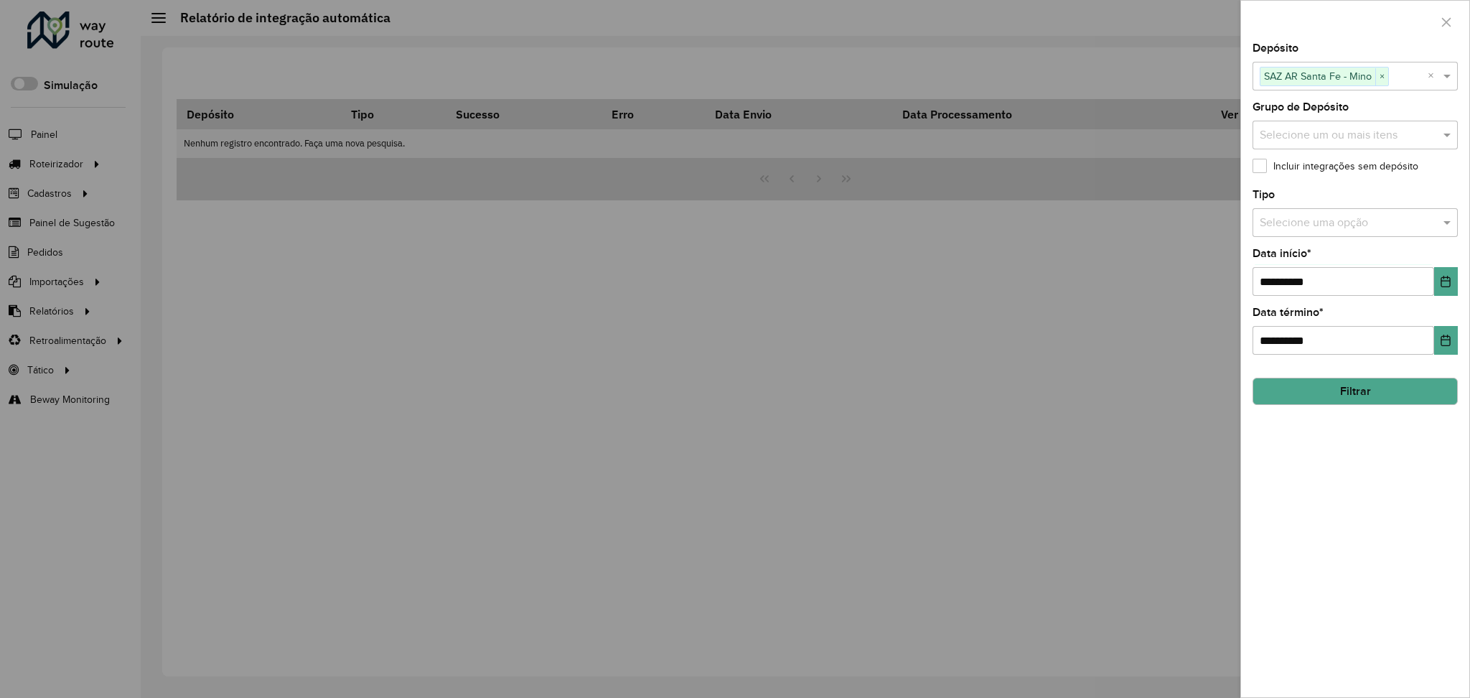
click at [1383, 394] on button "Filtrar" at bounding box center [1355, 391] width 205 height 27
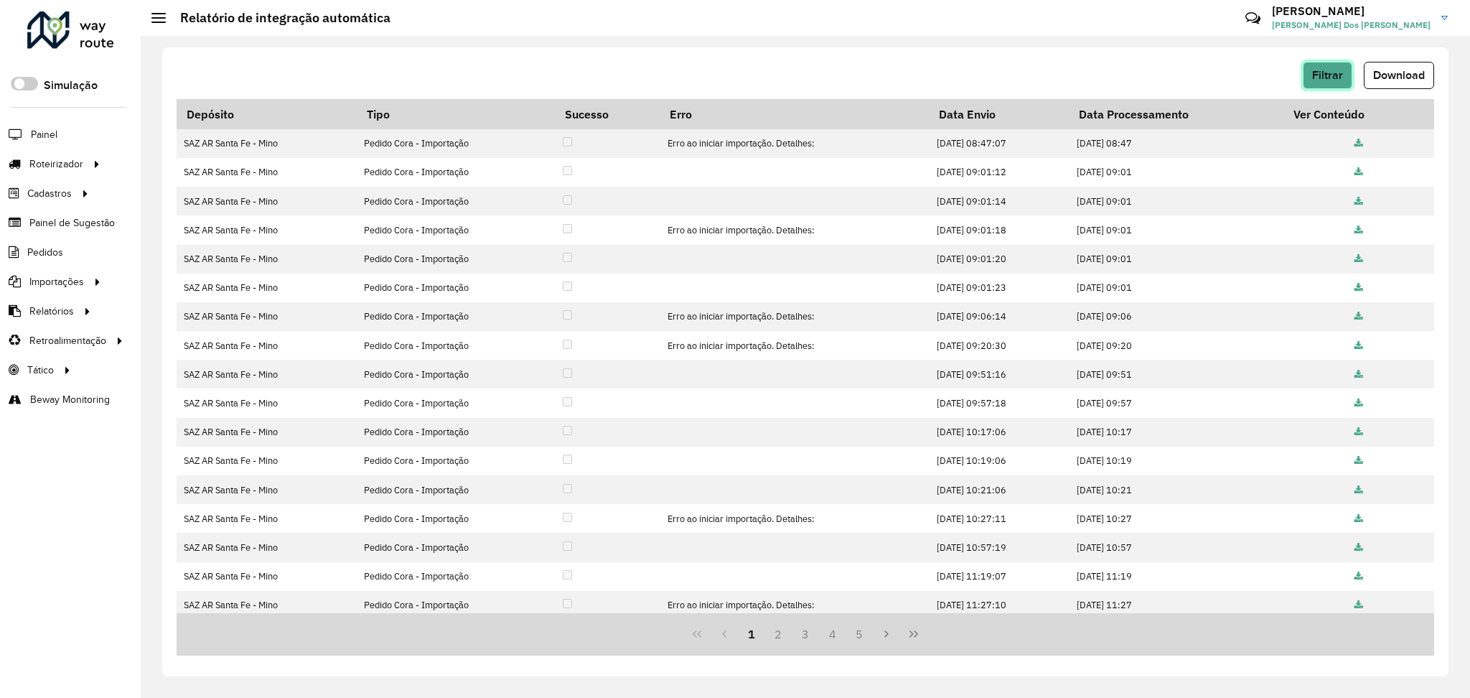
click at [1343, 75] on button "Filtrar" at bounding box center [1328, 75] width 50 height 27
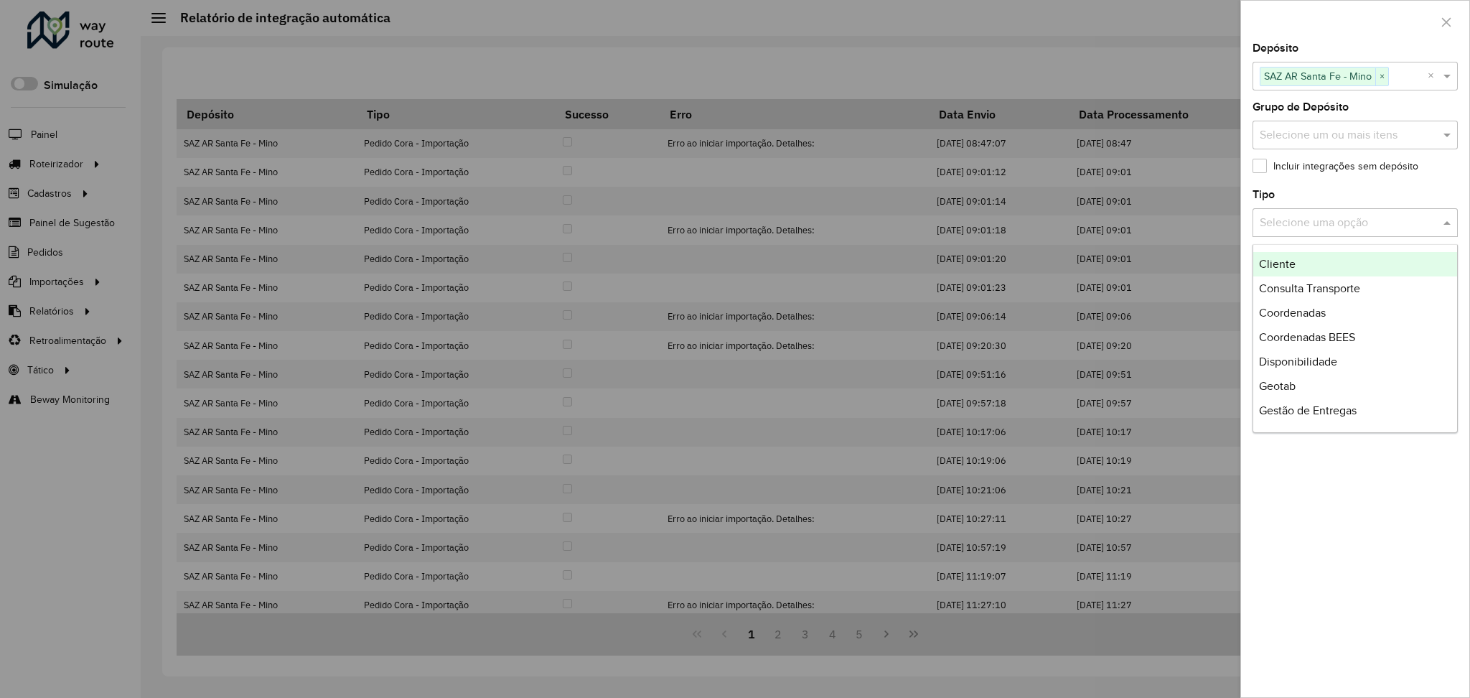
click at [1401, 210] on div "Selecione uma opção" at bounding box center [1355, 222] width 205 height 29
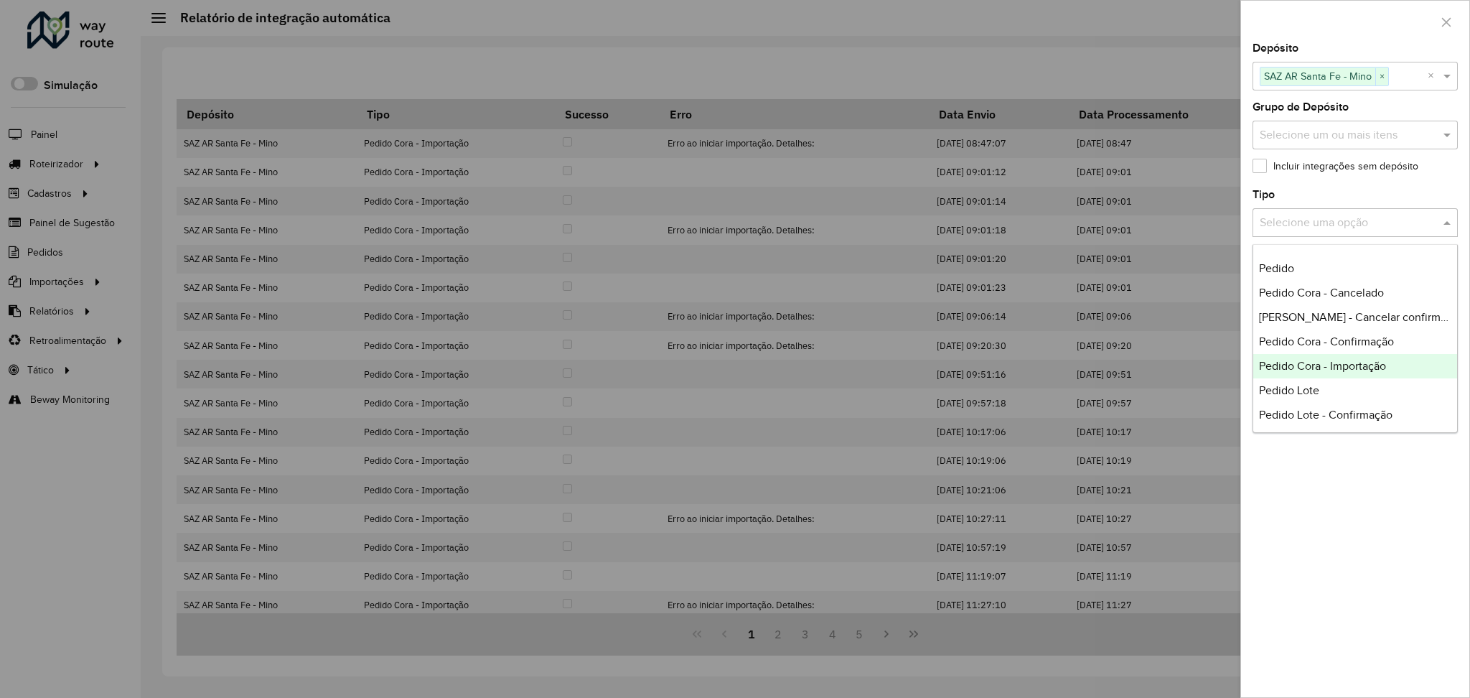
click at [1359, 360] on span "Pedido Cora - Importação" at bounding box center [1322, 366] width 127 height 12
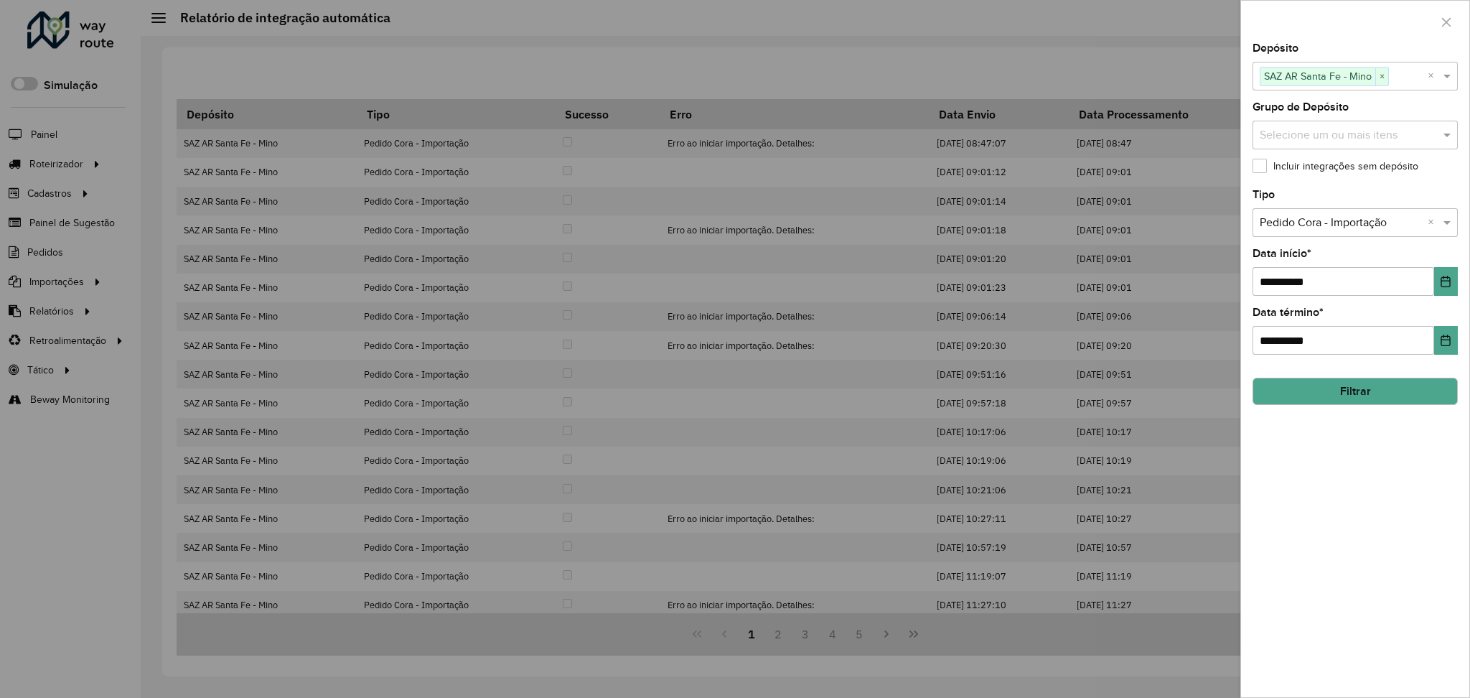
click at [1384, 389] on button "Filtrar" at bounding box center [1355, 391] width 205 height 27
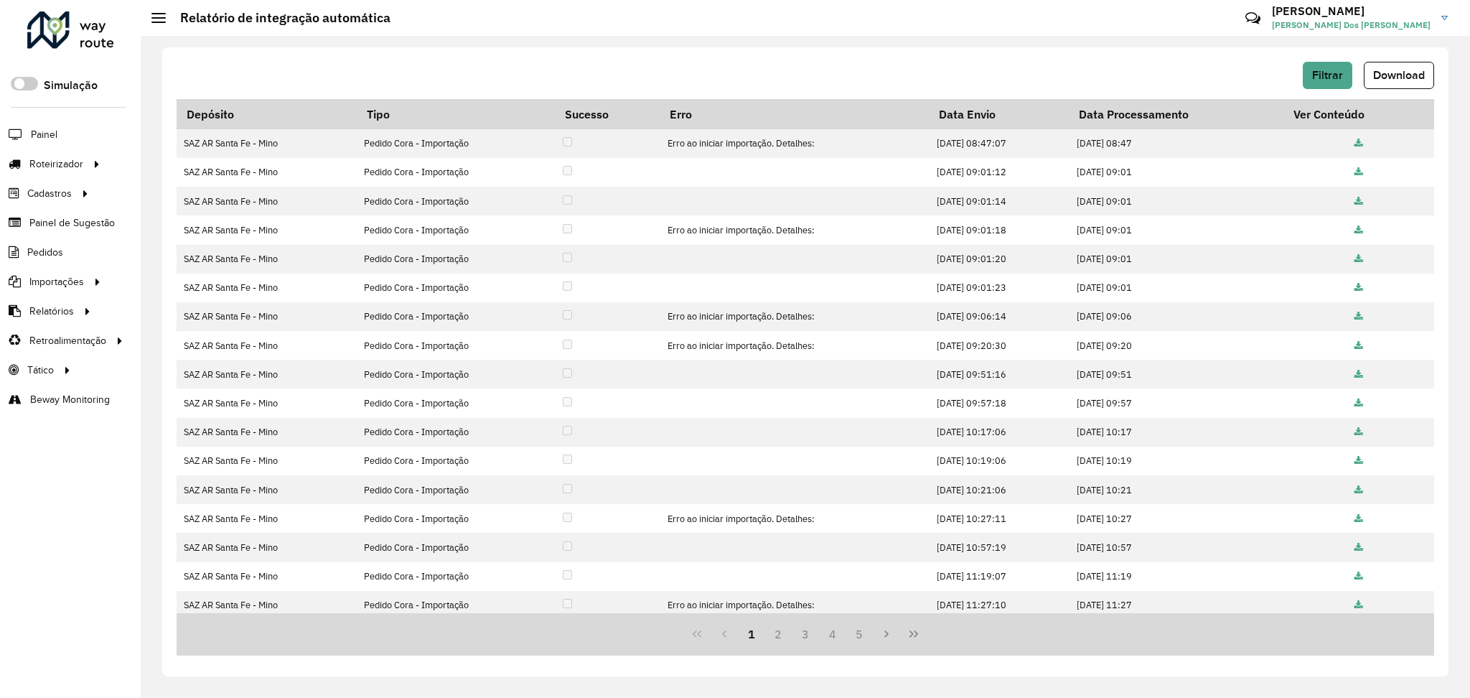
click at [922, 635] on button "Last Page" at bounding box center [913, 633] width 27 height 27
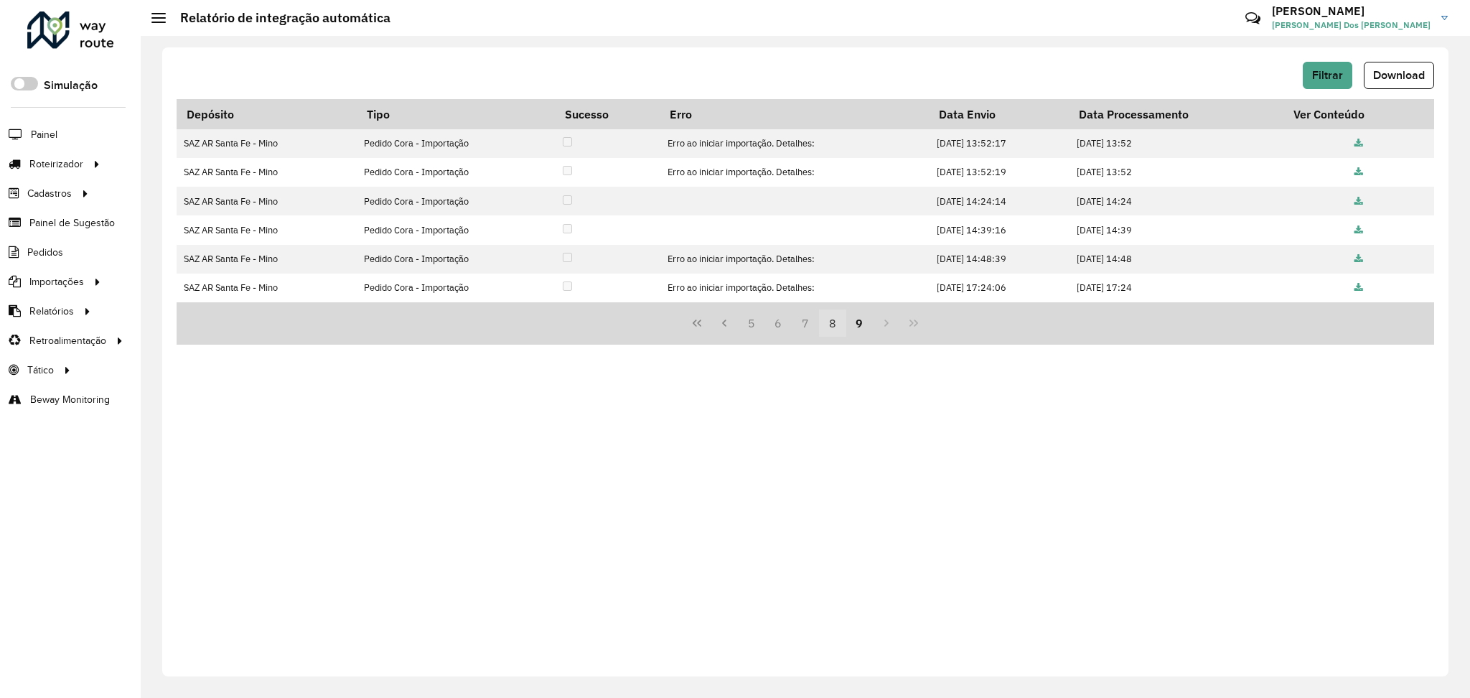
click at [831, 327] on button "8" at bounding box center [832, 322] width 27 height 27
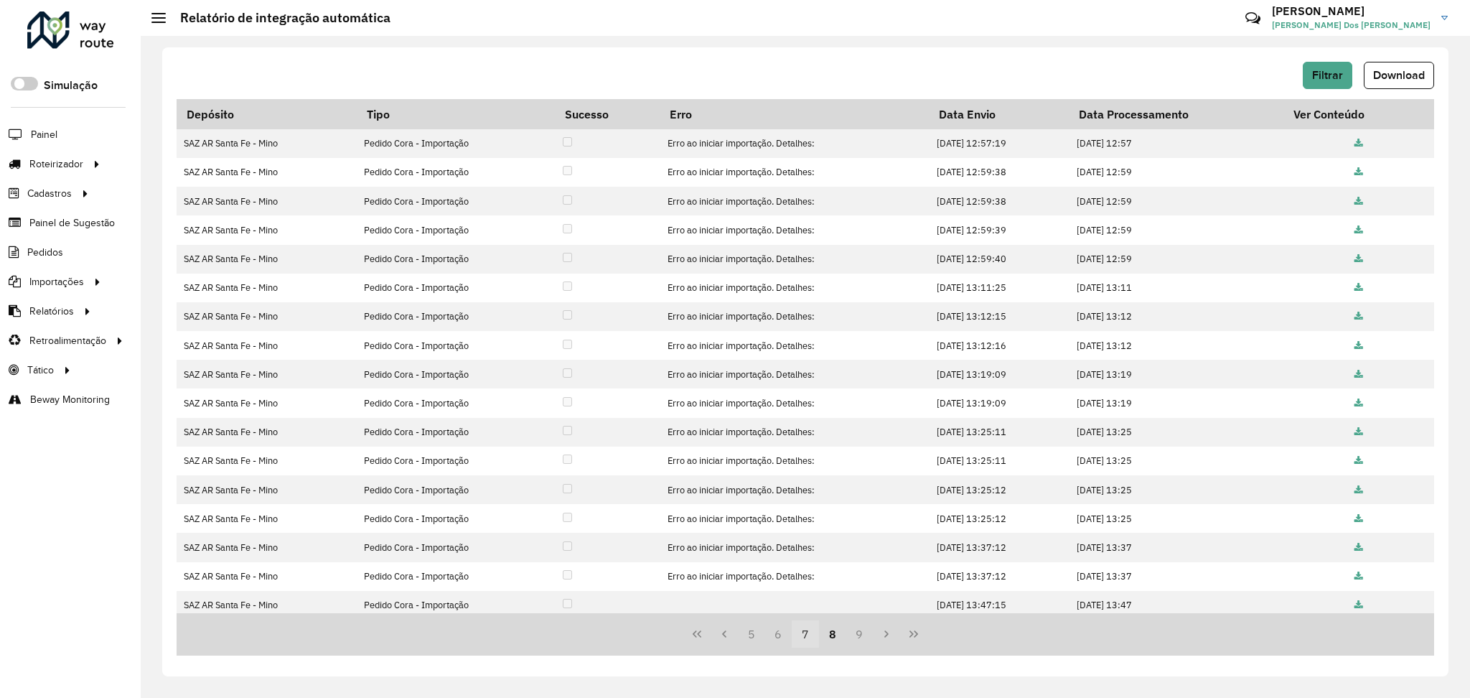
click at [814, 636] on button "7" at bounding box center [805, 633] width 27 height 27
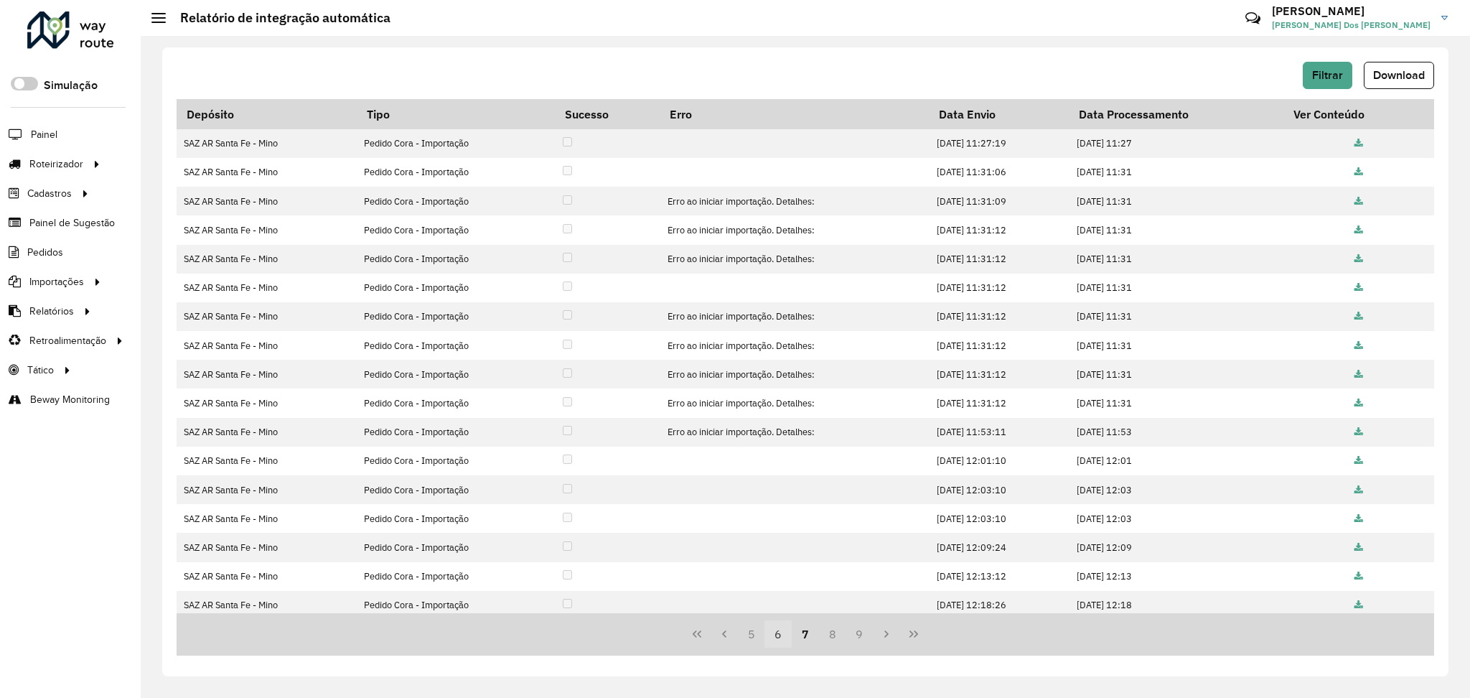
click at [783, 638] on button "6" at bounding box center [778, 633] width 27 height 27
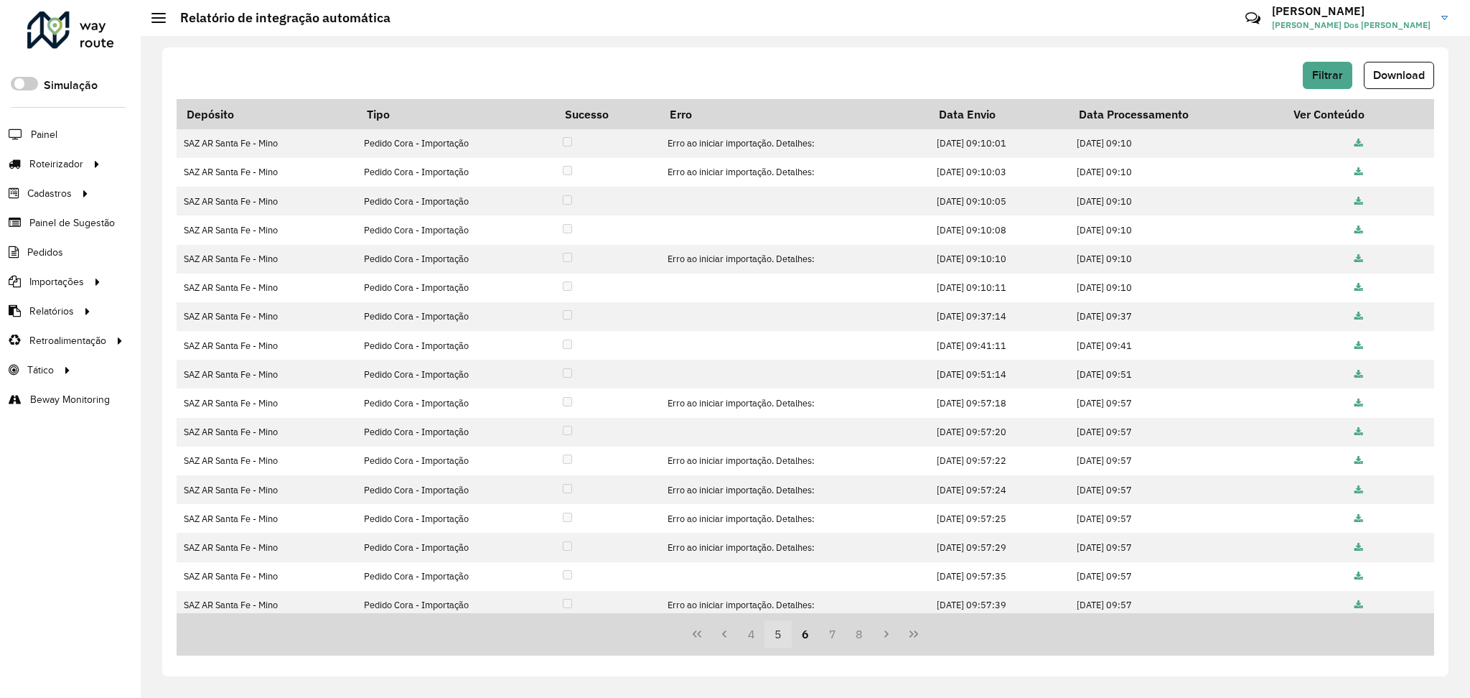
click at [773, 635] on button "5" at bounding box center [778, 633] width 27 height 27
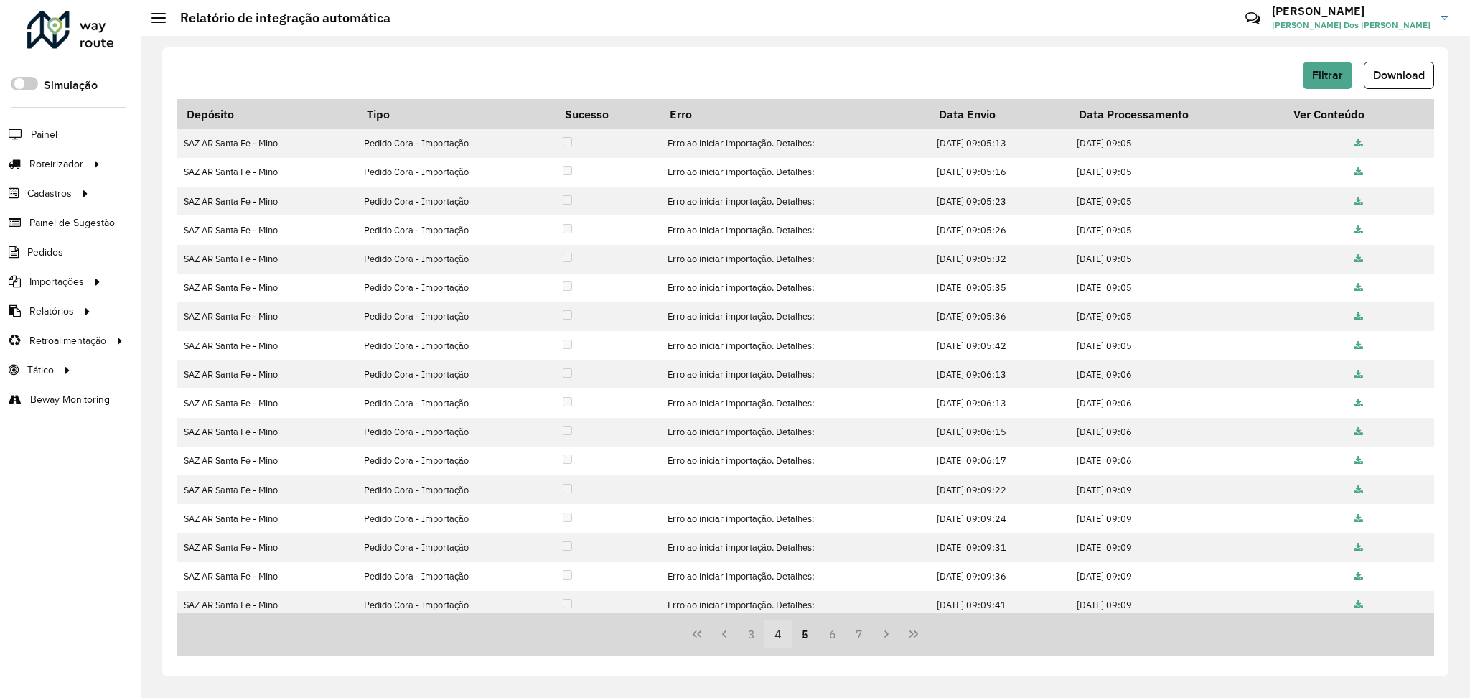
click at [768, 638] on button "4" at bounding box center [778, 633] width 27 height 27
click at [775, 638] on button "3" at bounding box center [778, 633] width 27 height 27
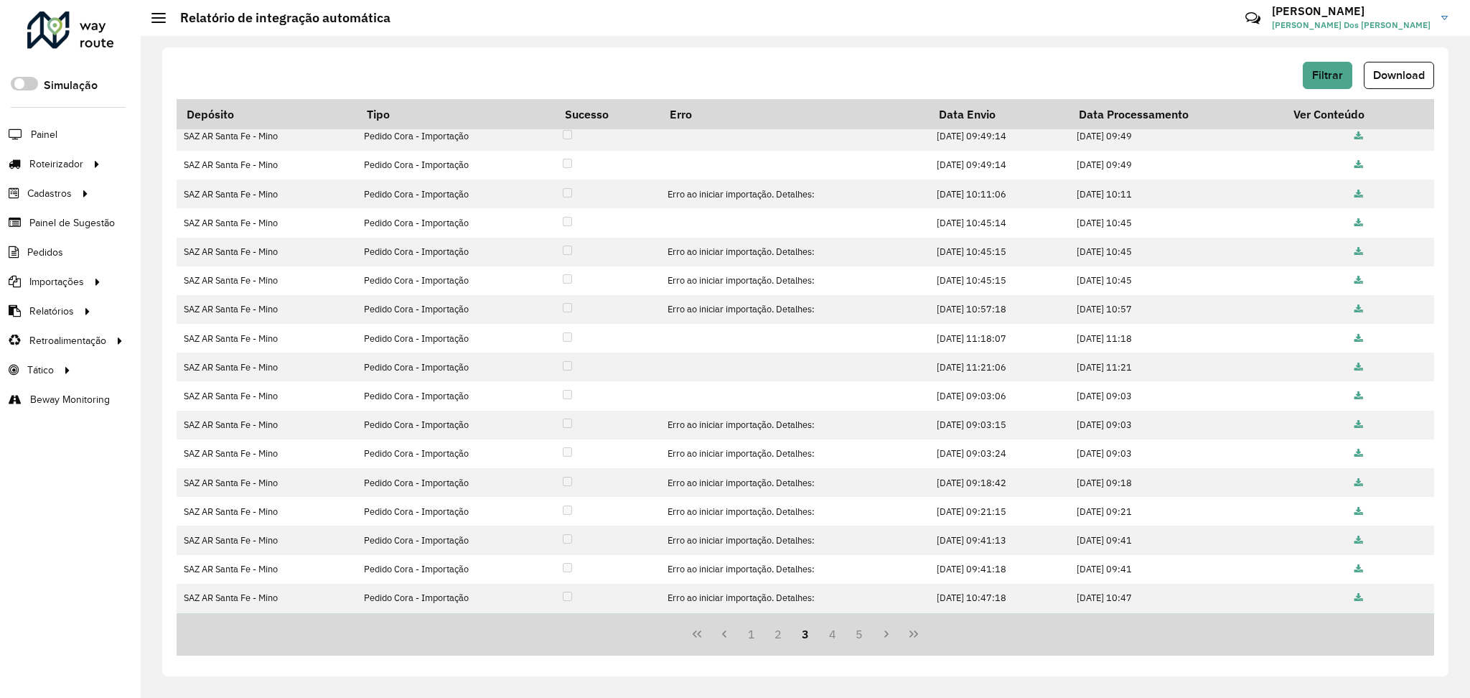
scroll to position [0, 0]
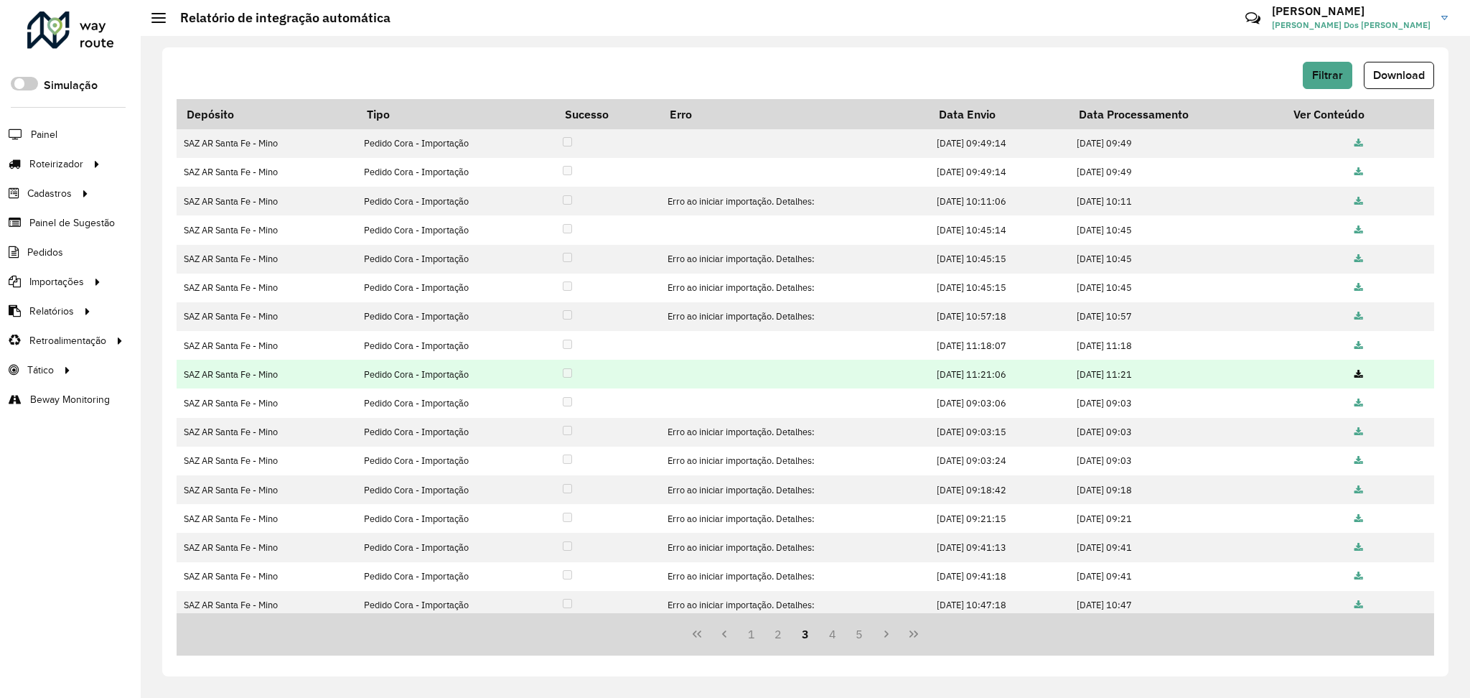
click at [1355, 370] on icon at bounding box center [1359, 374] width 9 height 9
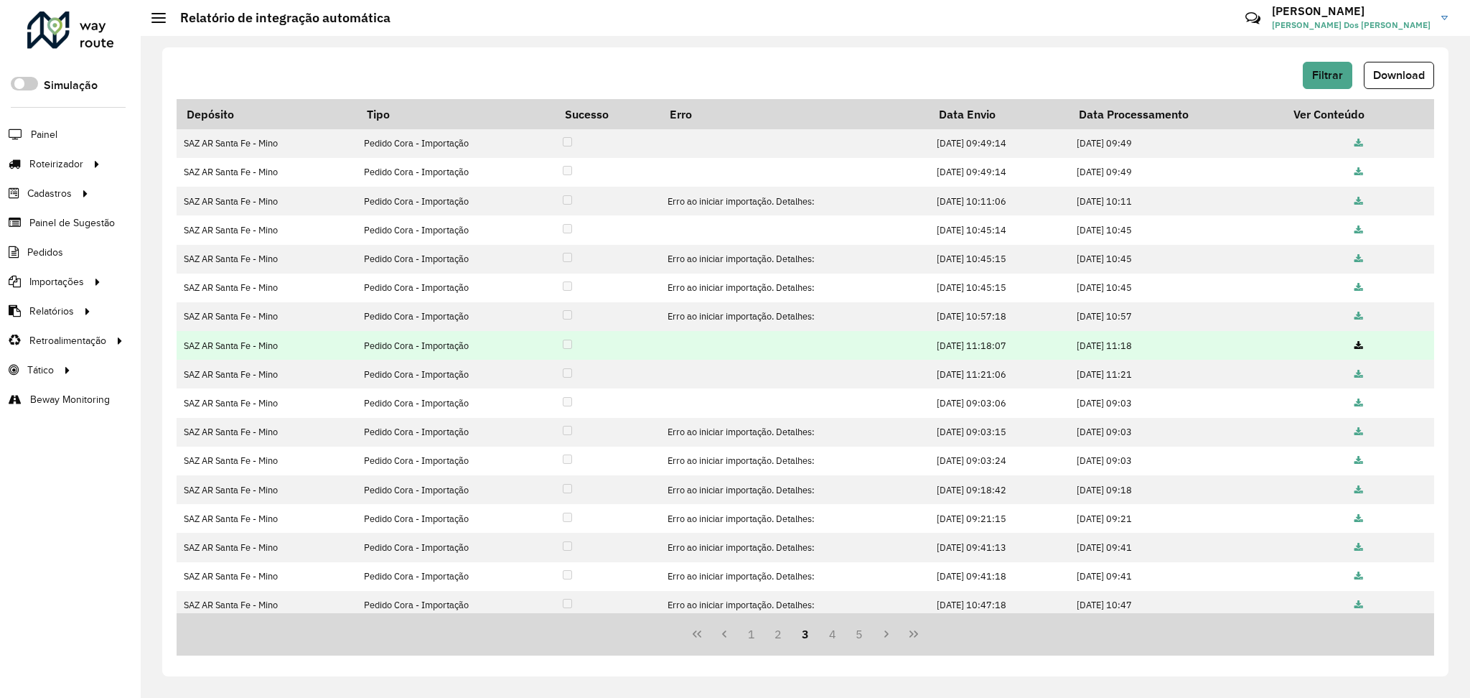
click at [1356, 347] on icon at bounding box center [1359, 346] width 9 height 9
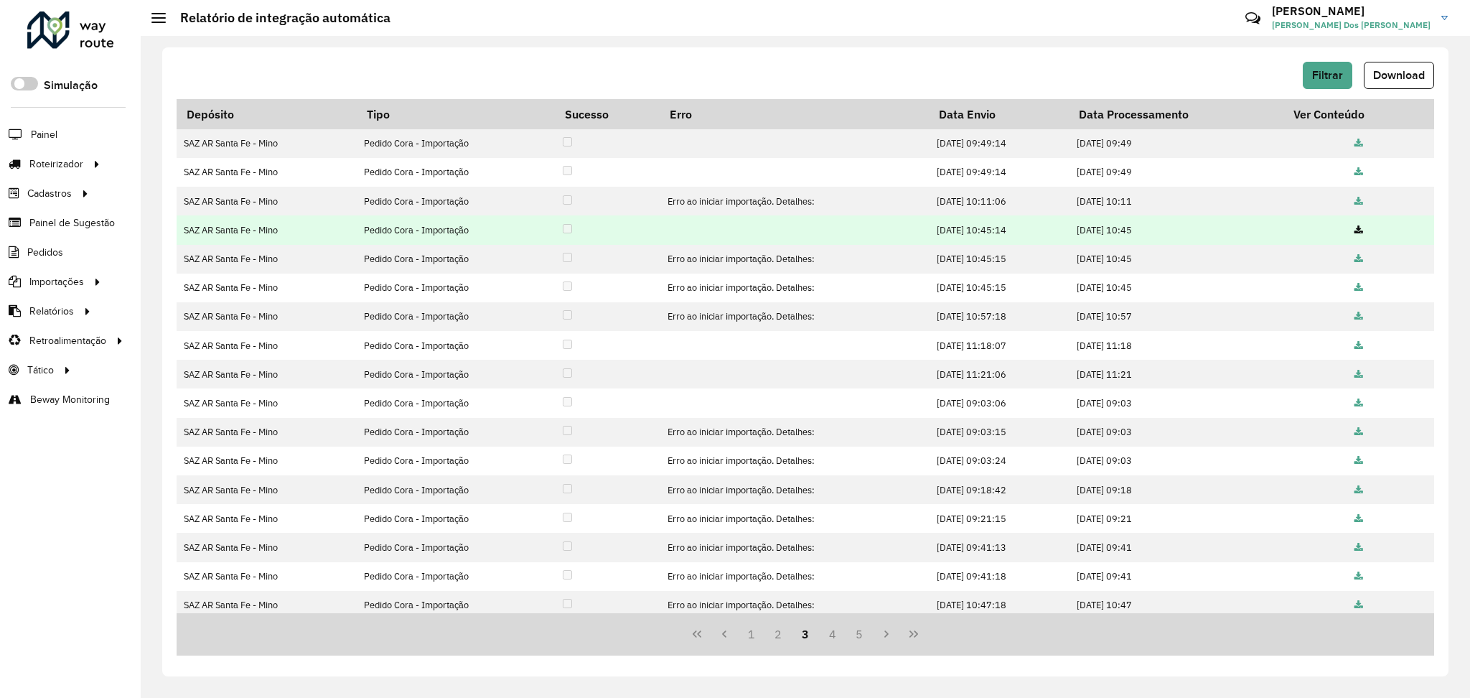
click at [1356, 228] on icon at bounding box center [1359, 230] width 9 height 9
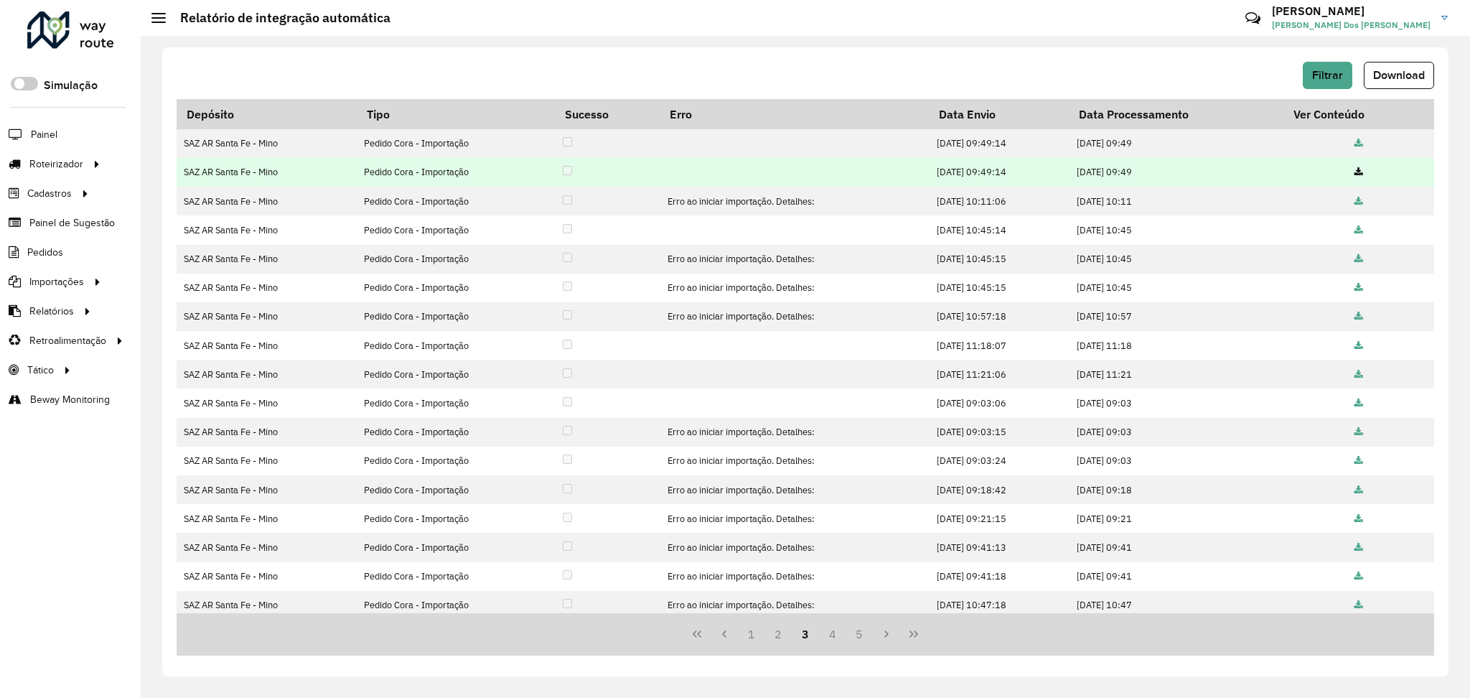
click at [1355, 168] on icon at bounding box center [1359, 172] width 9 height 9
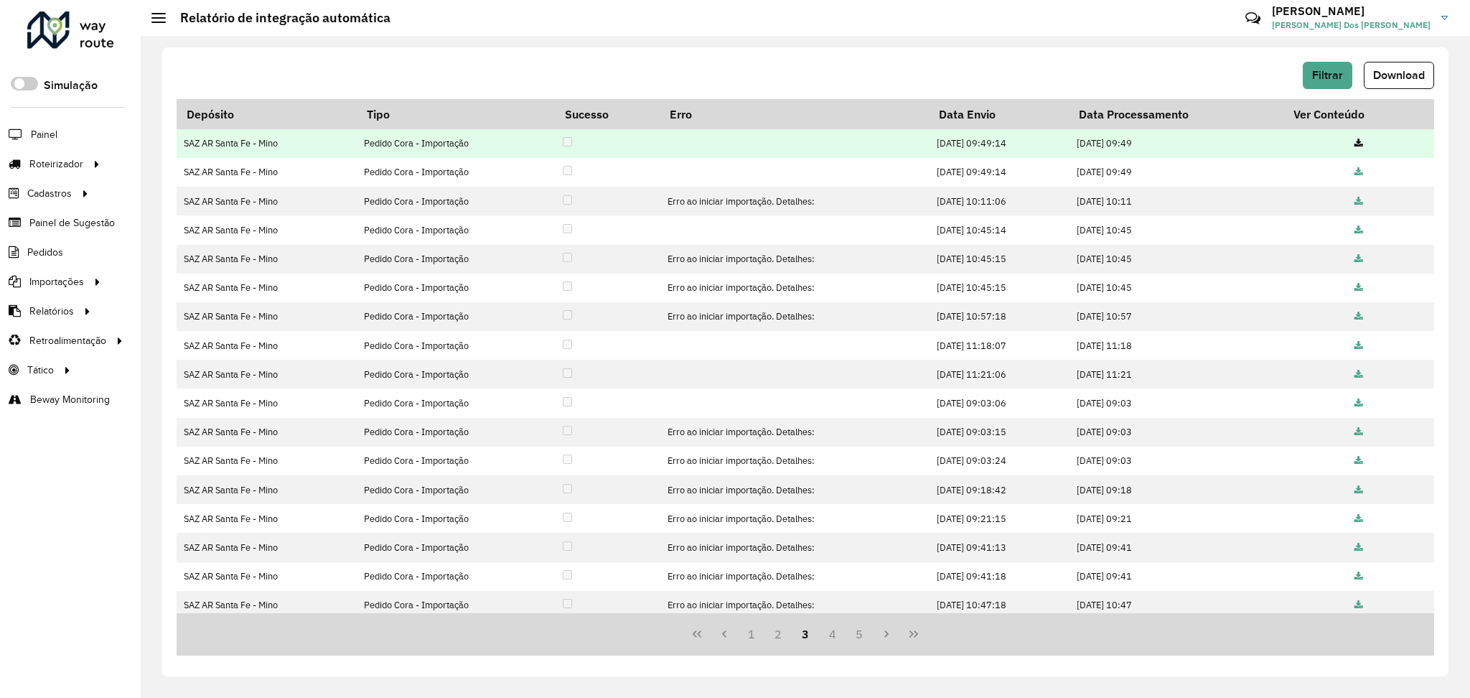
click at [1358, 142] on icon at bounding box center [1359, 143] width 9 height 9
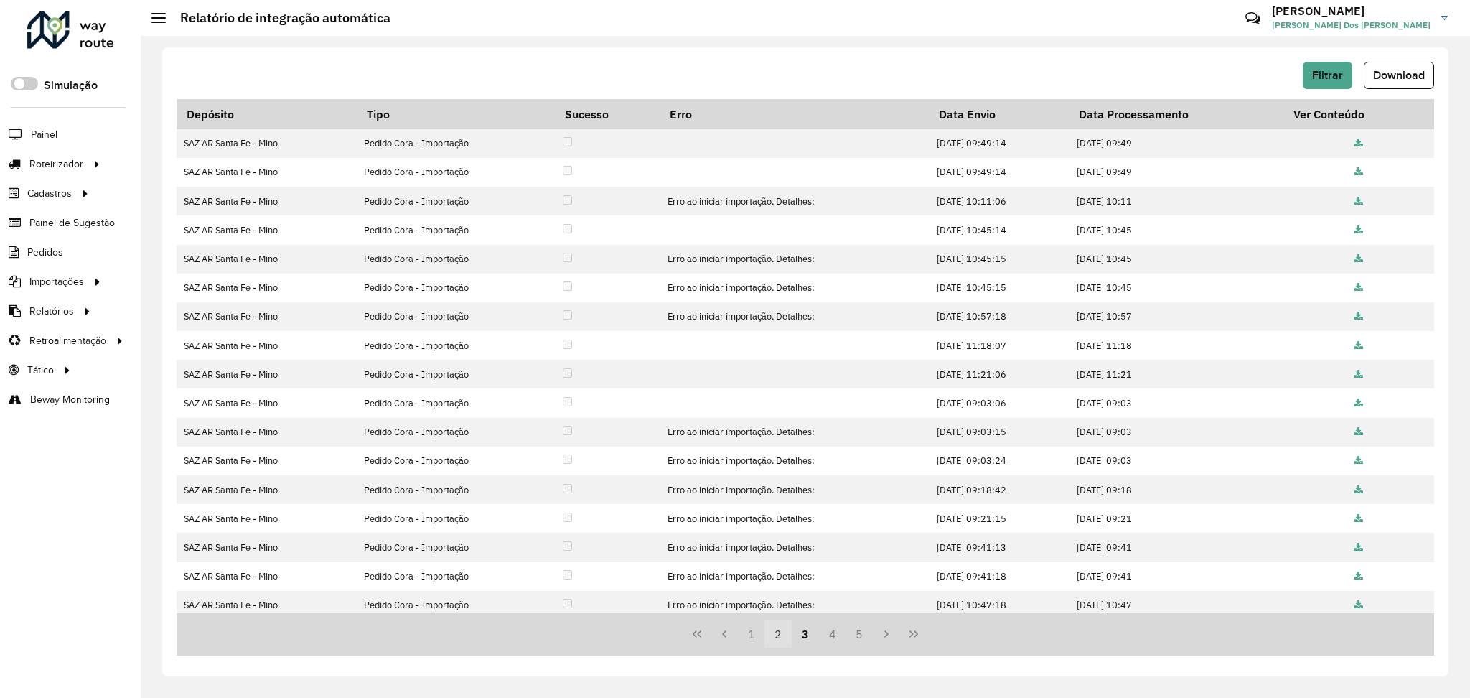
click at [781, 635] on button "2" at bounding box center [778, 633] width 27 height 27
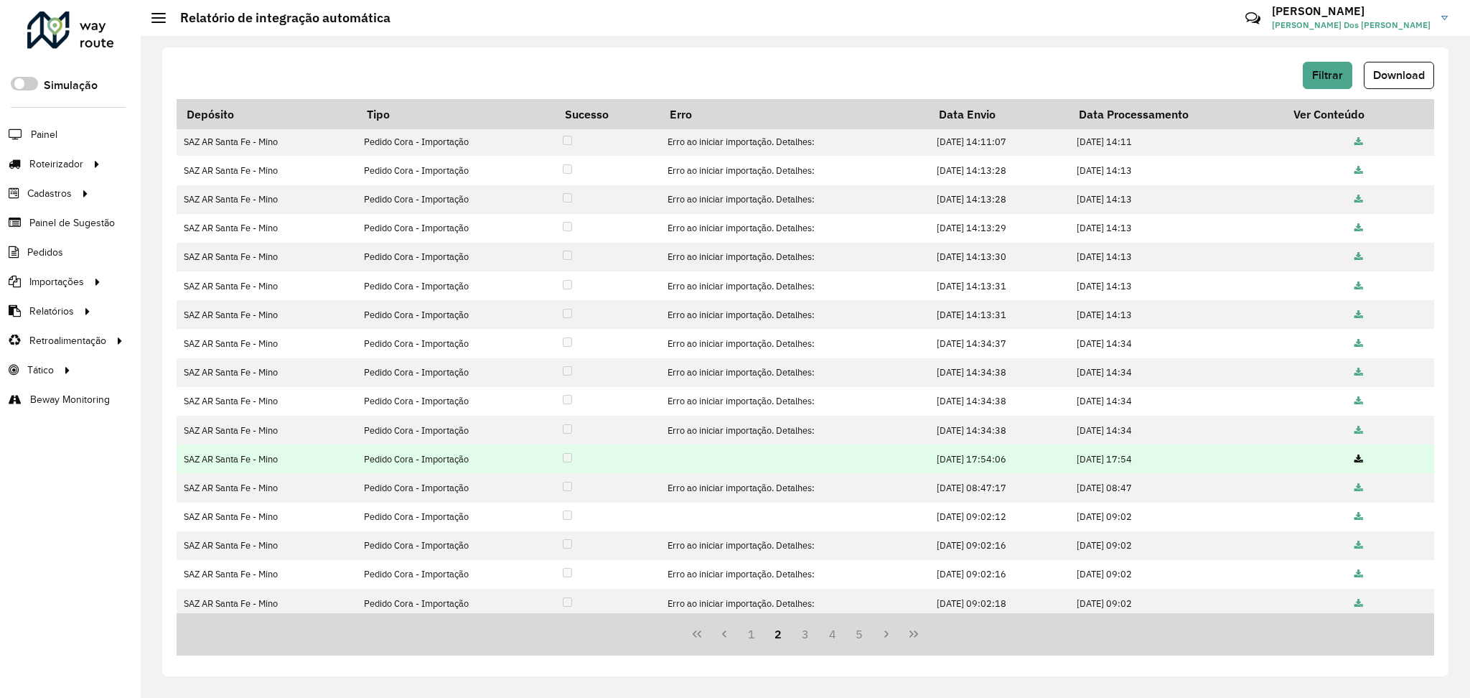
scroll to position [93, 0]
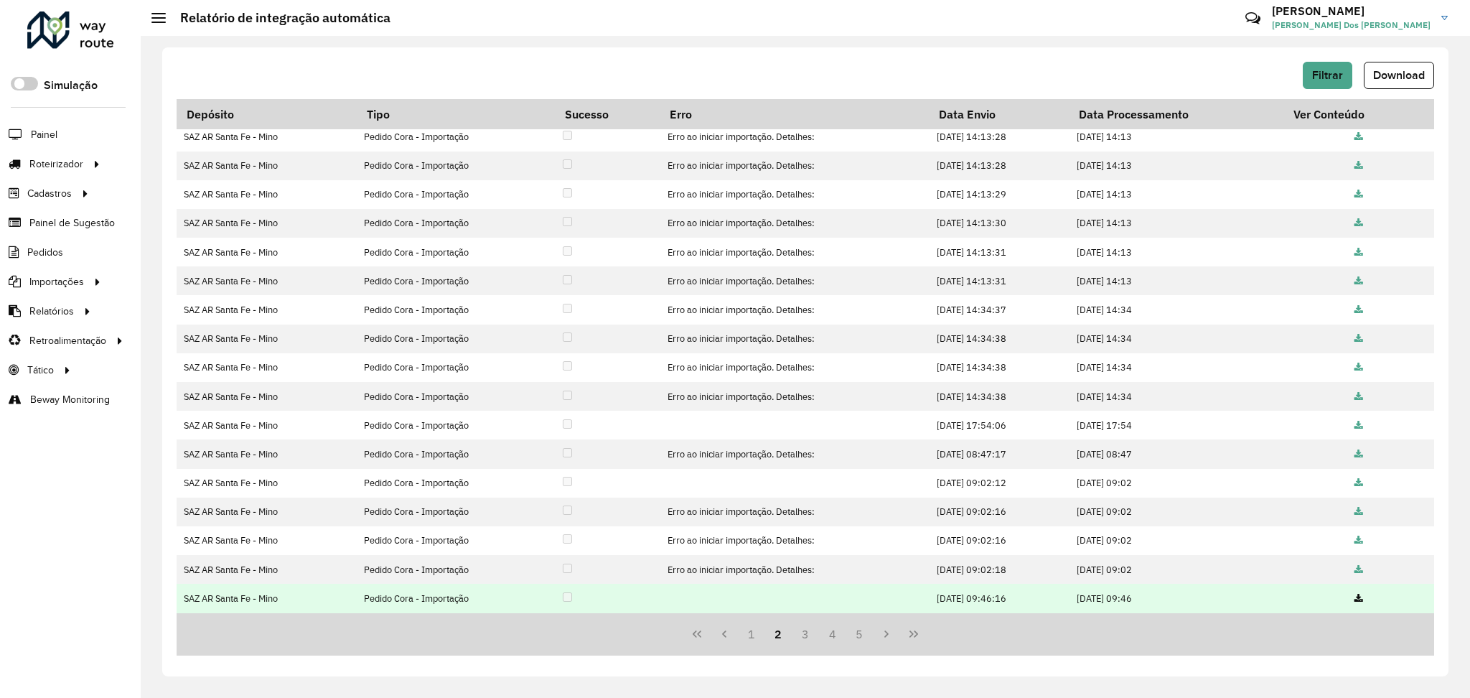
click at [1358, 599] on icon at bounding box center [1359, 598] width 9 height 9
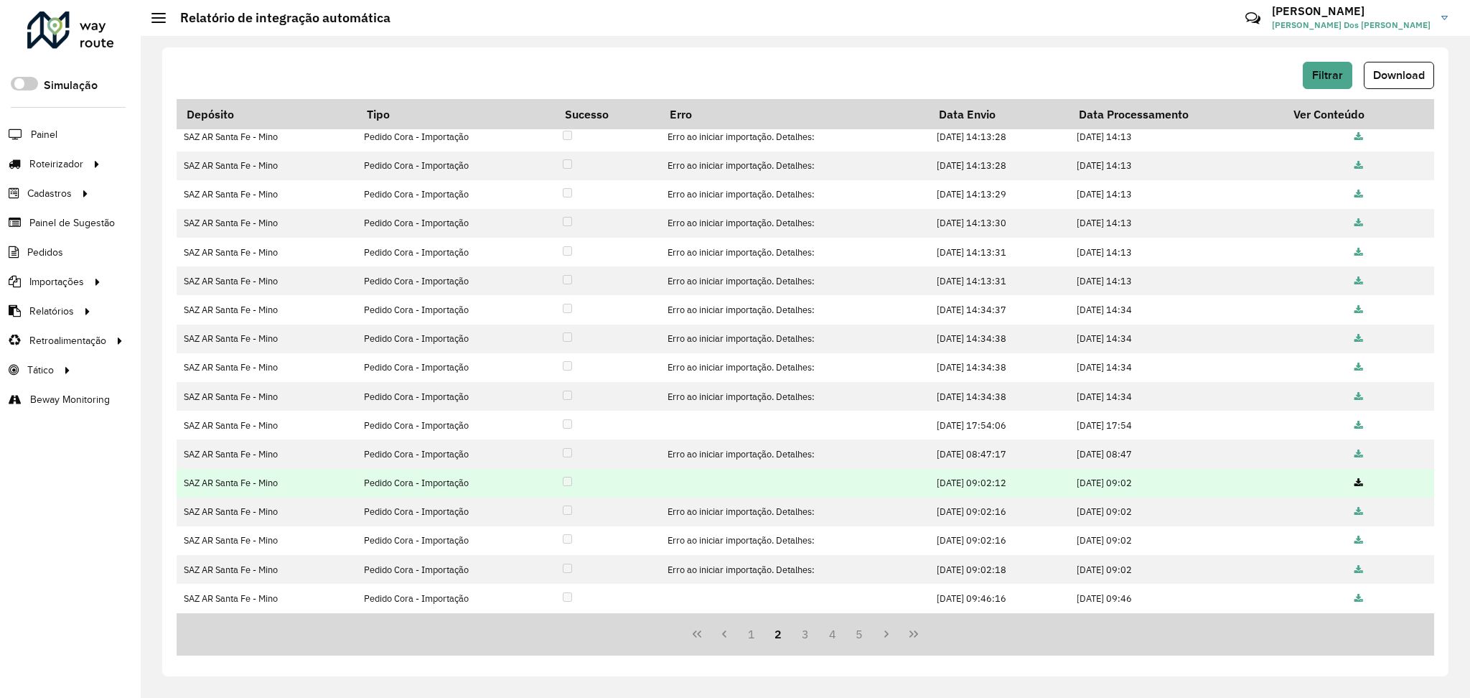
click at [1358, 480] on icon at bounding box center [1359, 483] width 9 height 9
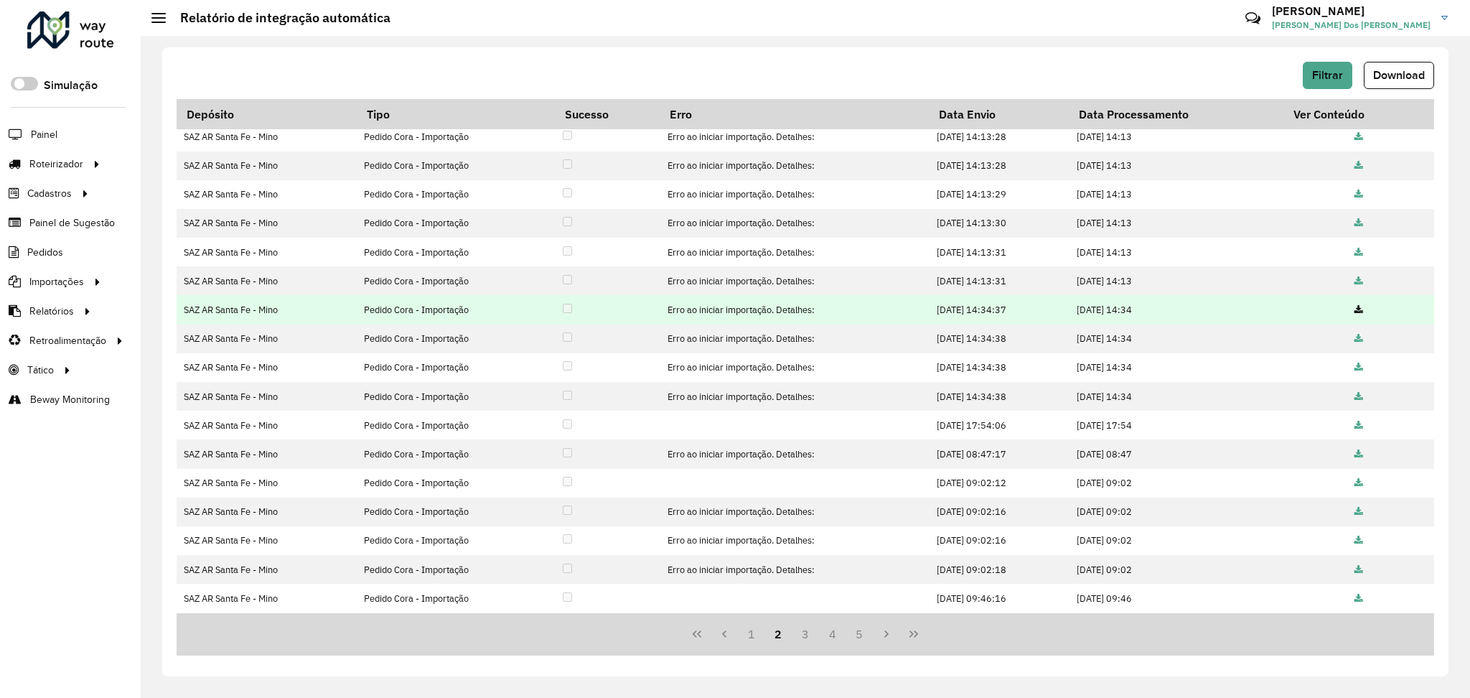
scroll to position [0, 0]
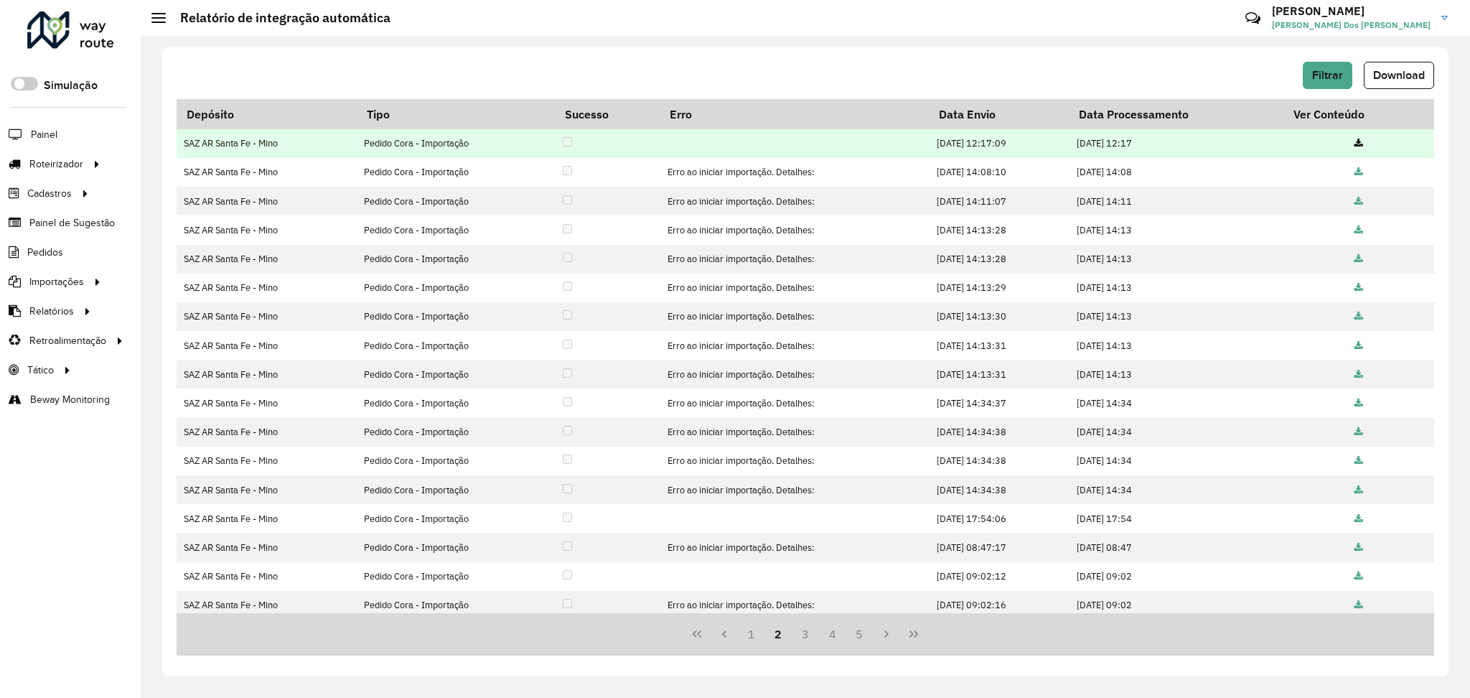
click at [1358, 141] on icon at bounding box center [1359, 143] width 9 height 9
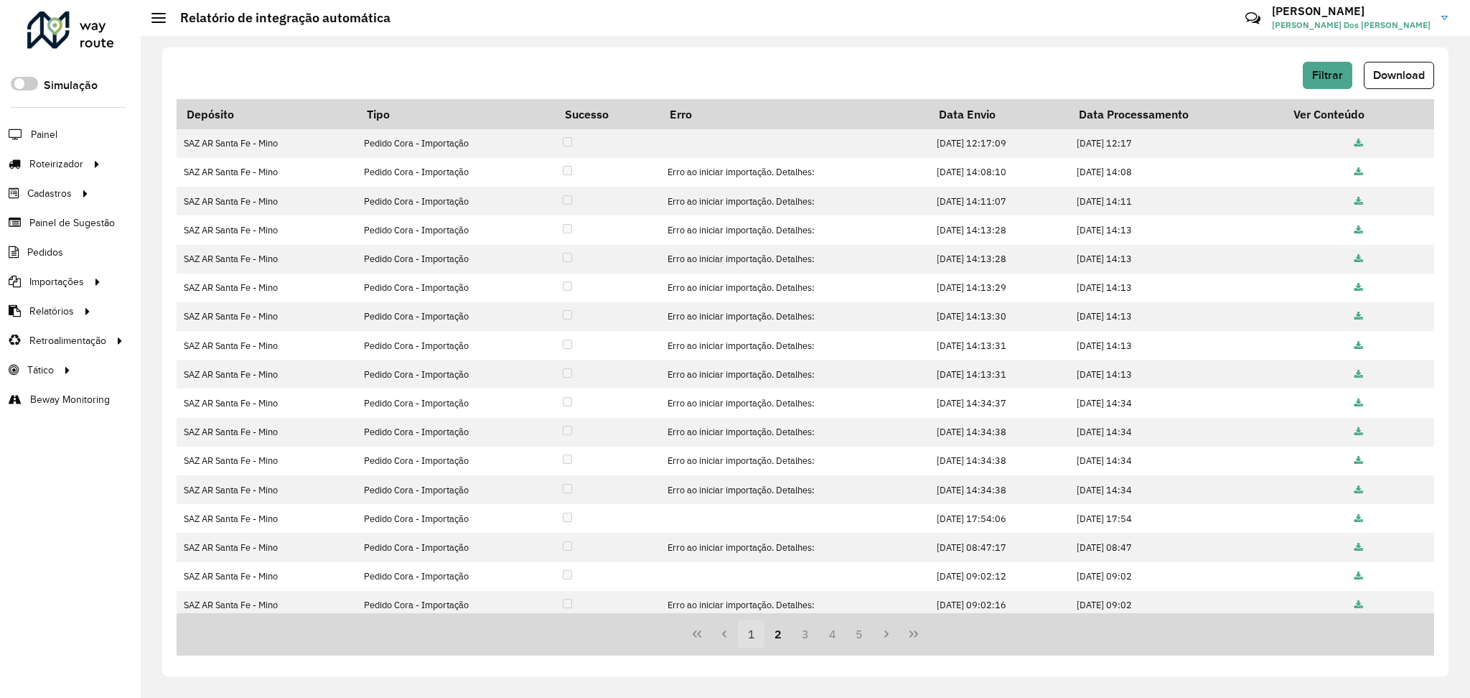
click at [756, 633] on button "1" at bounding box center [751, 633] width 27 height 27
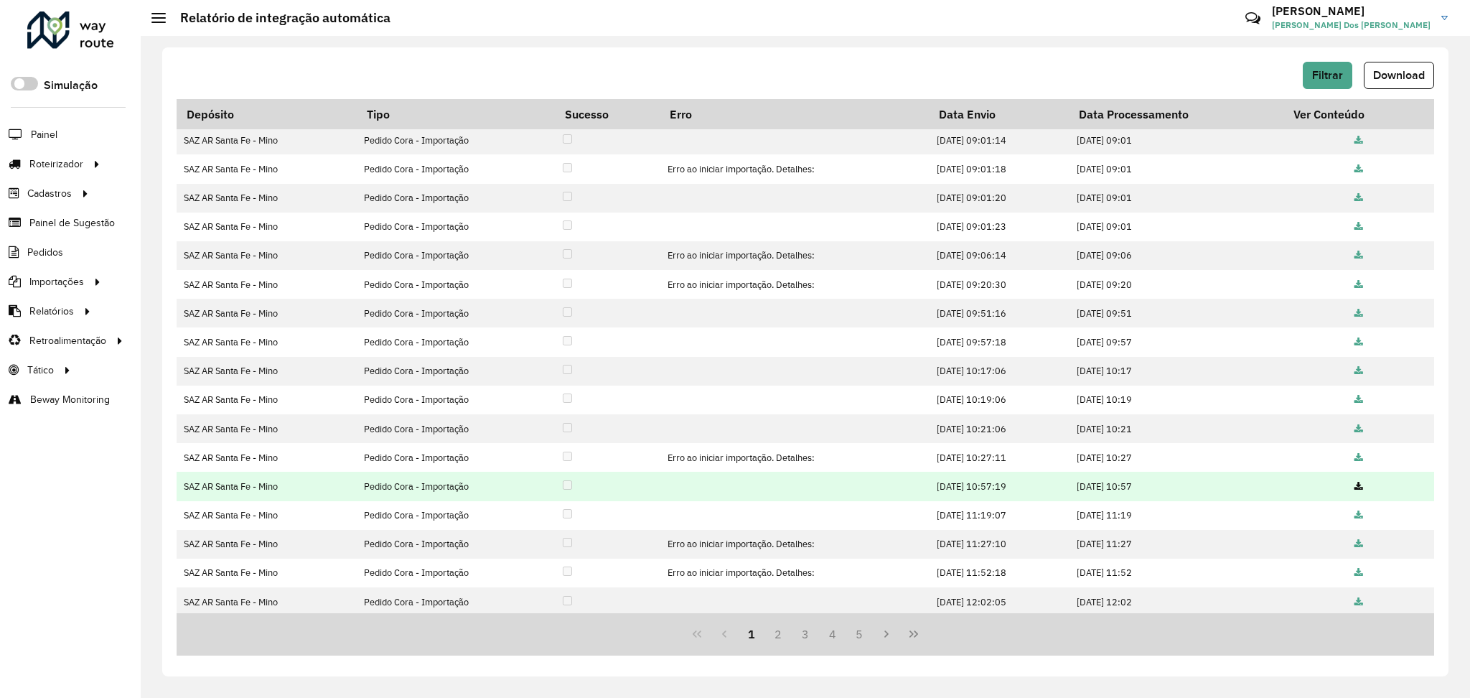
scroll to position [93, 0]
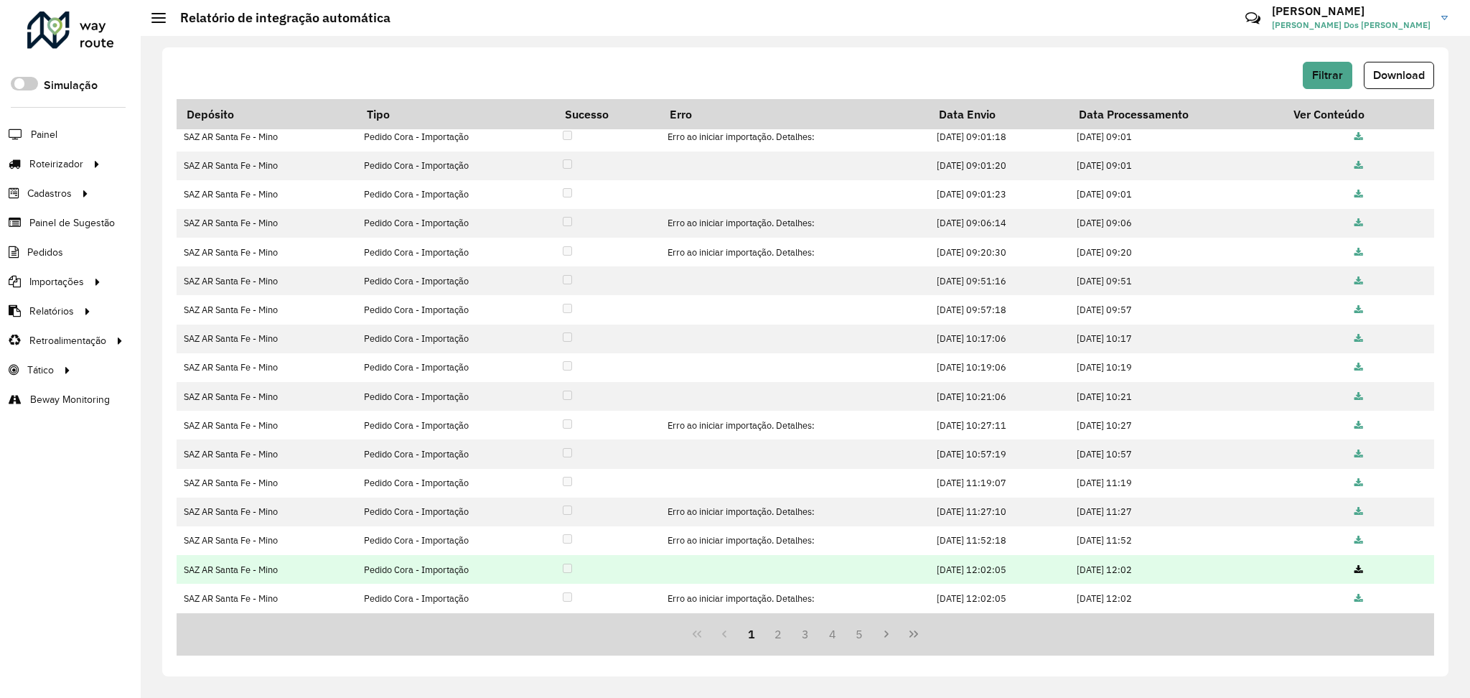
click at [1358, 570] on icon at bounding box center [1359, 570] width 9 height 9
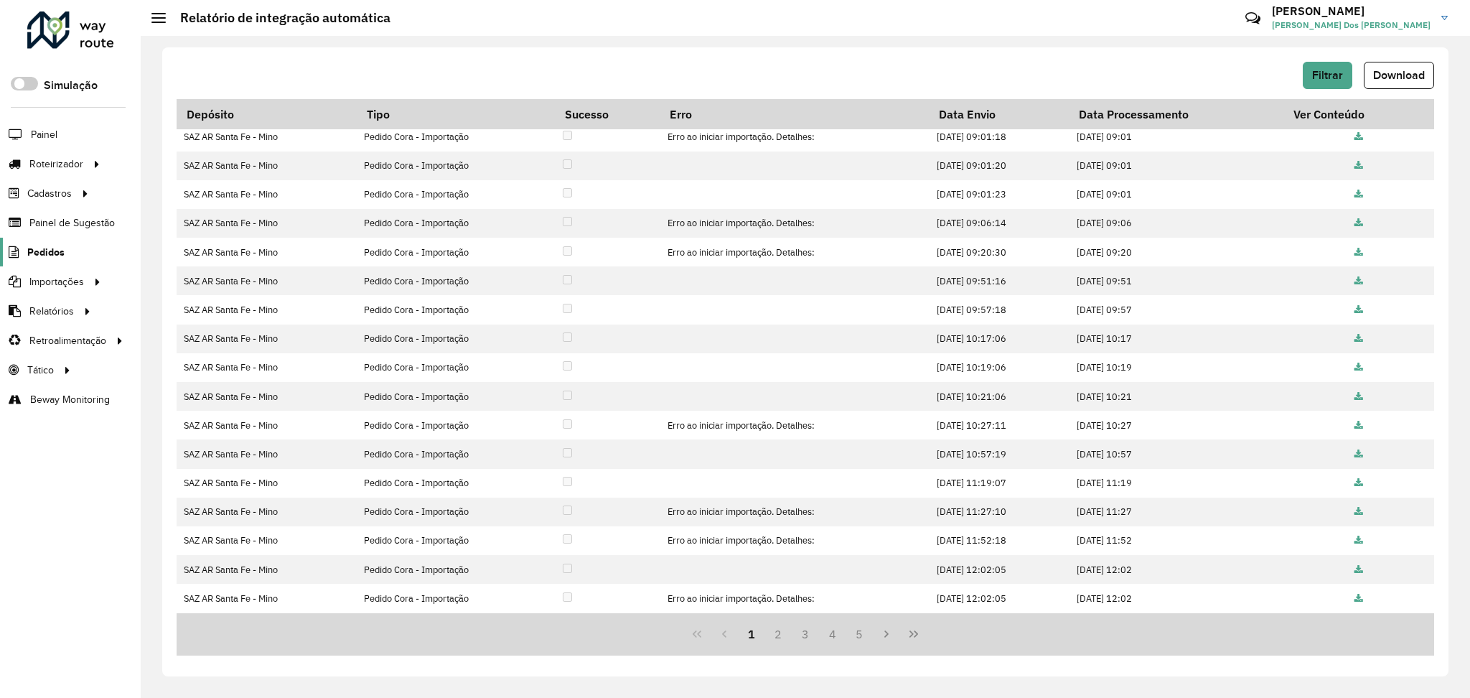
click at [52, 255] on span "Pedidos" at bounding box center [45, 252] width 37 height 15
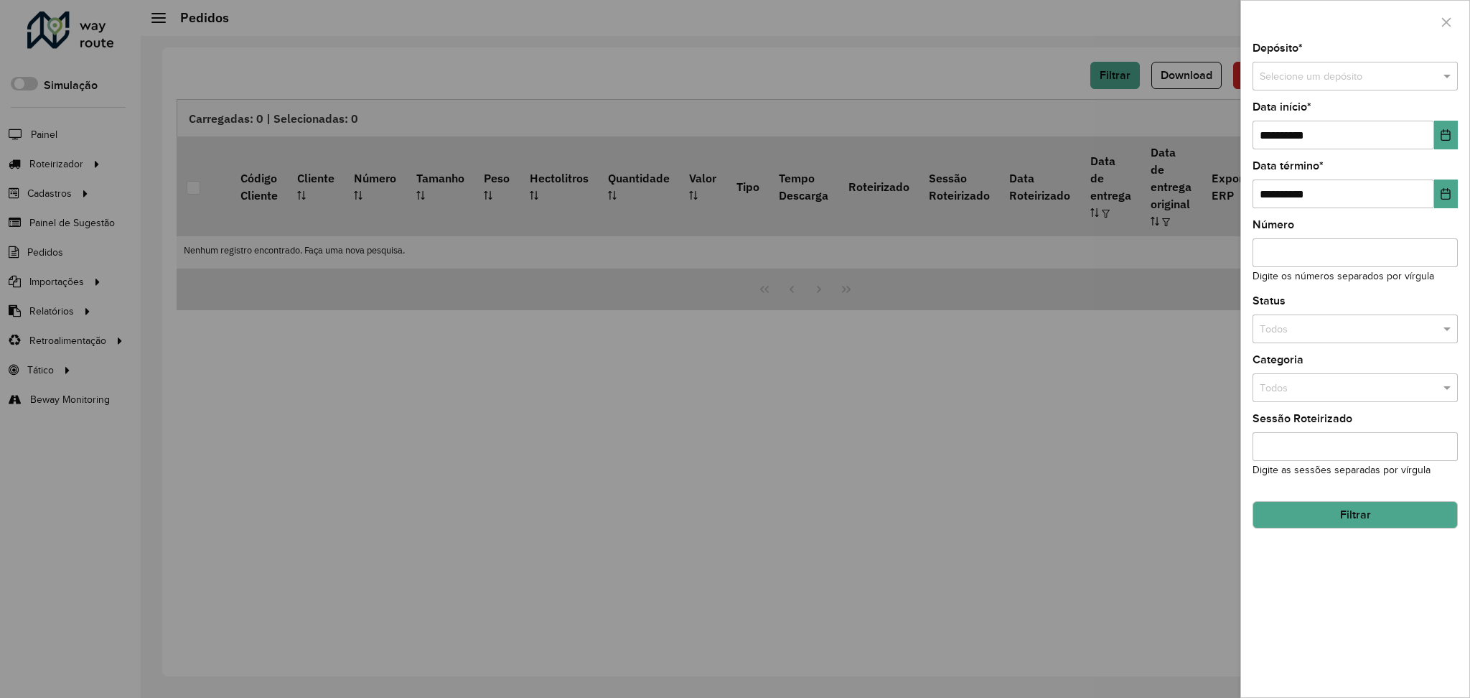
click at [1406, 84] on div "Selecione um depósito" at bounding box center [1355, 76] width 205 height 29
type input "********"
click at [1406, 118] on div "SAZ AR Santa Fe - Mino" at bounding box center [1356, 117] width 204 height 23
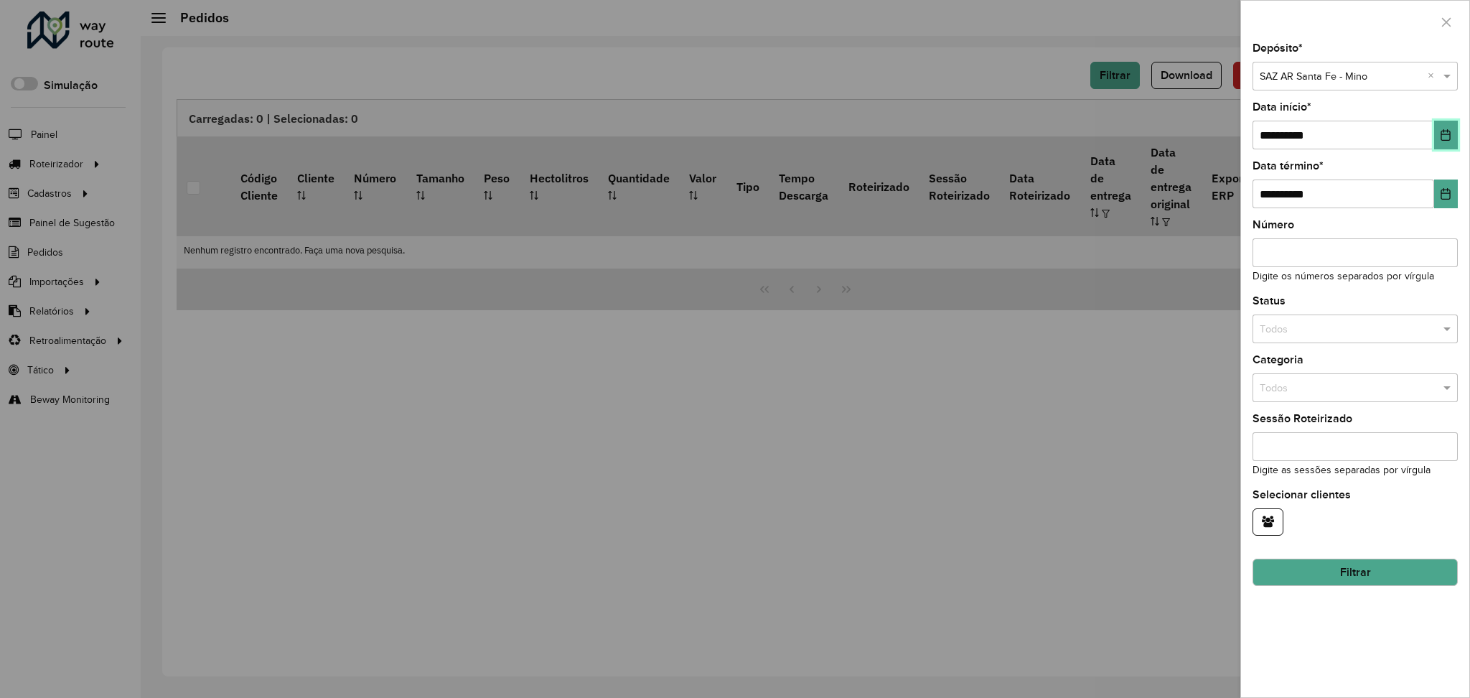
click at [1441, 133] on icon "Choose Date" at bounding box center [1445, 134] width 11 height 11
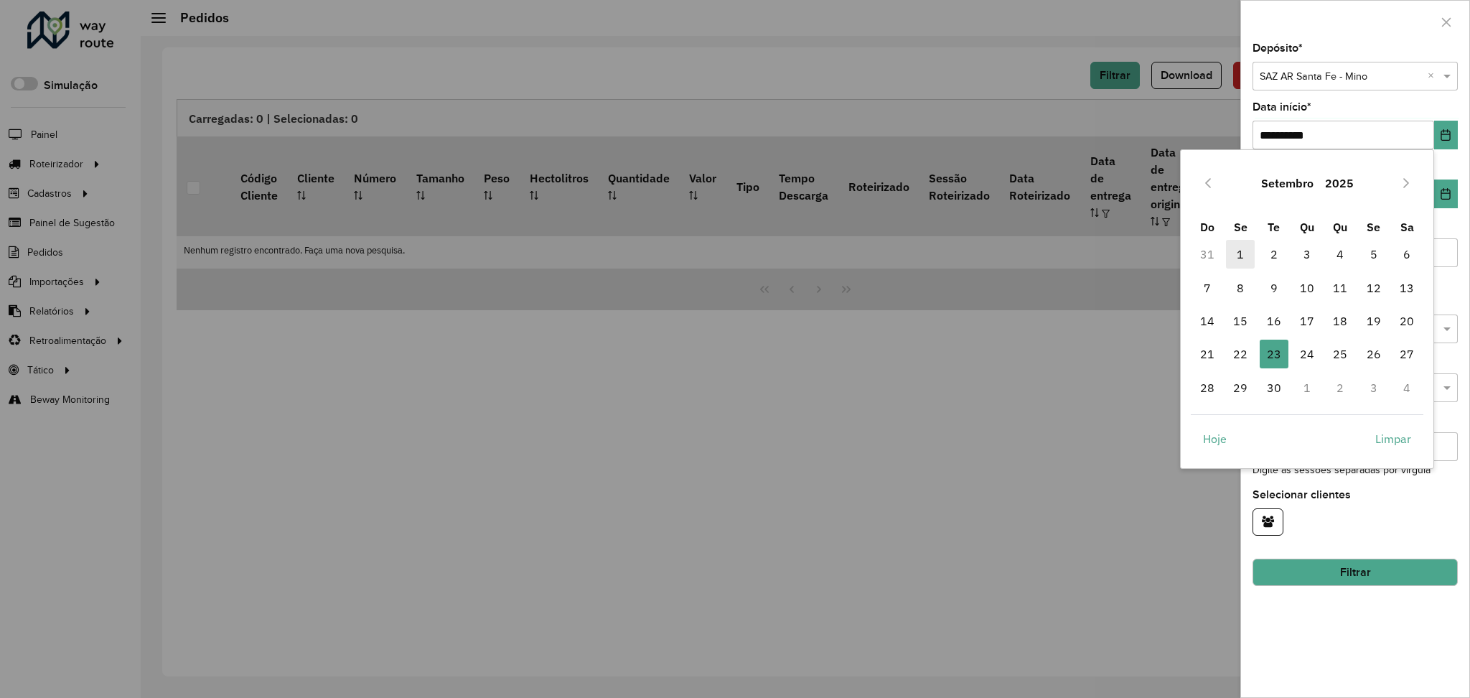
click at [1233, 254] on span "1" at bounding box center [1240, 254] width 29 height 29
type input "**********"
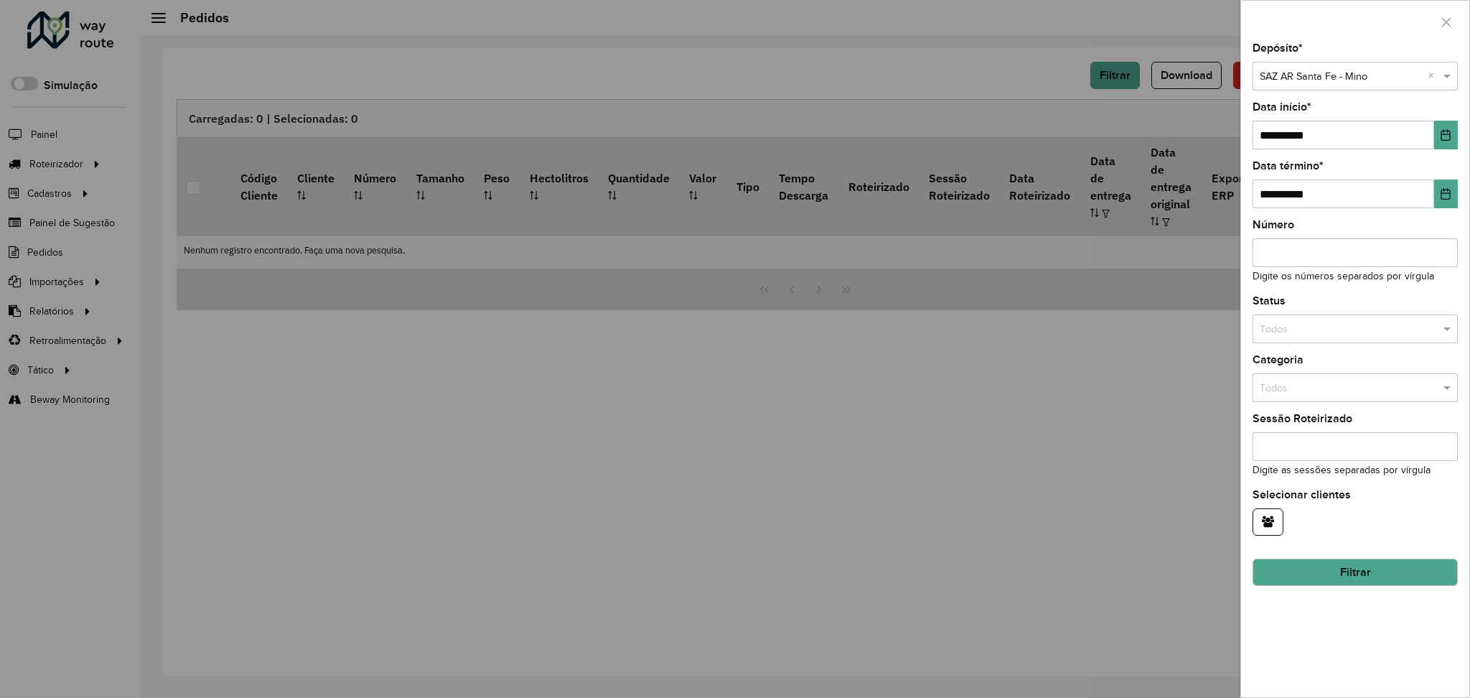
click at [1344, 570] on button "Filtrar" at bounding box center [1355, 572] width 205 height 27
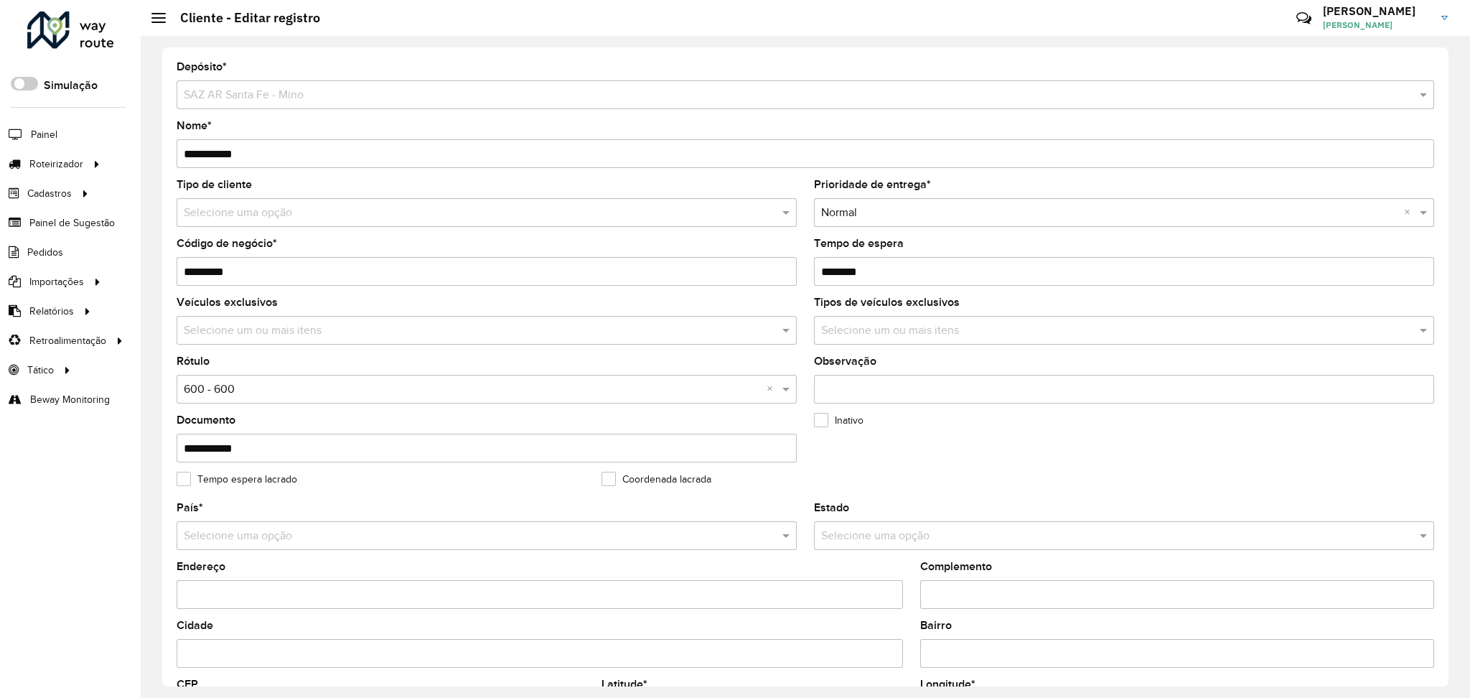
click at [322, 269] on hb-app "Aguarde... Pop-up bloqueado! Seu navegador bloqueou automáticamente a abertura …" at bounding box center [735, 349] width 1470 height 698
click at [320, 269] on input "*********" at bounding box center [487, 271] width 620 height 29
